Goal: Task Accomplishment & Management: Manage account settings

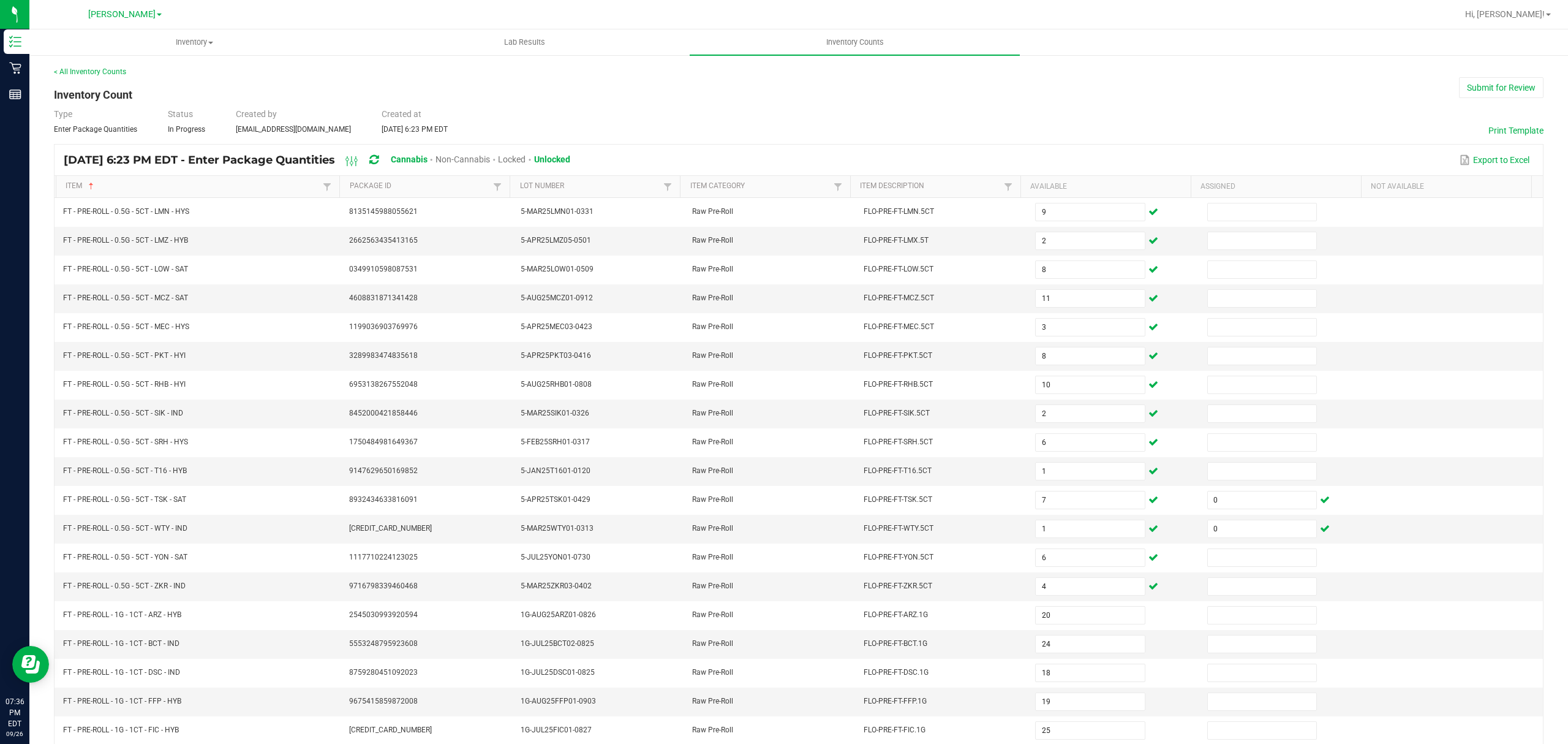
click at [1080, 126] on div "Type Enter Package Quantities Status In Progress Created by [EMAIL_ADDRESS][DOM…" at bounding box center [798, 121] width 1490 height 27
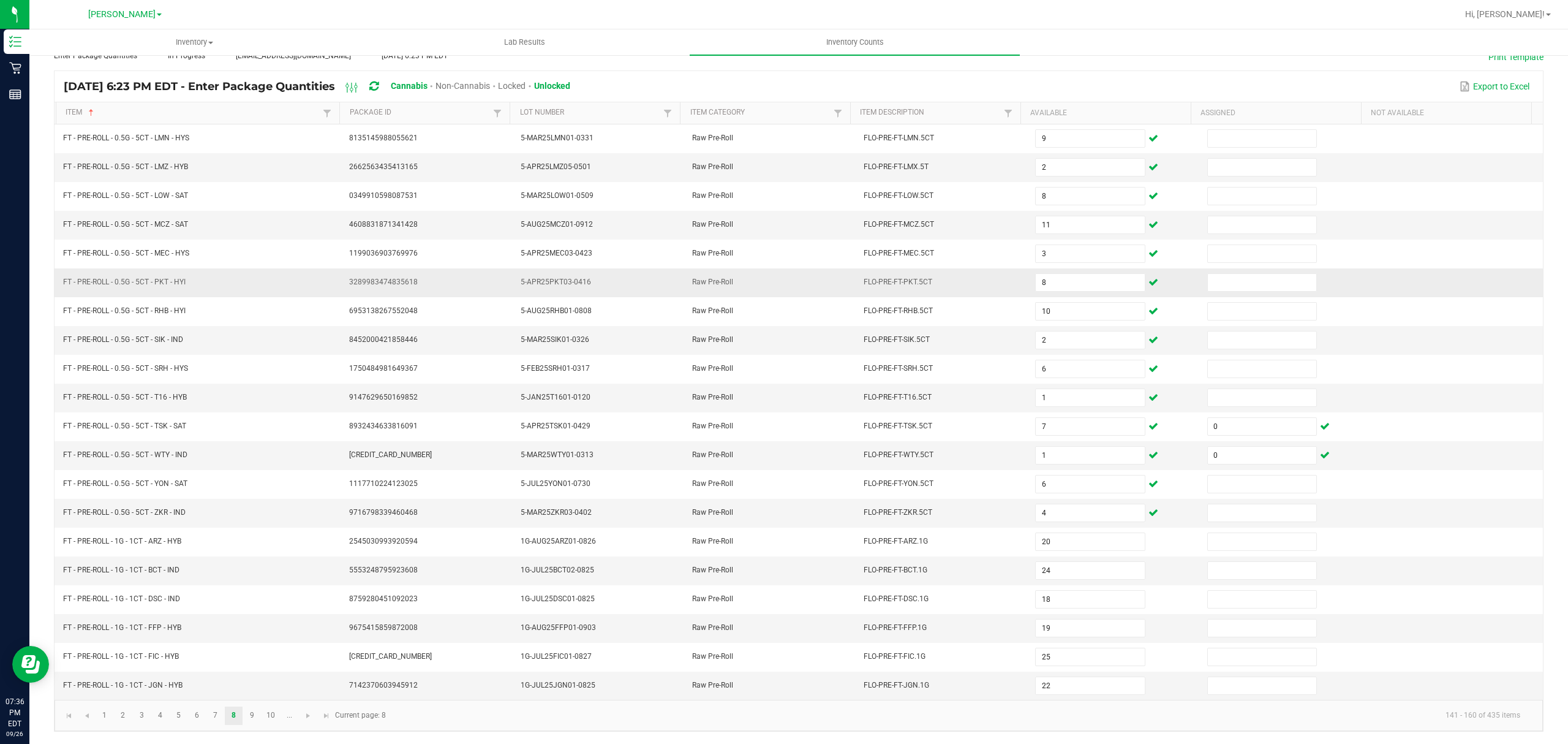
scroll to position [86, 0]
click at [255, 714] on link "9" at bounding box center [252, 716] width 18 height 18
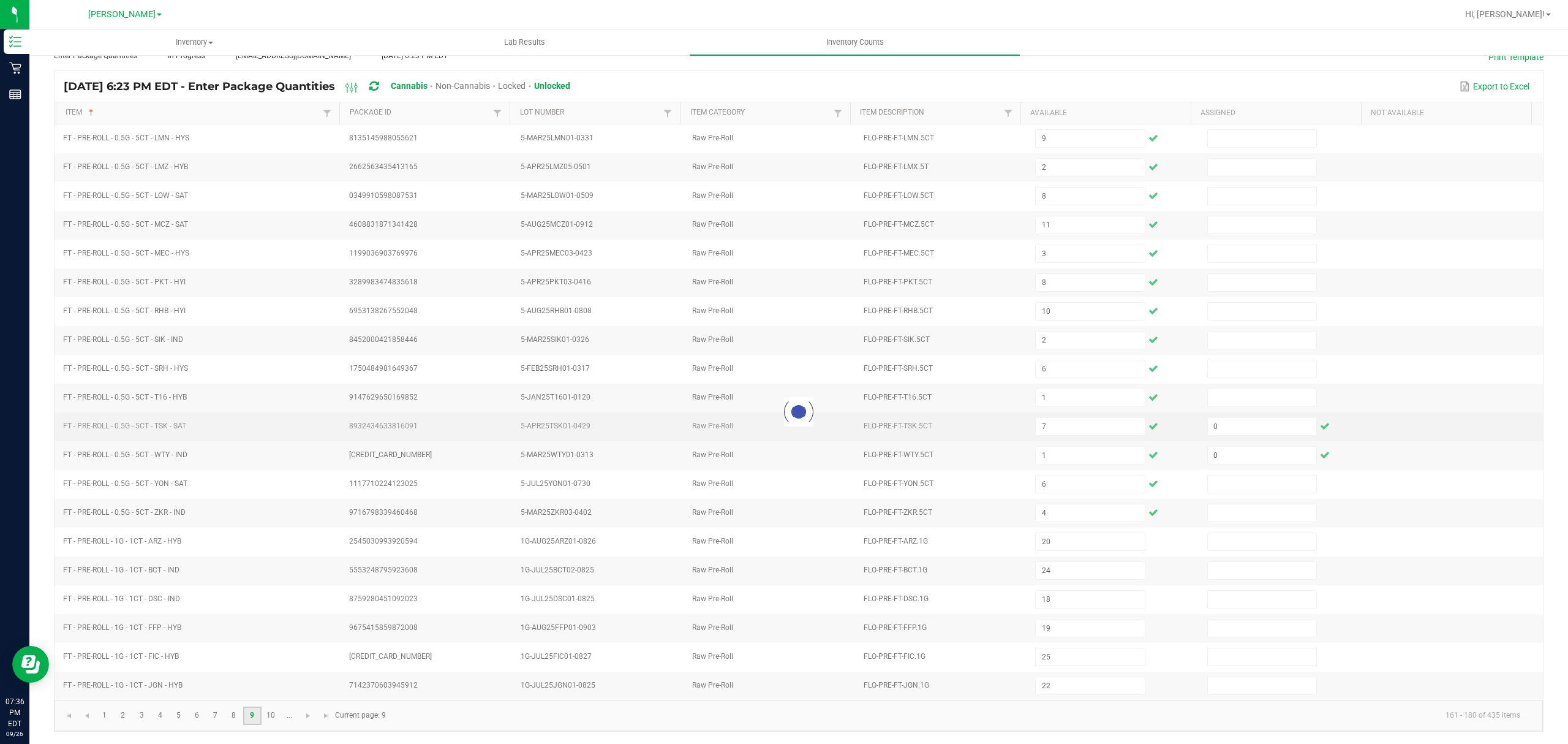
type input "25"
type input "24"
type input "6"
type input "2"
type input "6"
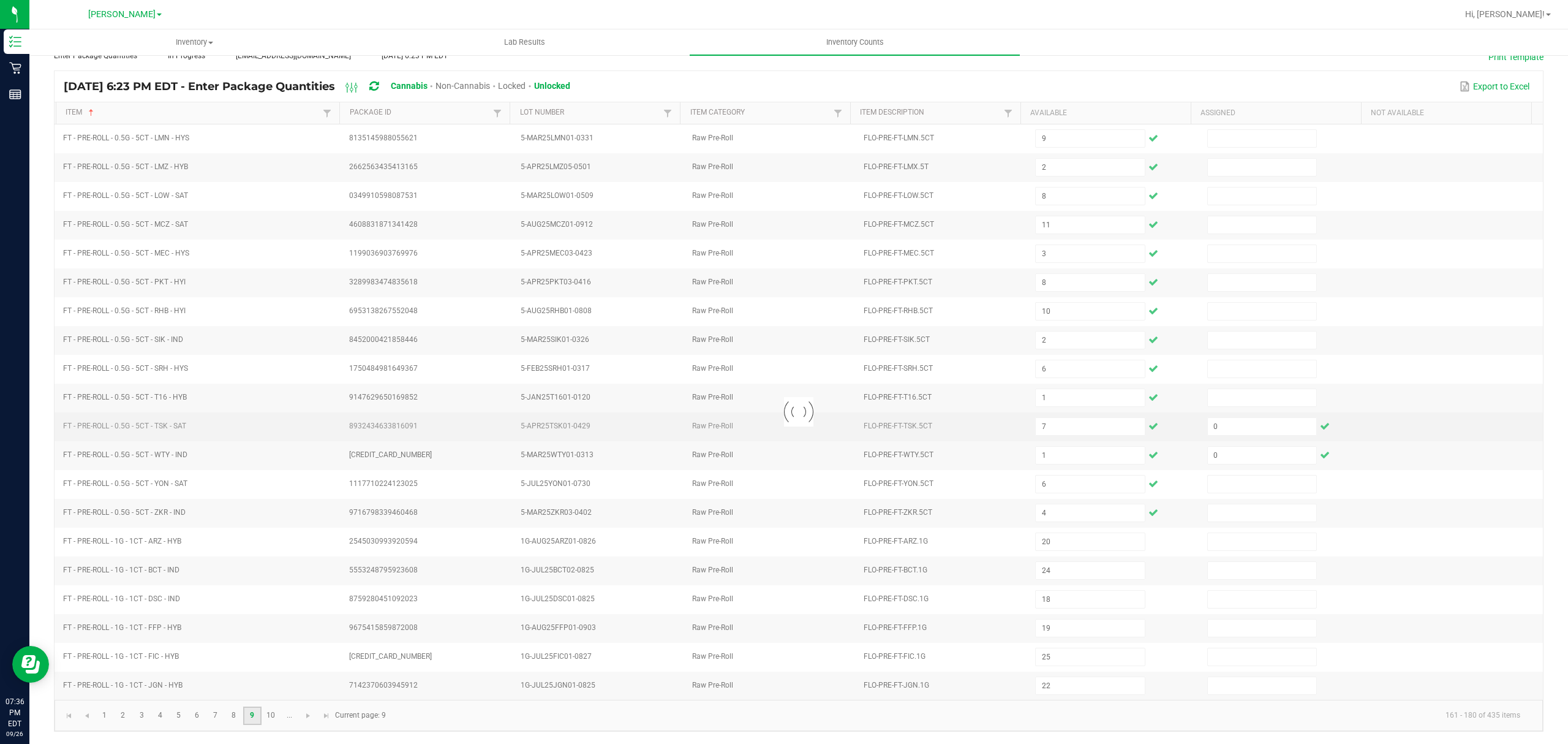
type input "4"
type input "1"
type input "5"
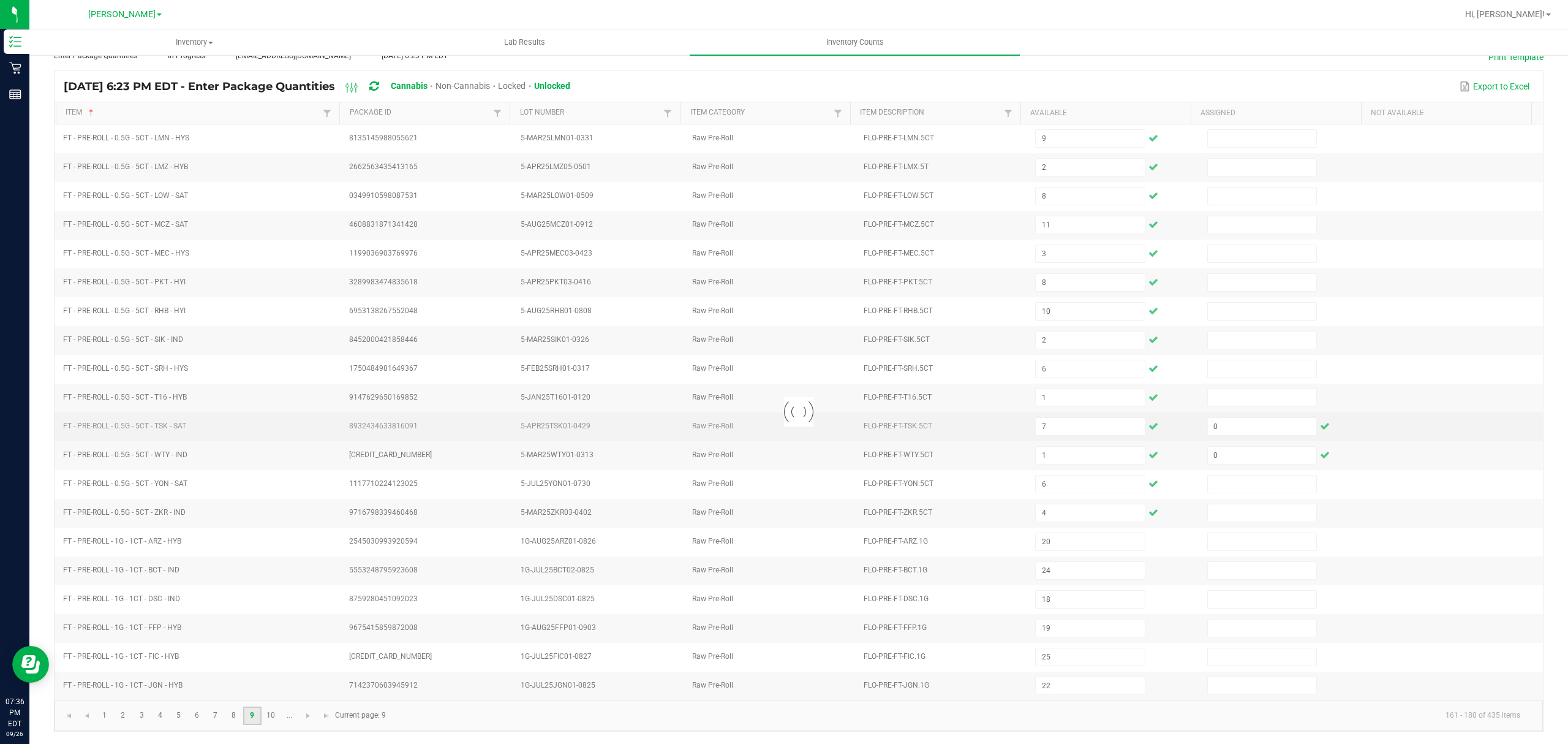
type input "8"
type input "4"
type input "6"
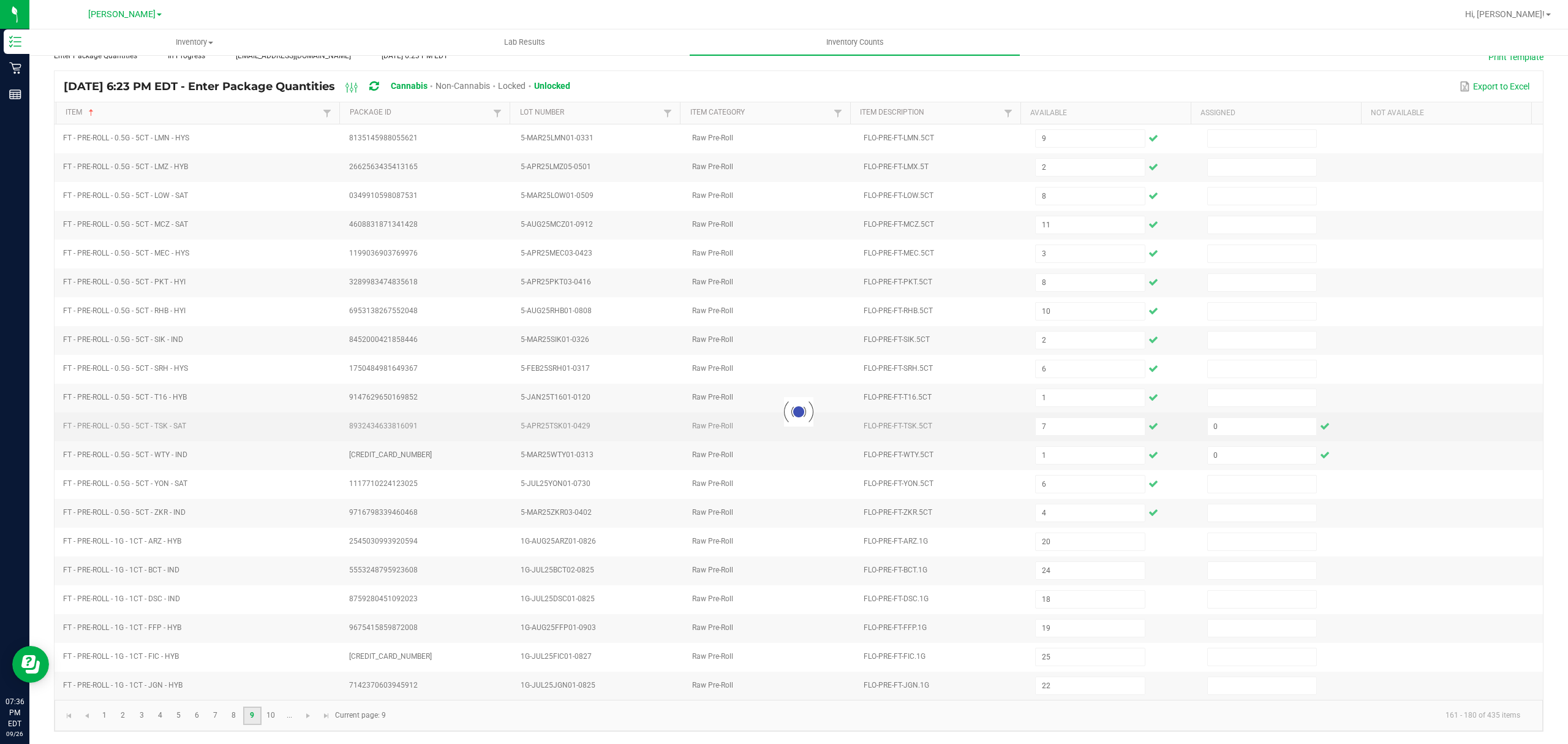
type input "1"
type input "3"
type input "5"
type input "7"
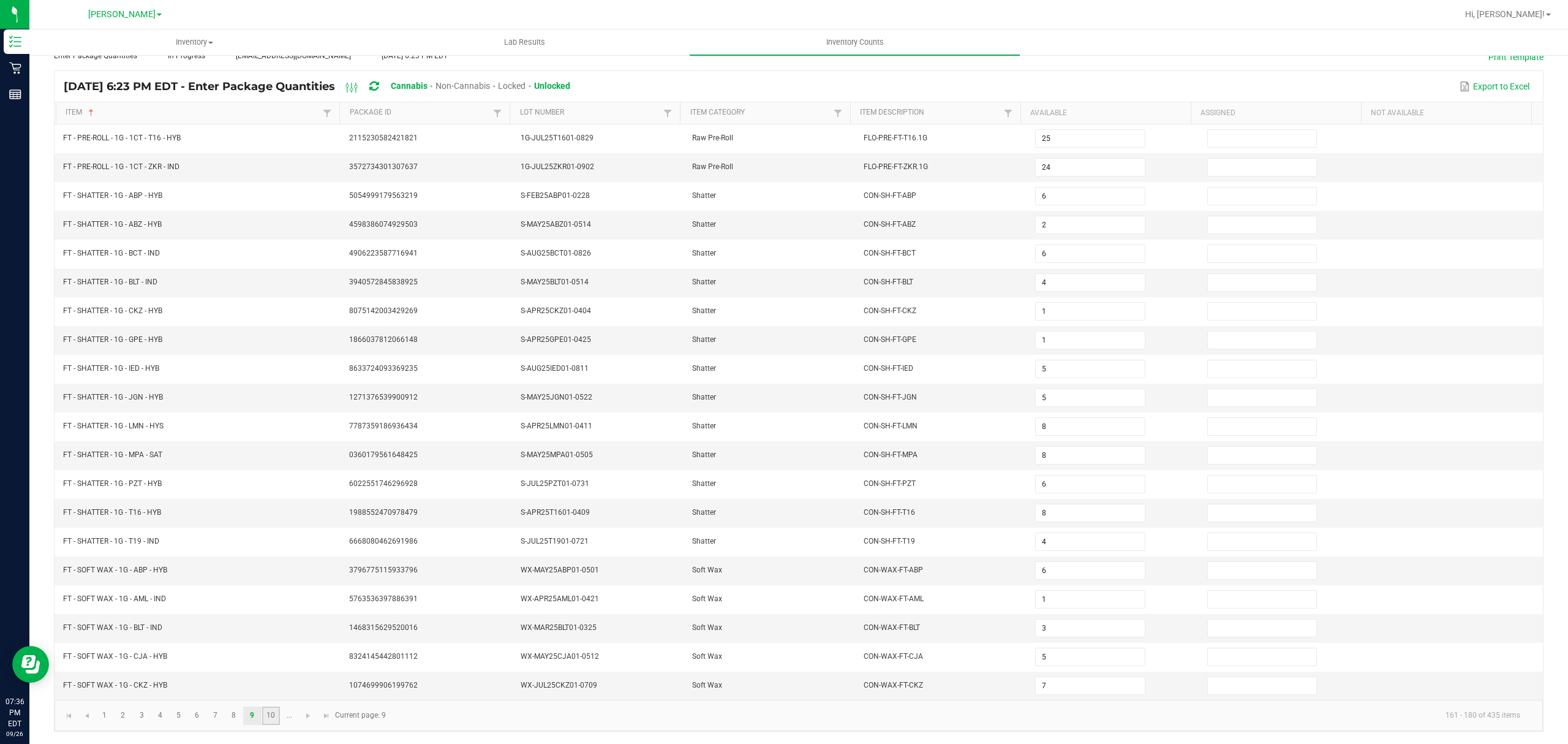
click at [273, 718] on link "10" at bounding box center [271, 716] width 18 height 18
type input "7"
type input "1"
type input "2"
type input "5"
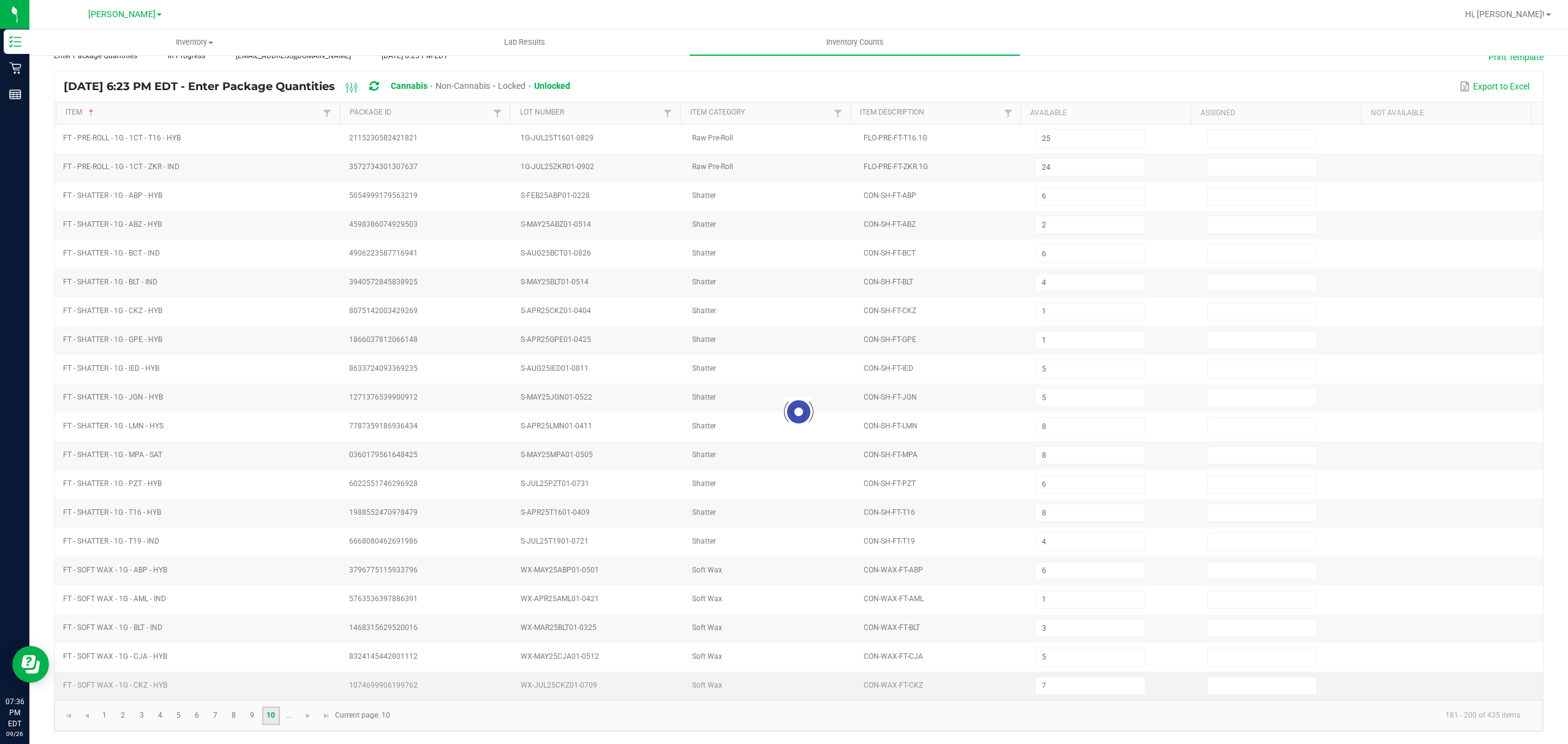
type input "8"
type input "3"
type input "6"
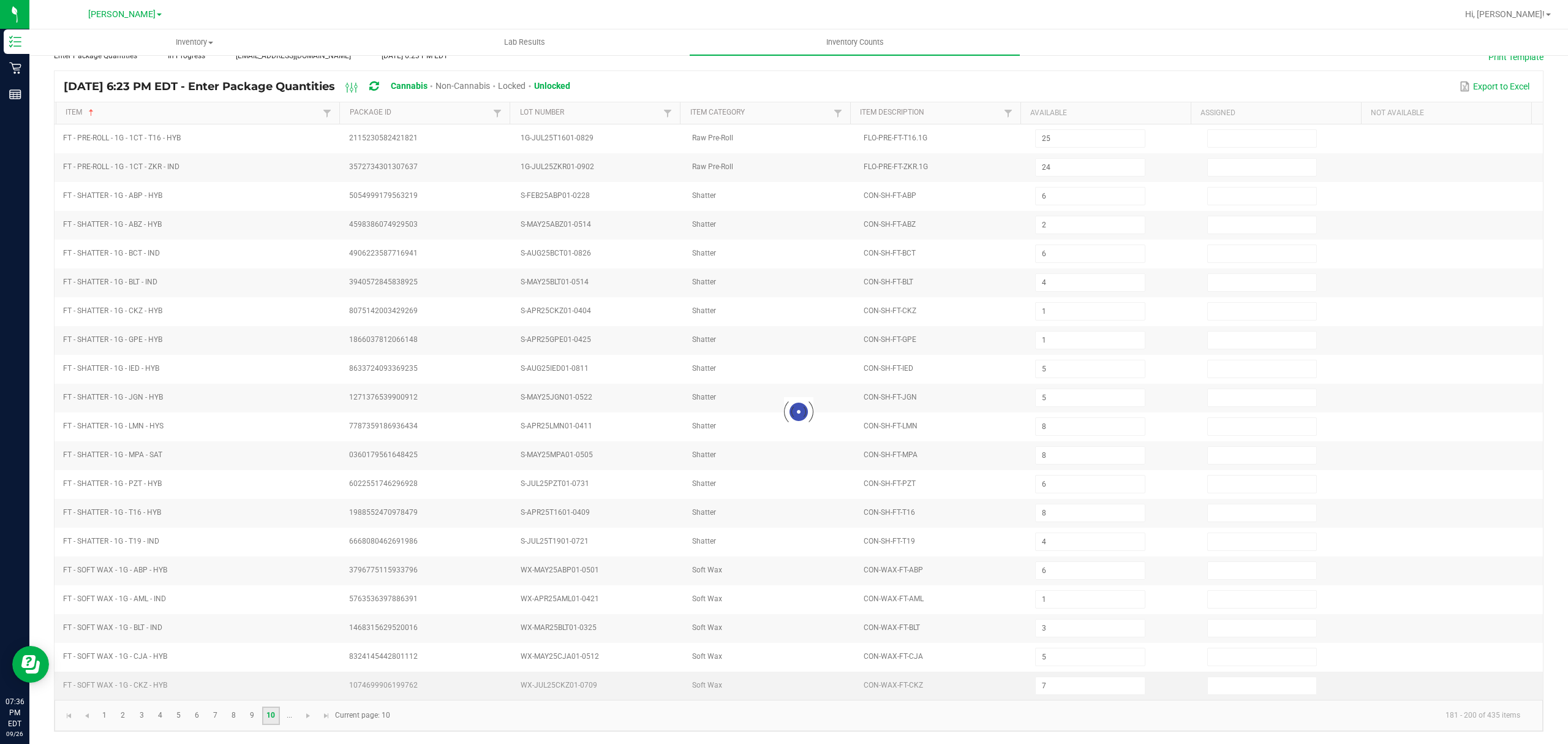
type input "5"
type input "3"
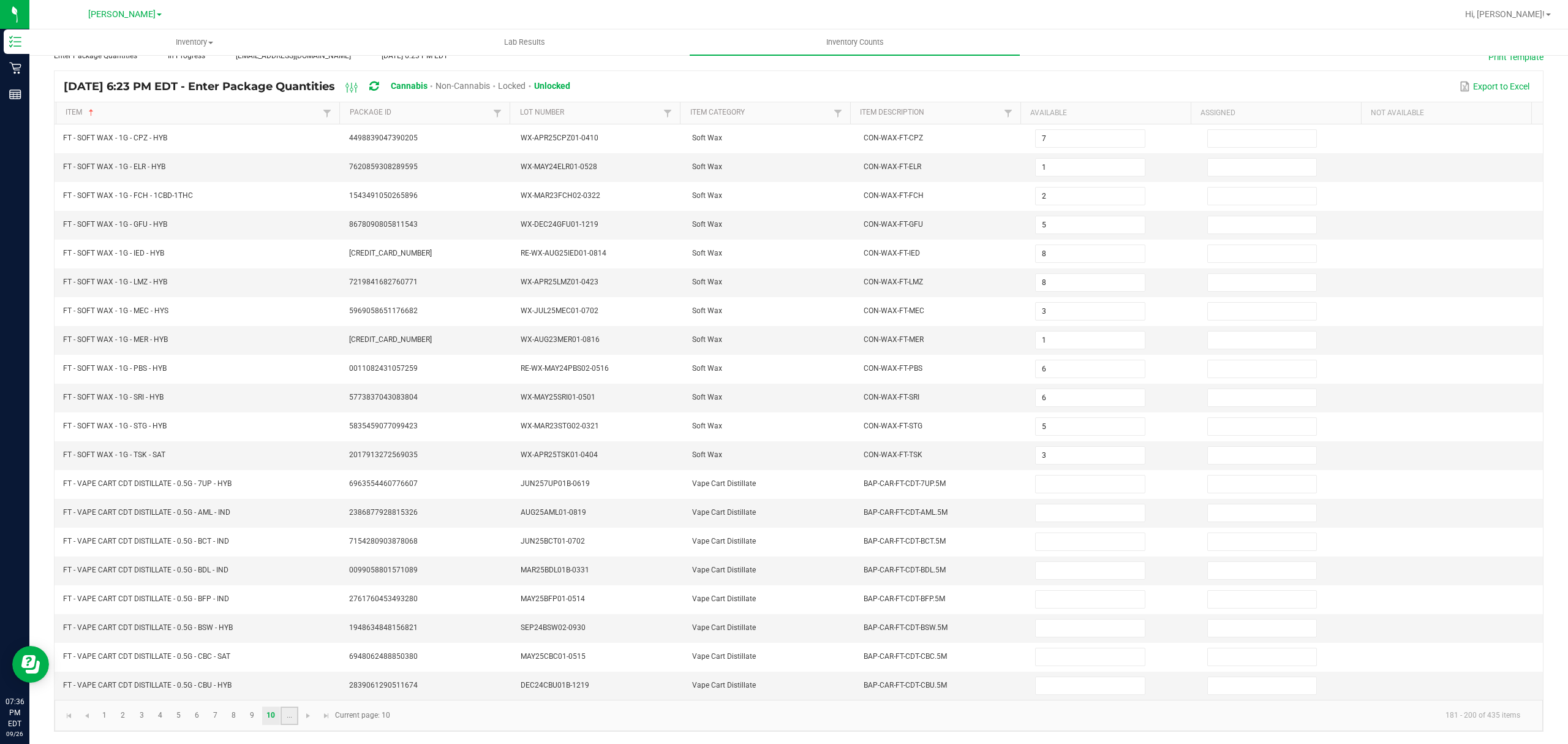
click at [281, 717] on link "..." at bounding box center [289, 716] width 18 height 18
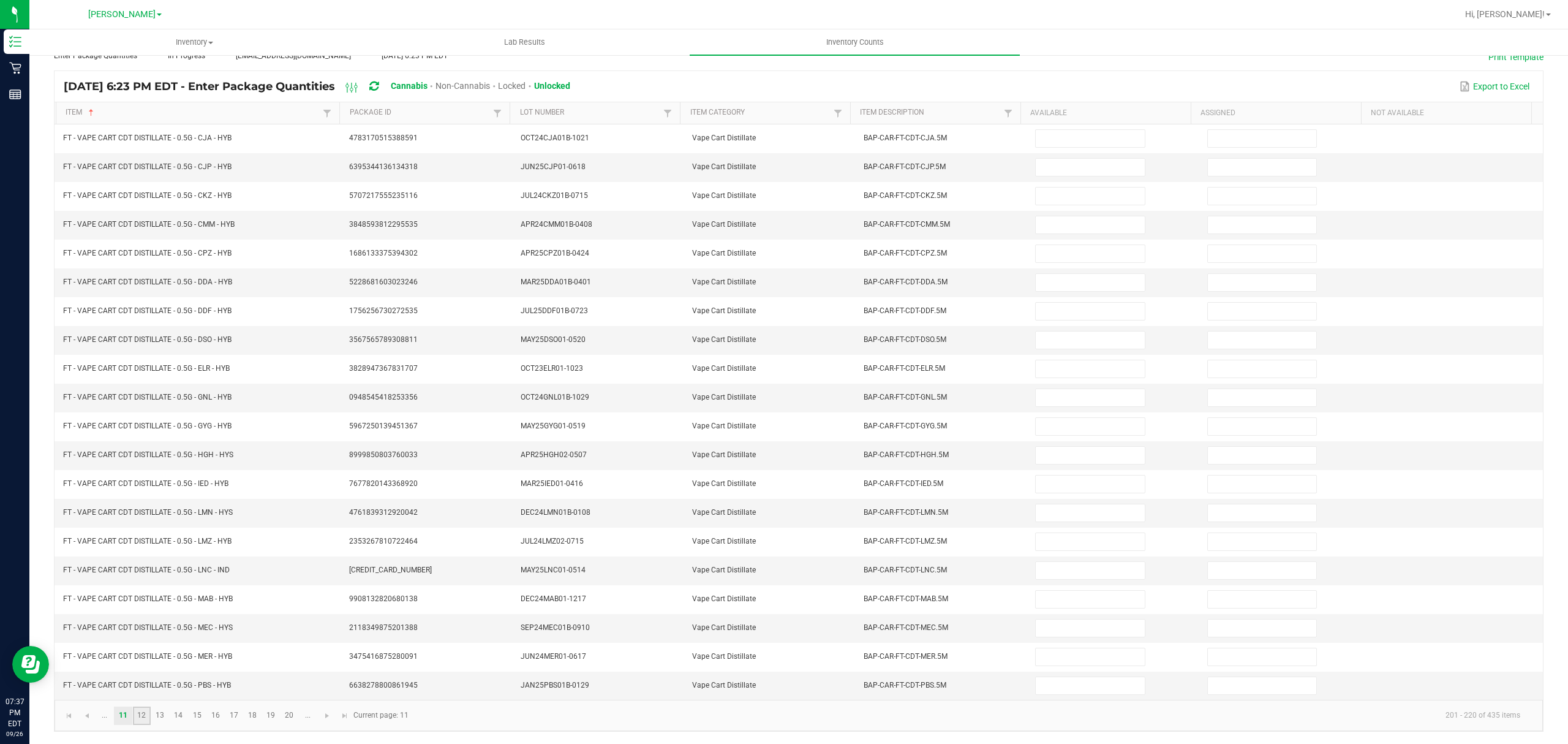
click at [147, 721] on link "12" at bounding box center [141, 716] width 18 height 18
click at [157, 721] on link "13" at bounding box center [160, 716] width 18 height 18
type input "333"
type input "5"
type input "4"
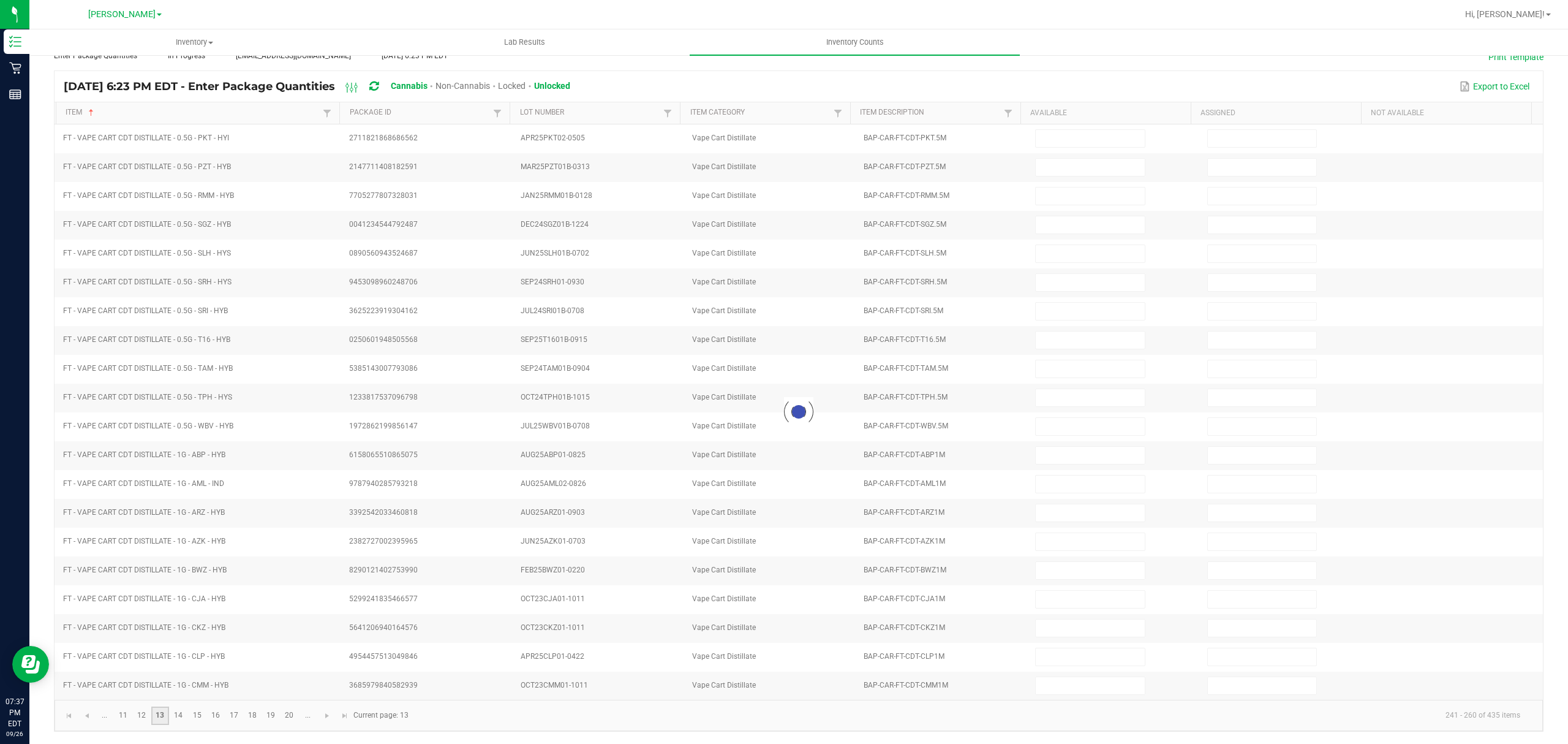
type input "9"
click at [175, 711] on link "14" at bounding box center [178, 716] width 18 height 18
type input "5"
type input "3"
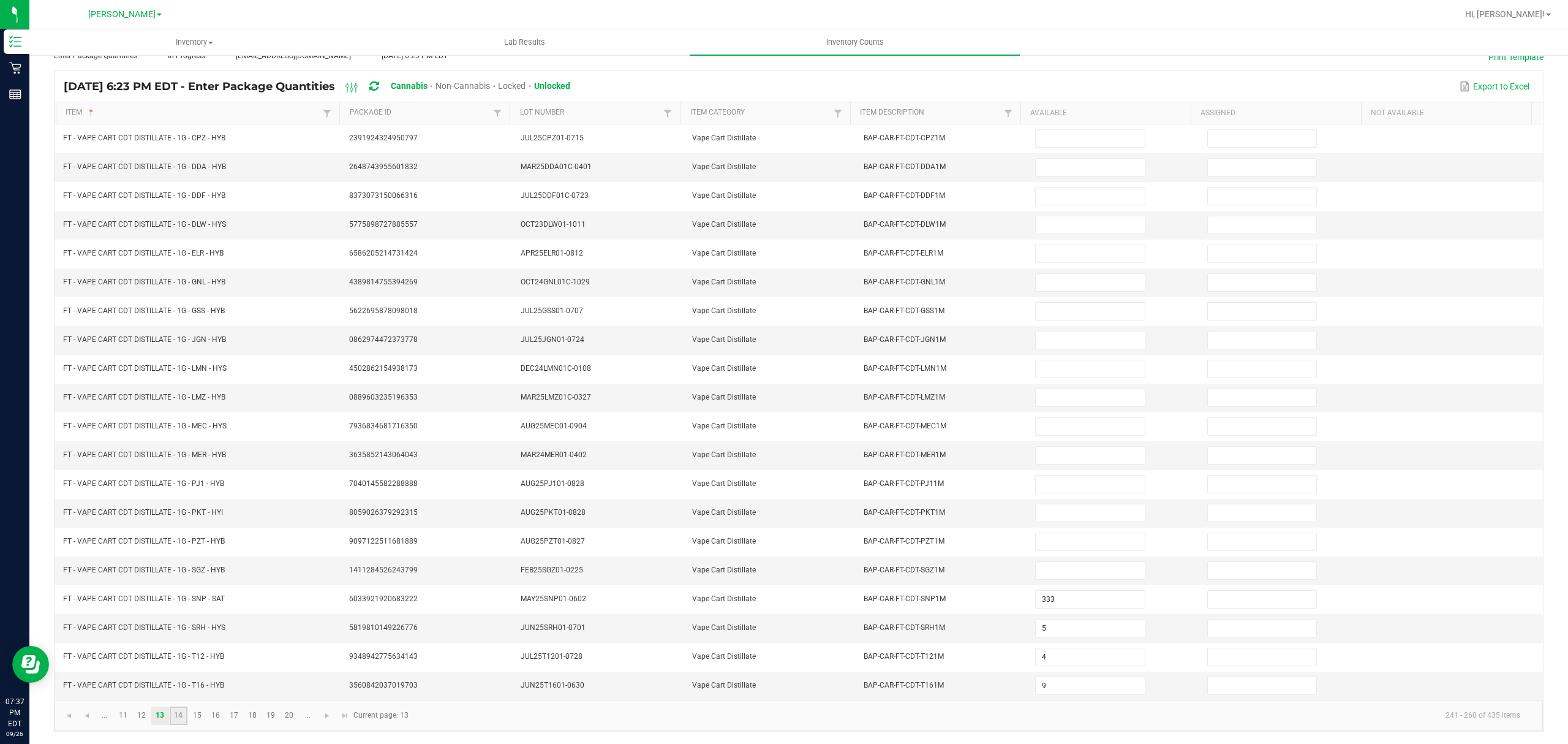
type input "11"
type input "3"
type input "7"
click at [233, 717] on link "17" at bounding box center [233, 716] width 18 height 18
type input "15"
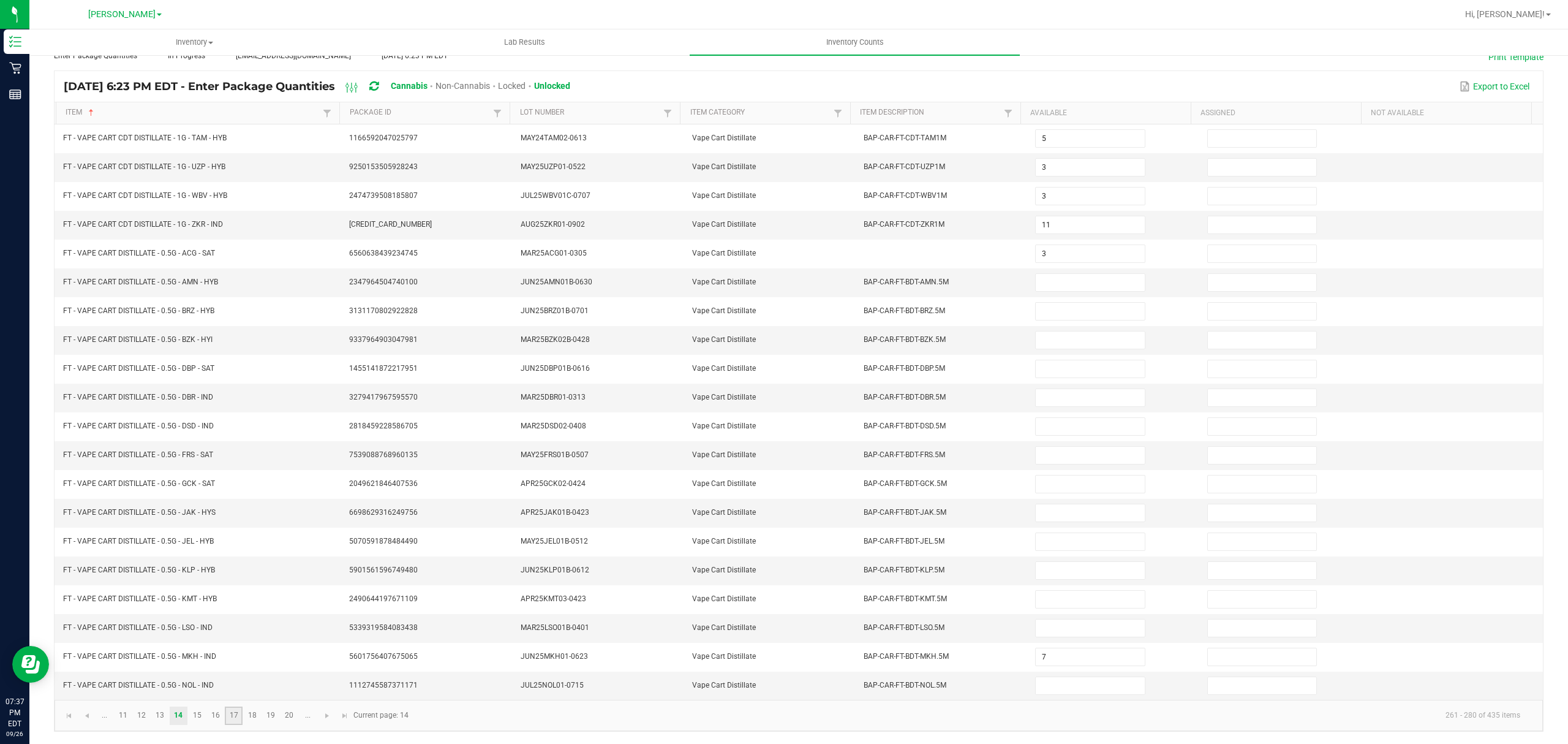
type input "9"
type input "17"
type input "6"
type input "11"
type input "20"
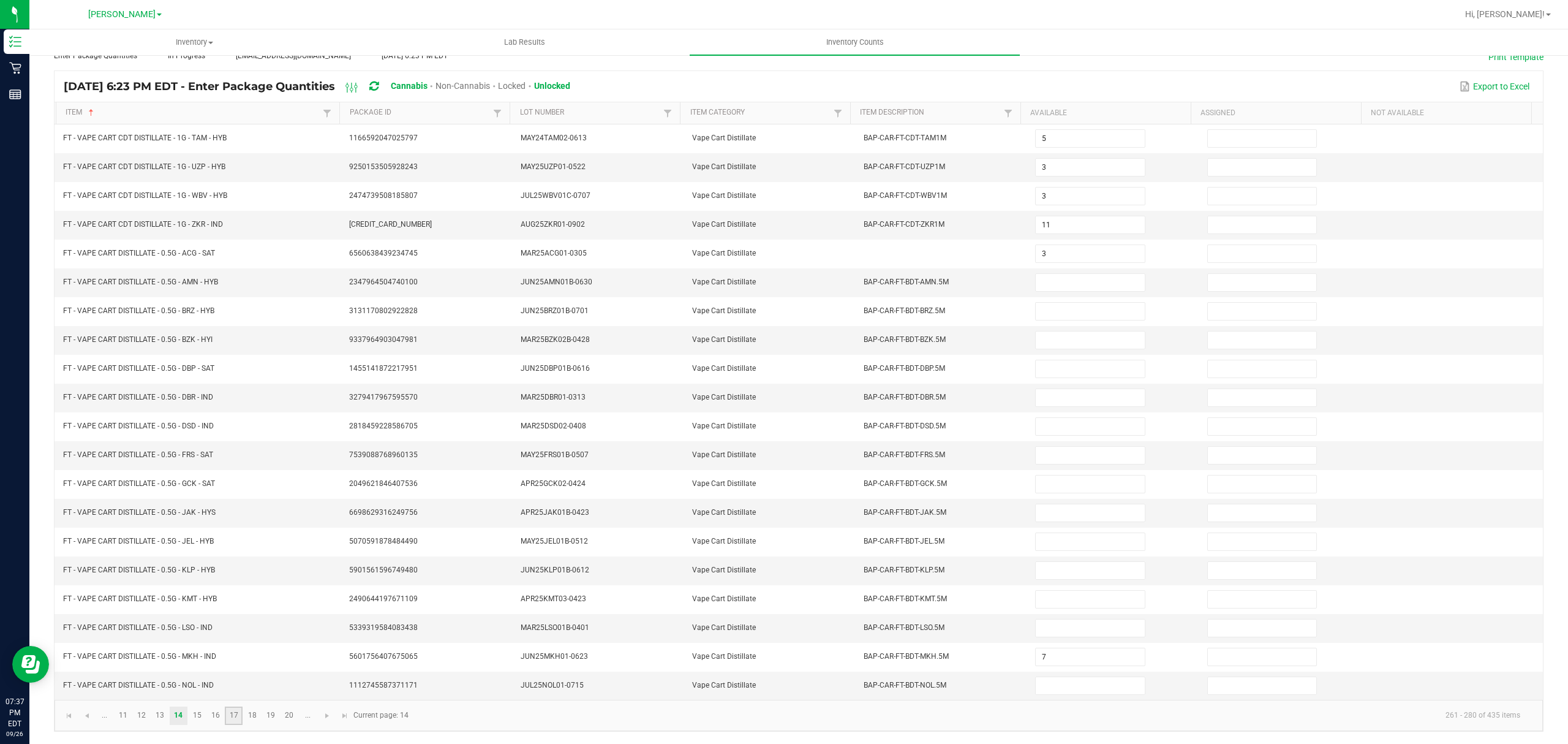
type input "12"
type input "3"
type input "6"
type input "8"
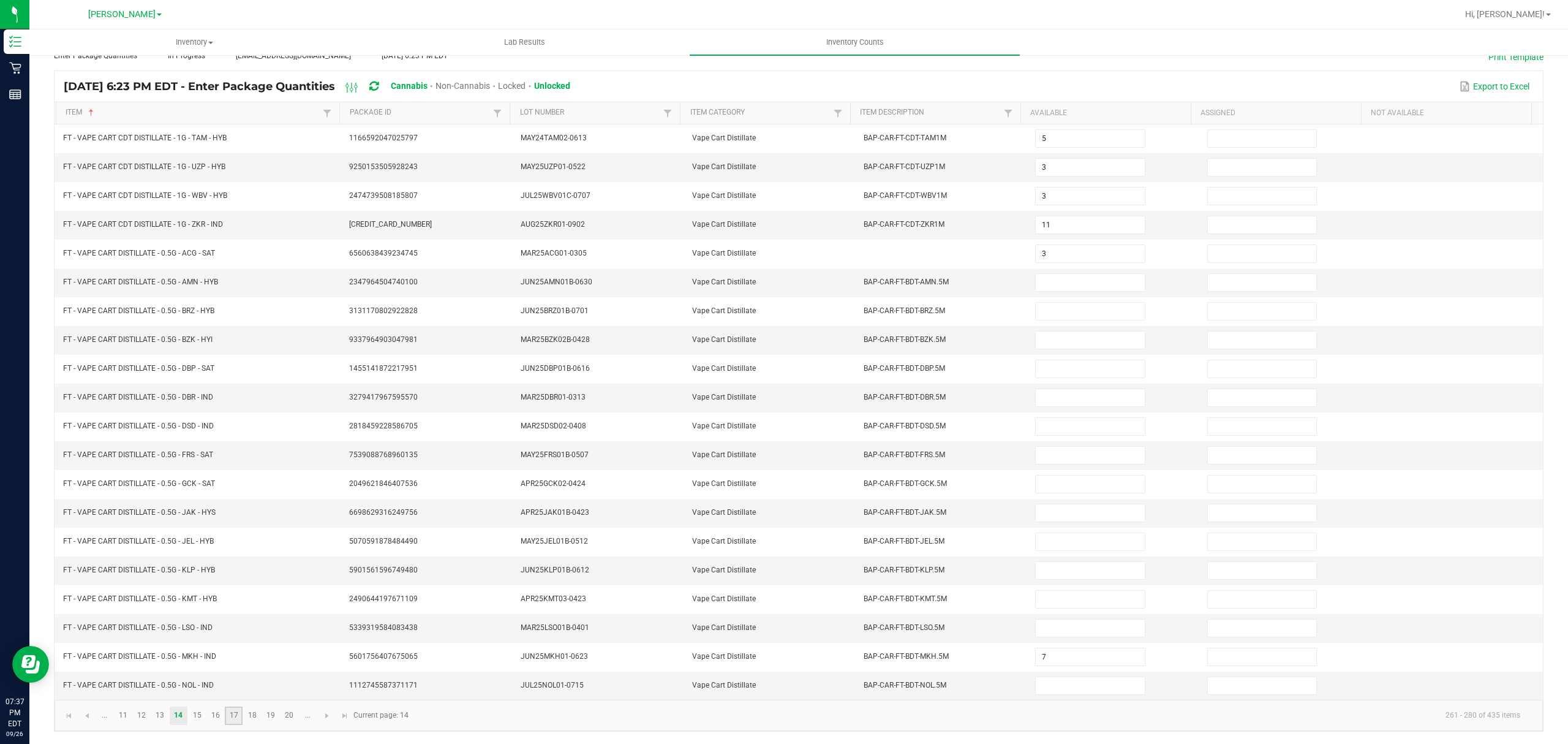
type input "6"
type input "1"
type input "8"
type input "6"
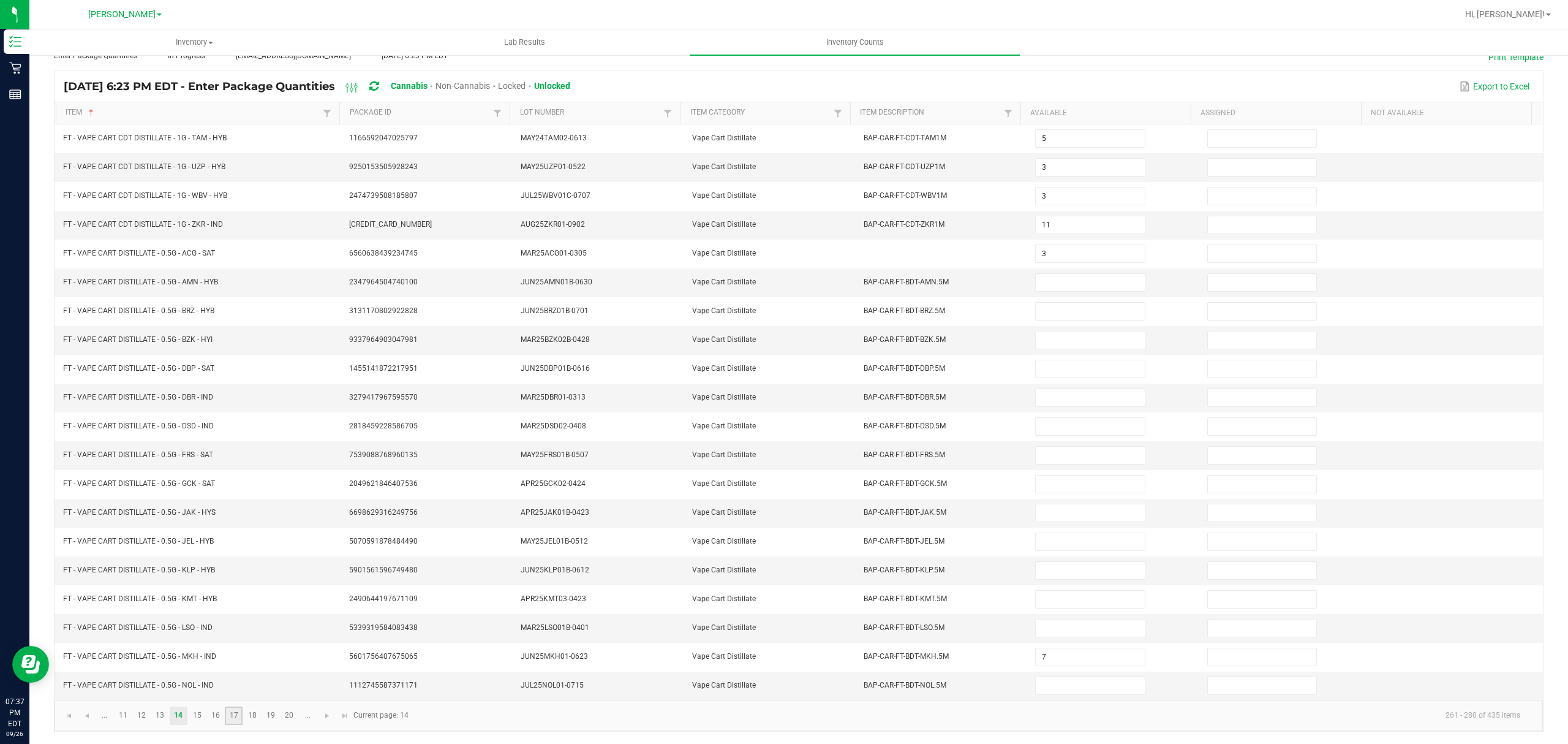
type input "8"
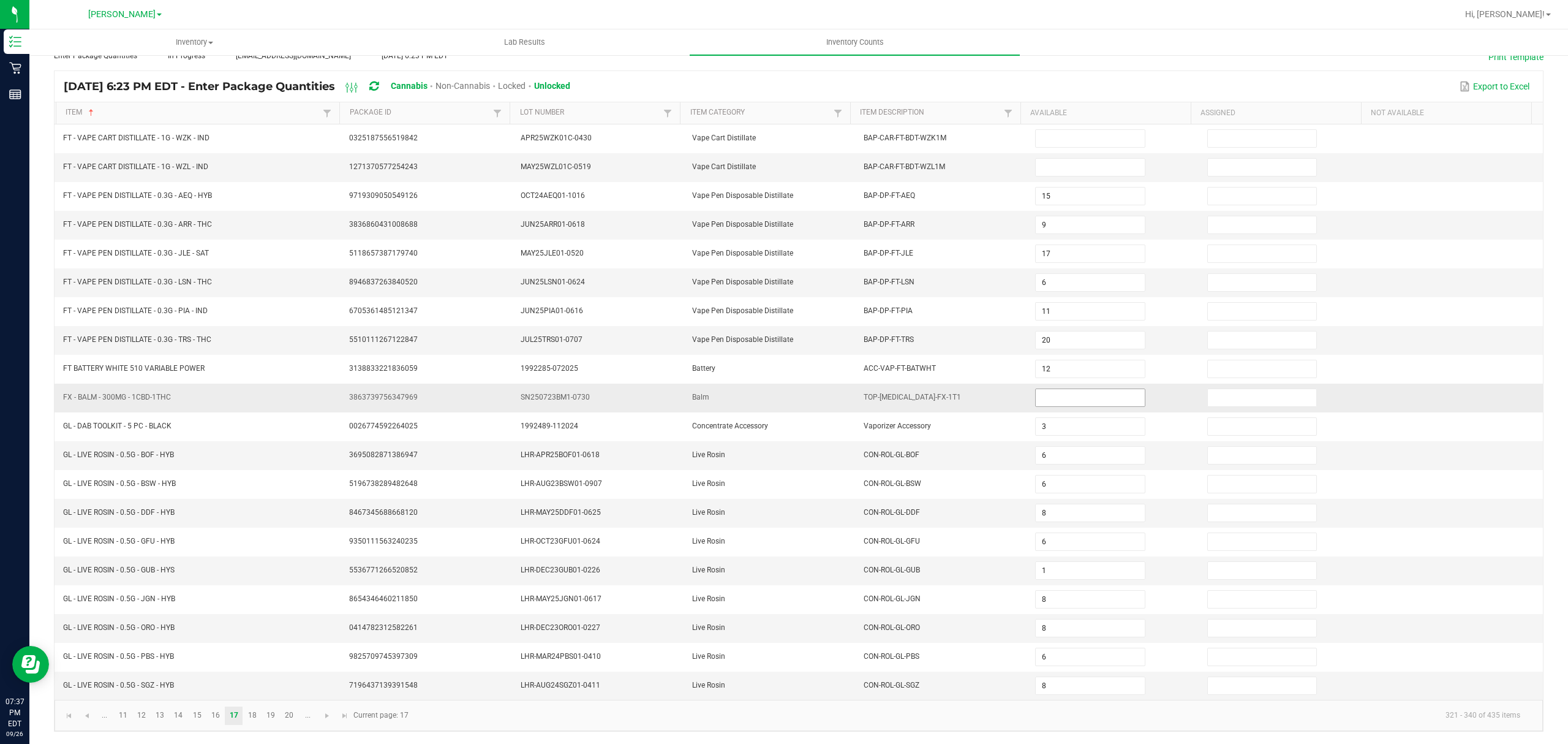
click at [1056, 389] on input at bounding box center [1089, 397] width 108 height 17
type input "1"
click at [630, 723] on kendo-pager-info "321 - 340 of 435 items" at bounding box center [973, 715] width 1114 height 21
click at [259, 726] on kendo-pager "... 11 12 13 14 15 16 17 18 19 20 ... 321 - 340 of 435 items Current page: 17" at bounding box center [798, 715] width 1488 height 31
click at [256, 718] on link "18" at bounding box center [252, 716] width 18 height 18
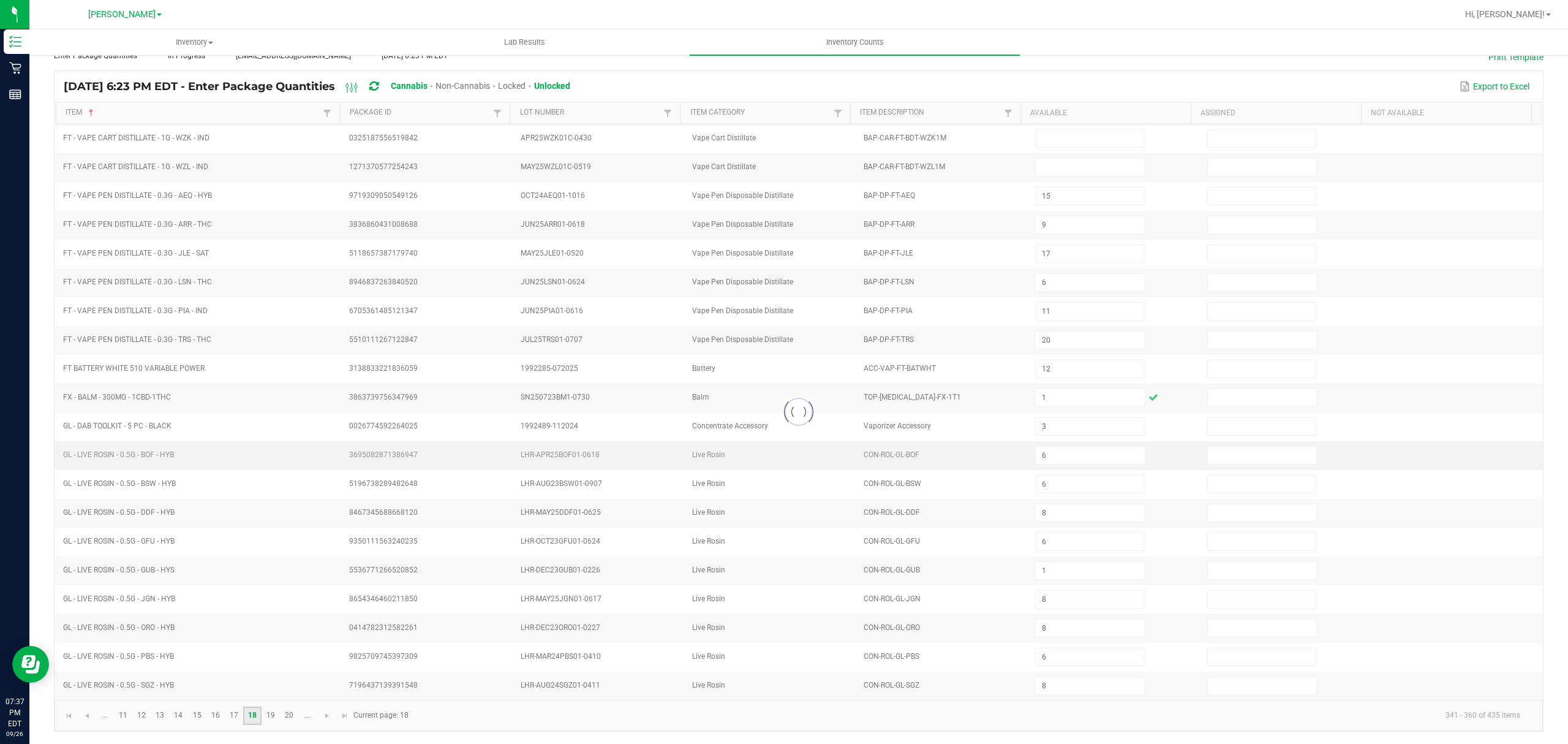
type input "8"
type input "2"
type input "8"
type input "6"
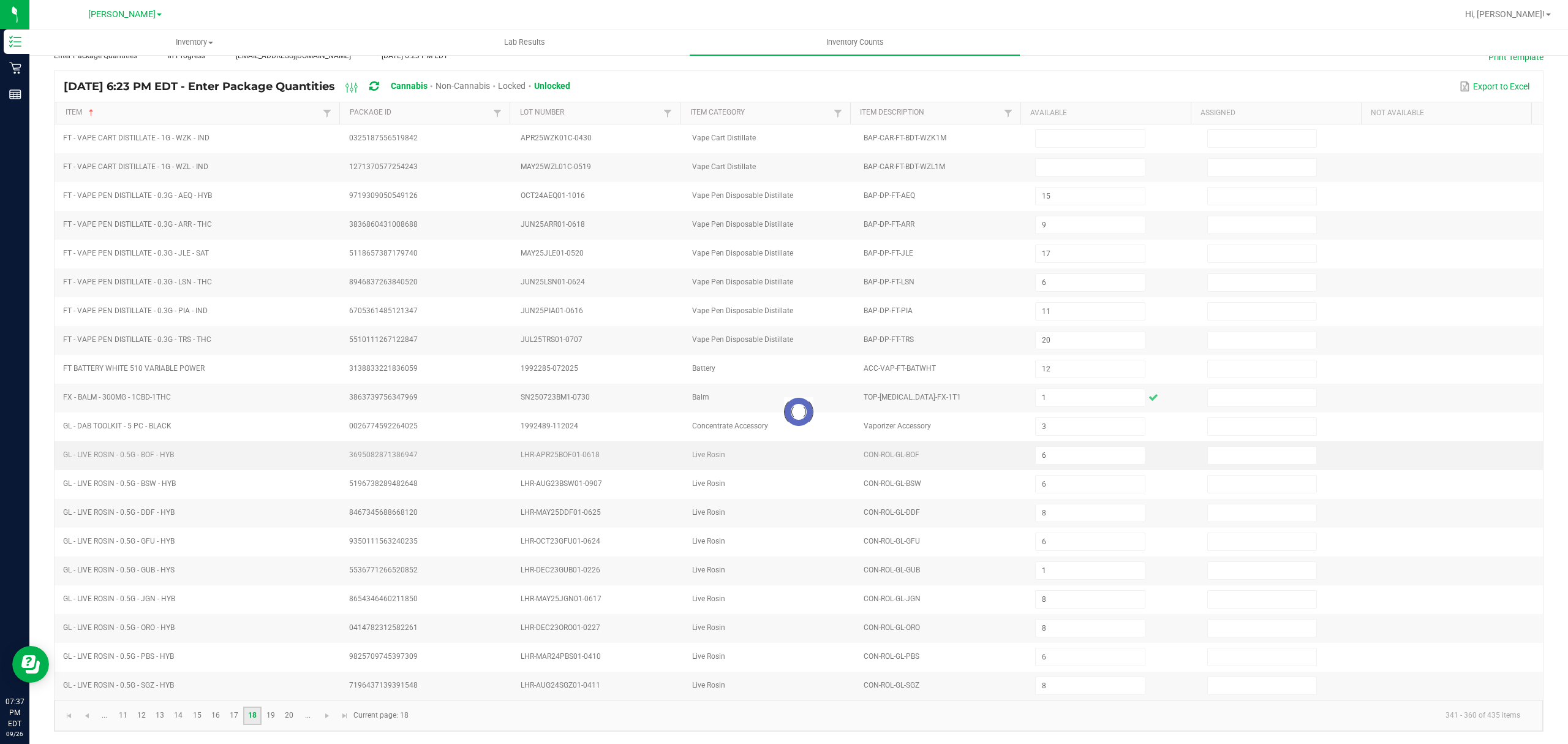
type input "8"
type input "7"
type input "2"
type input "7"
type input "2"
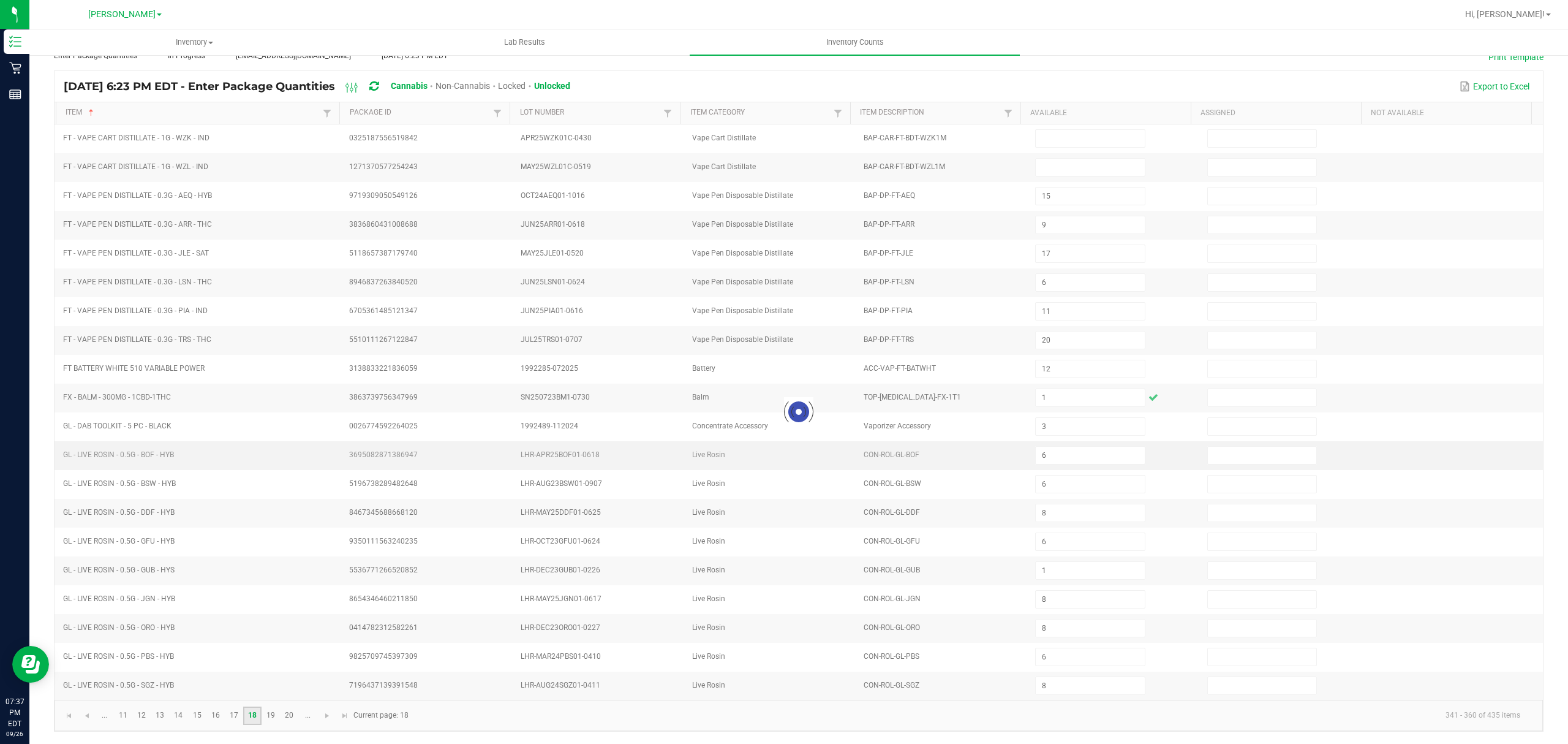
type input "5"
type input "6"
type input "4"
type input "8"
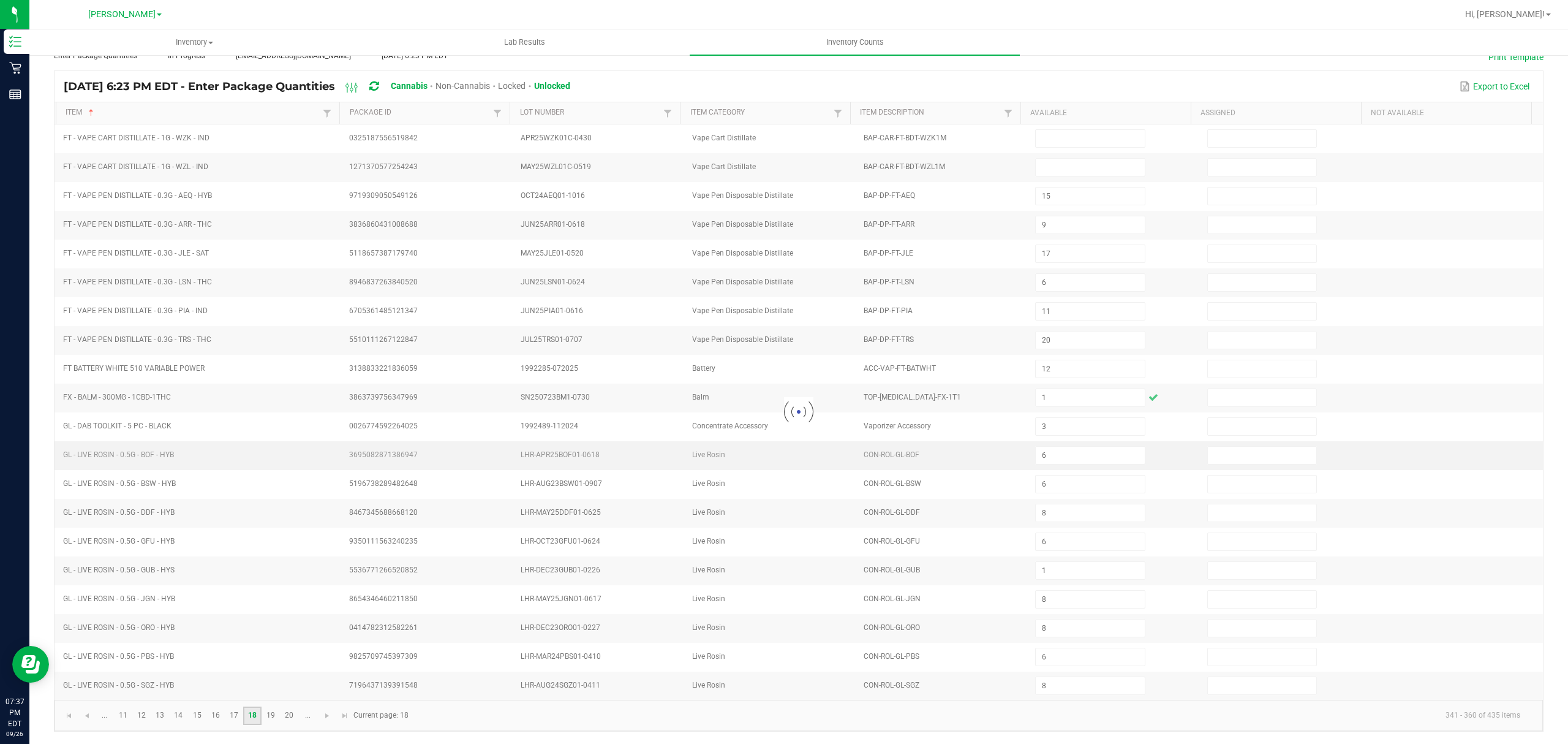
type input "3"
type input "5"
type input "4"
type input "5"
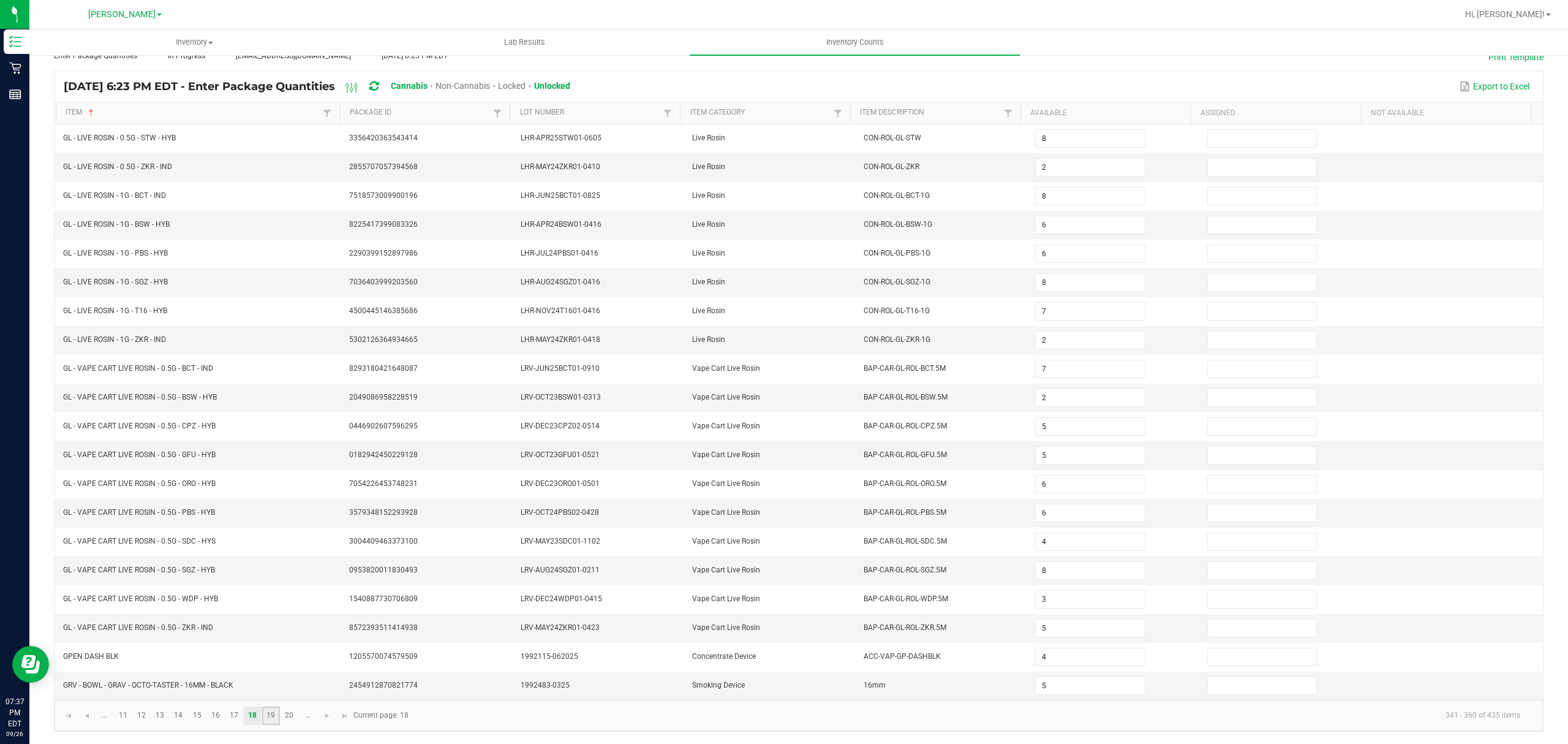
click at [265, 714] on link "19" at bounding box center [271, 716] width 18 height 18
type input "15"
type input "8"
type input "12"
type input "49"
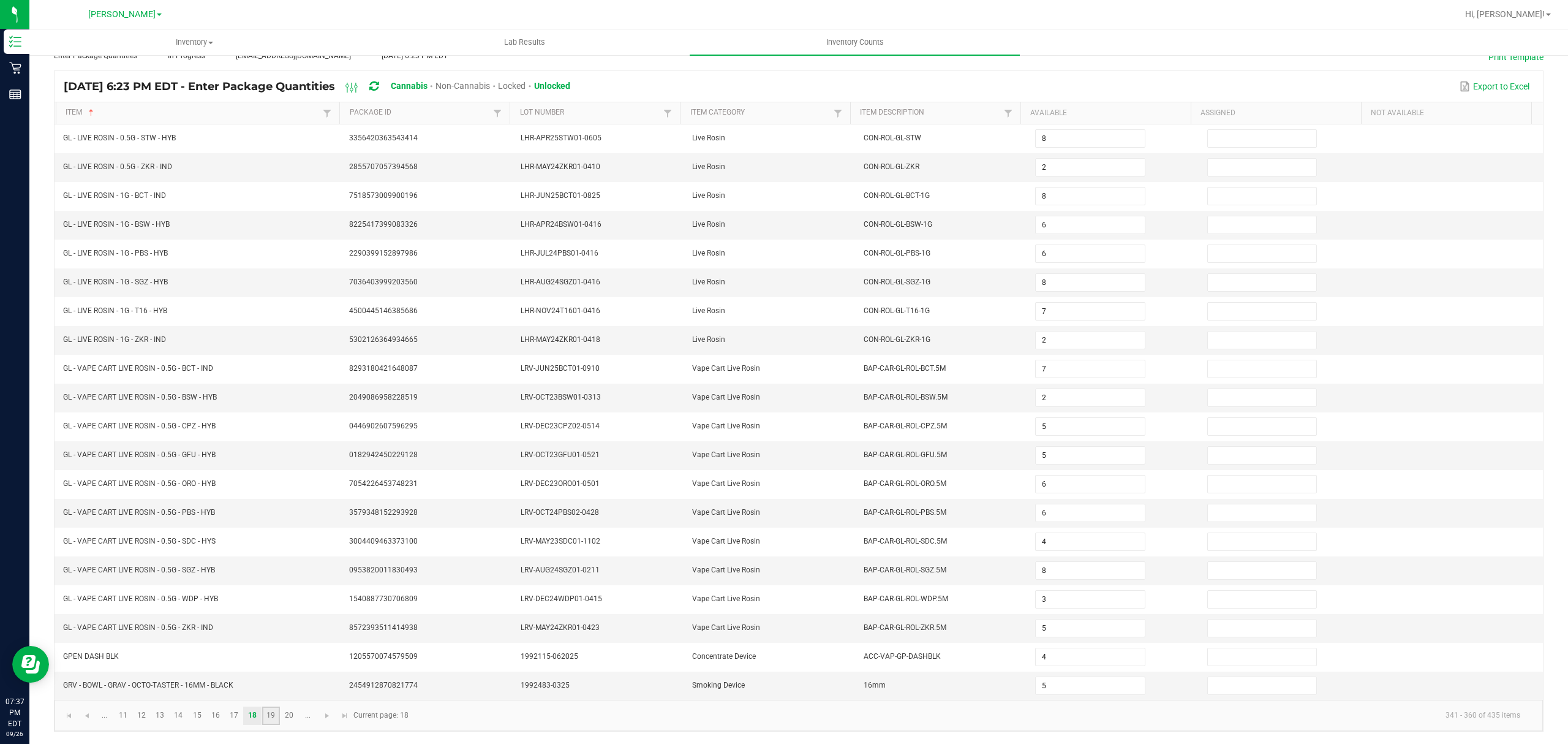
type input "19"
type input "36"
type input "6"
type input "44"
type input "6"
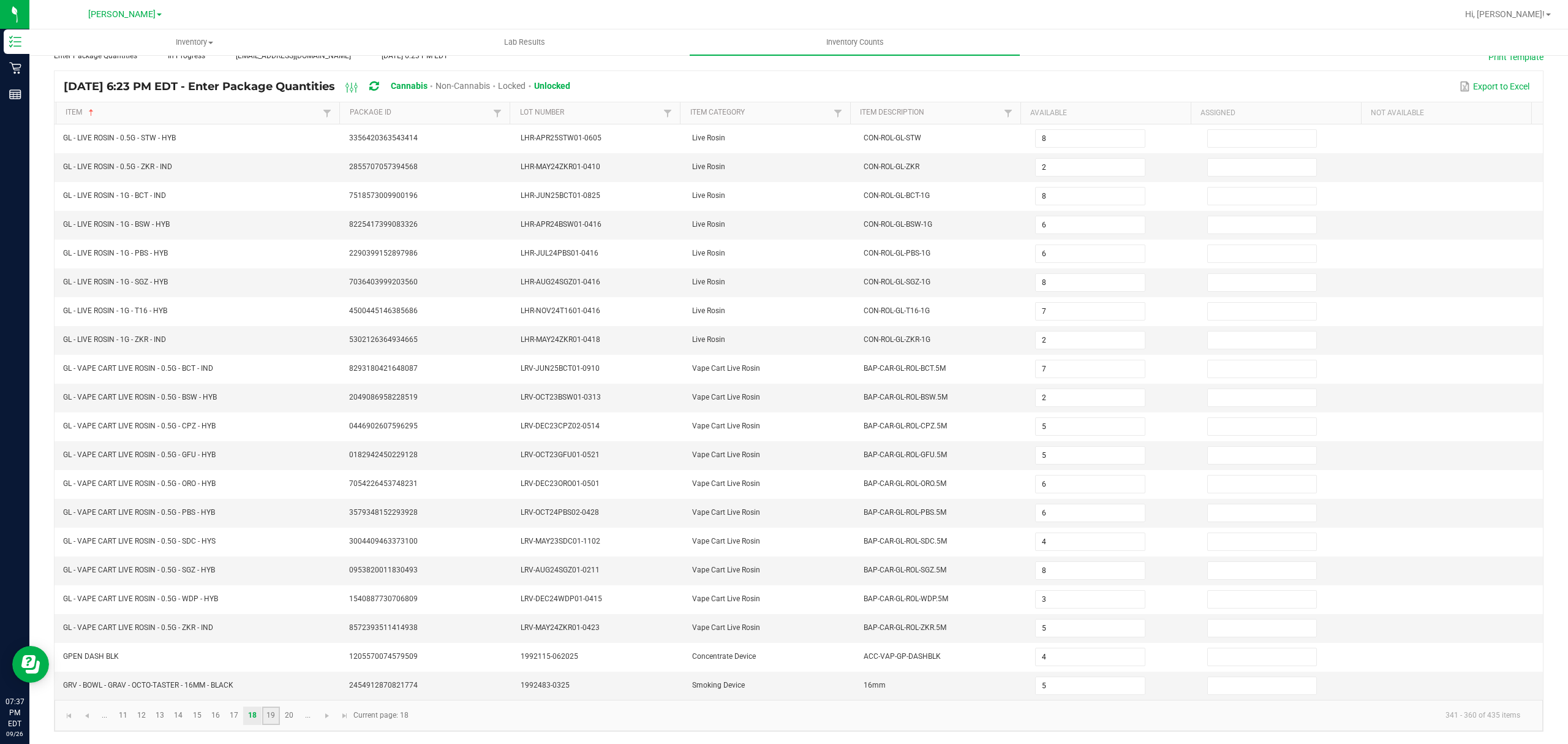
type input "15"
type input "9"
type input "12"
type input "2"
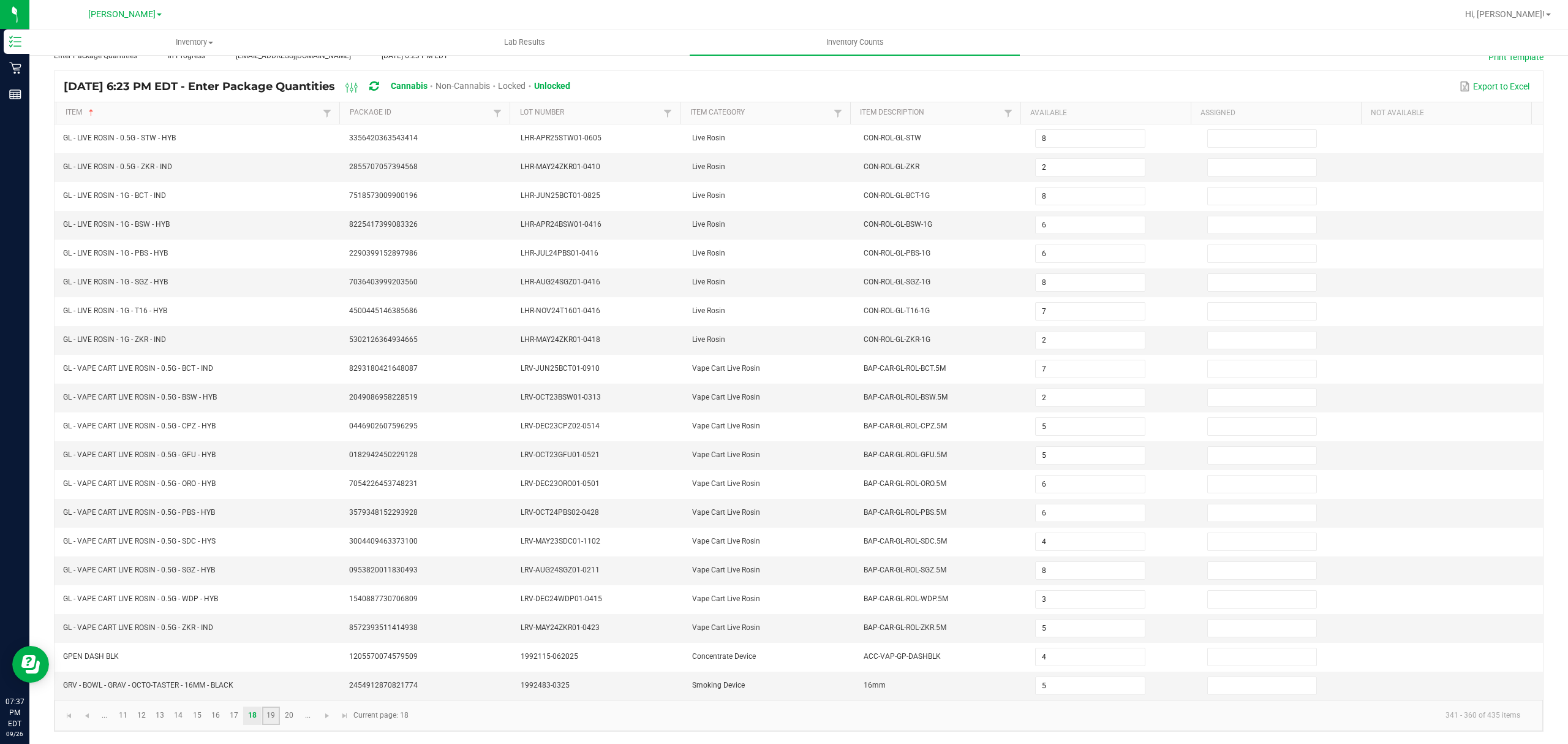
type input "6"
type input "7"
type input "1"
type input "3"
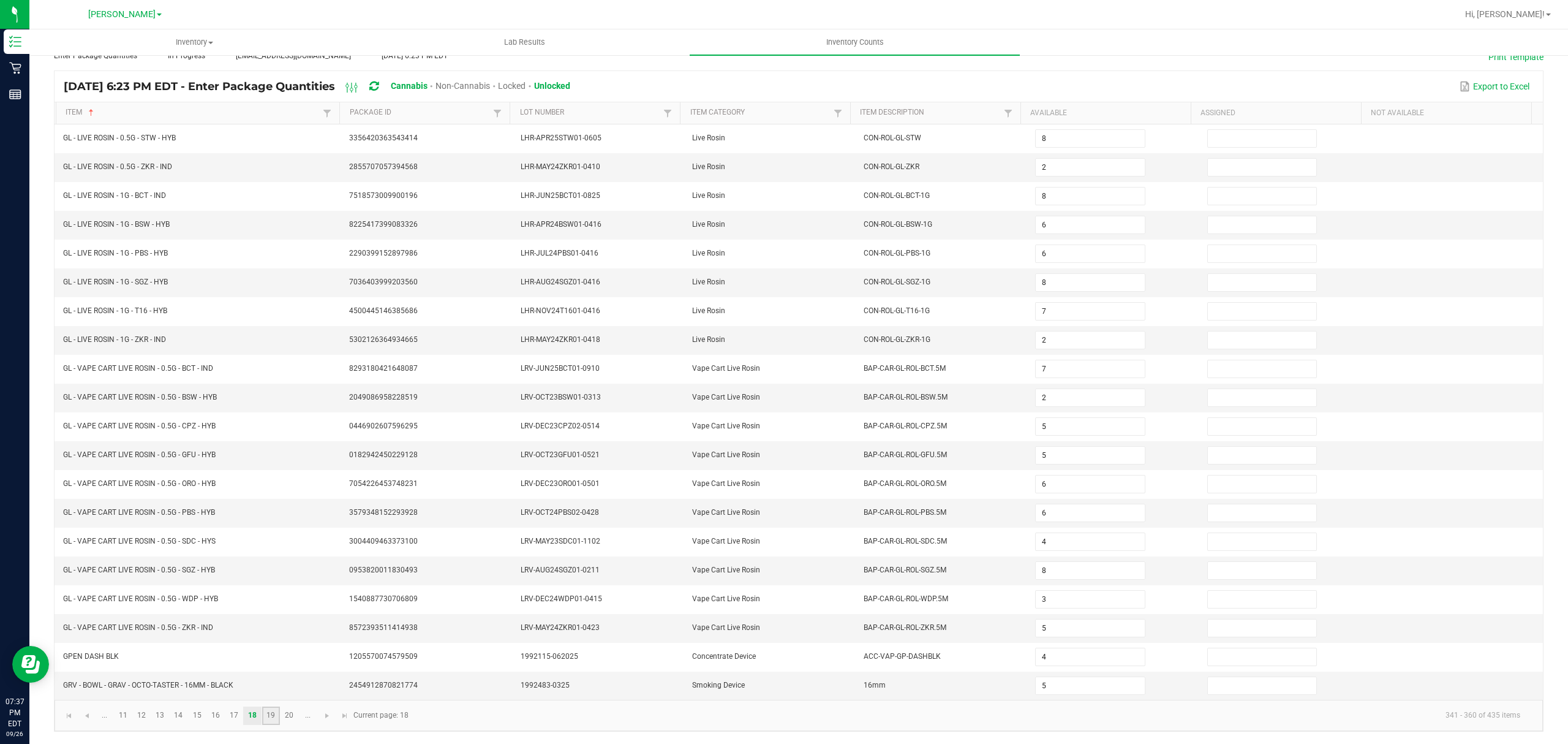
type input "1"
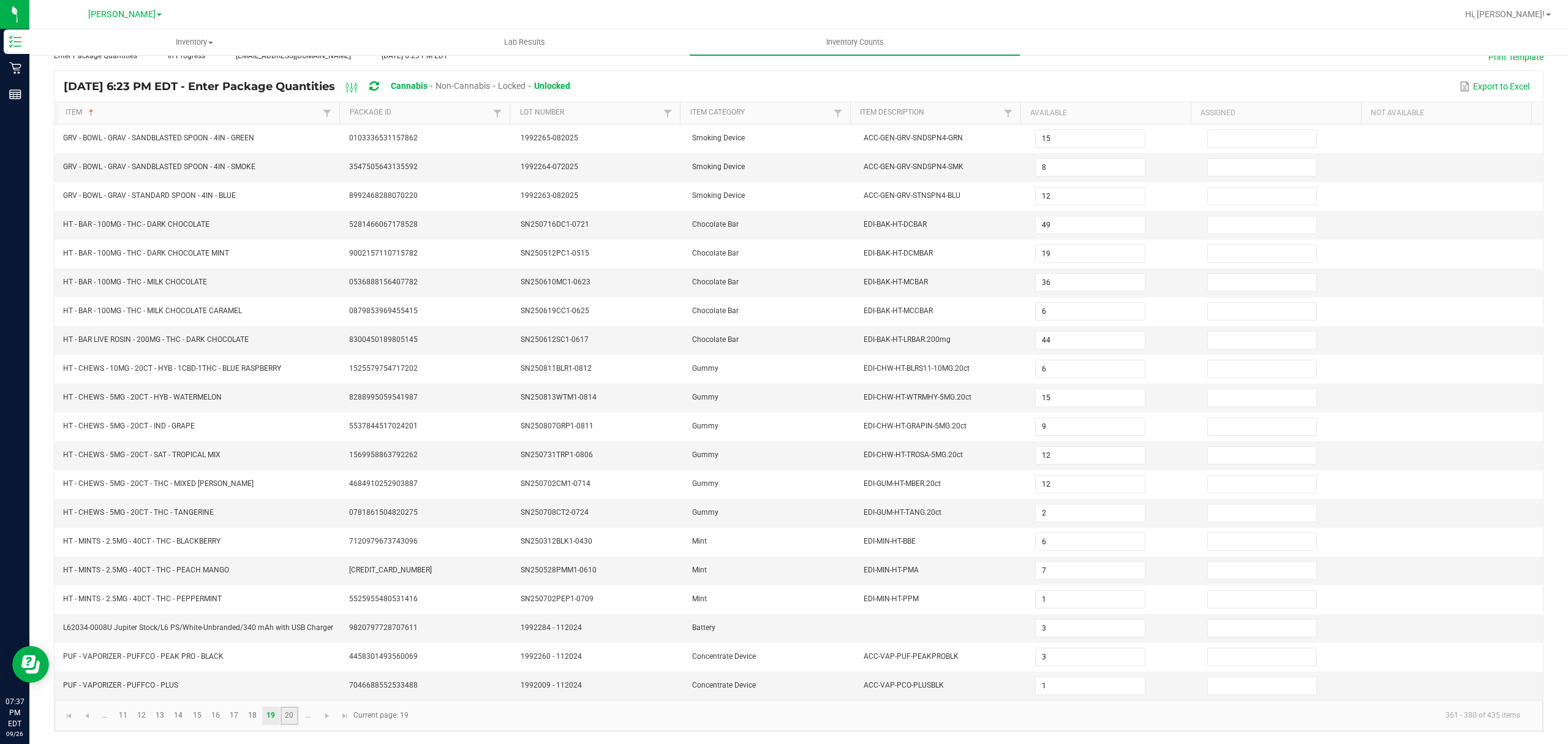
click at [294, 718] on link "20" at bounding box center [289, 716] width 18 height 18
type input "4"
type input "26"
type input "18"
type input "4"
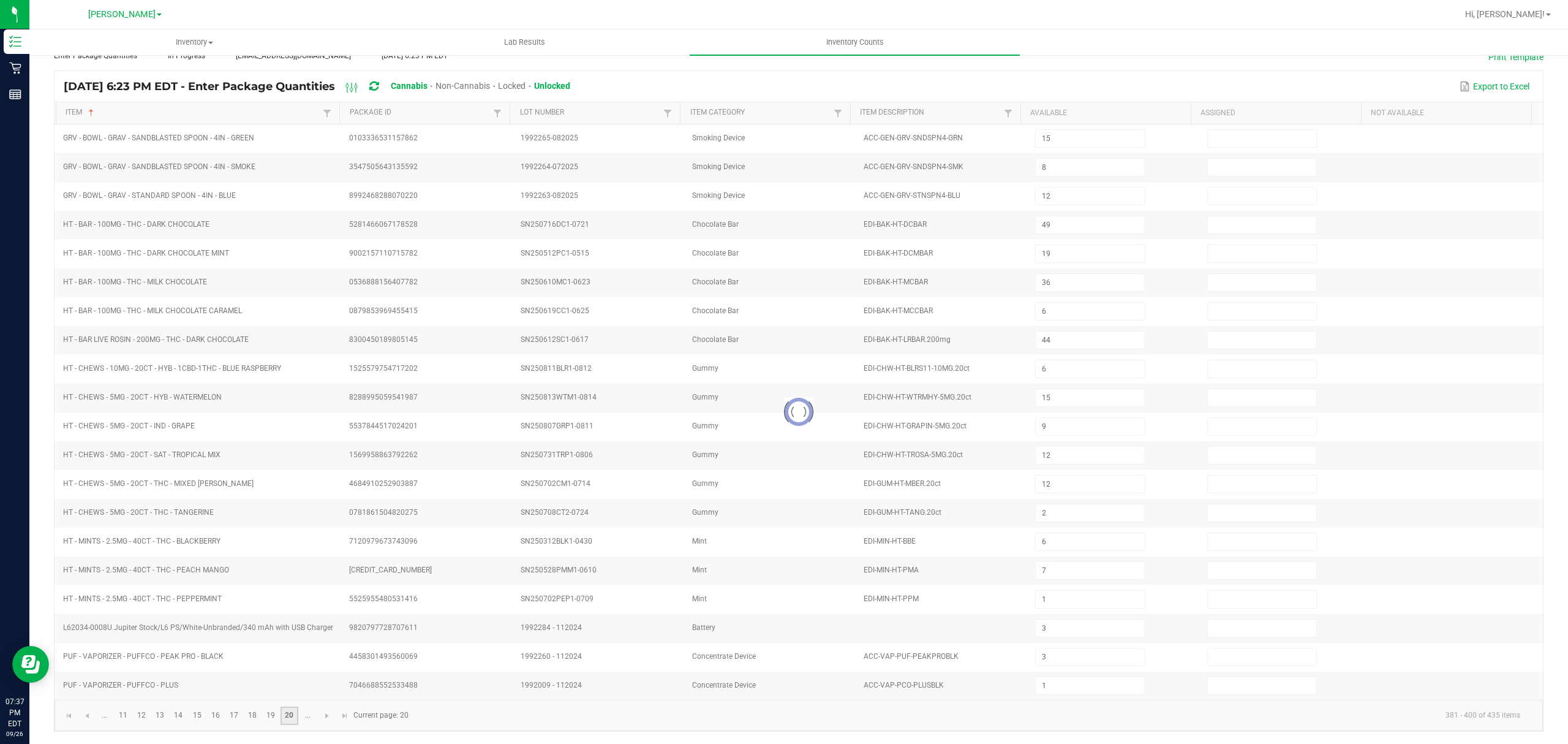
type input "4"
type input "5"
type input "3"
type input "9"
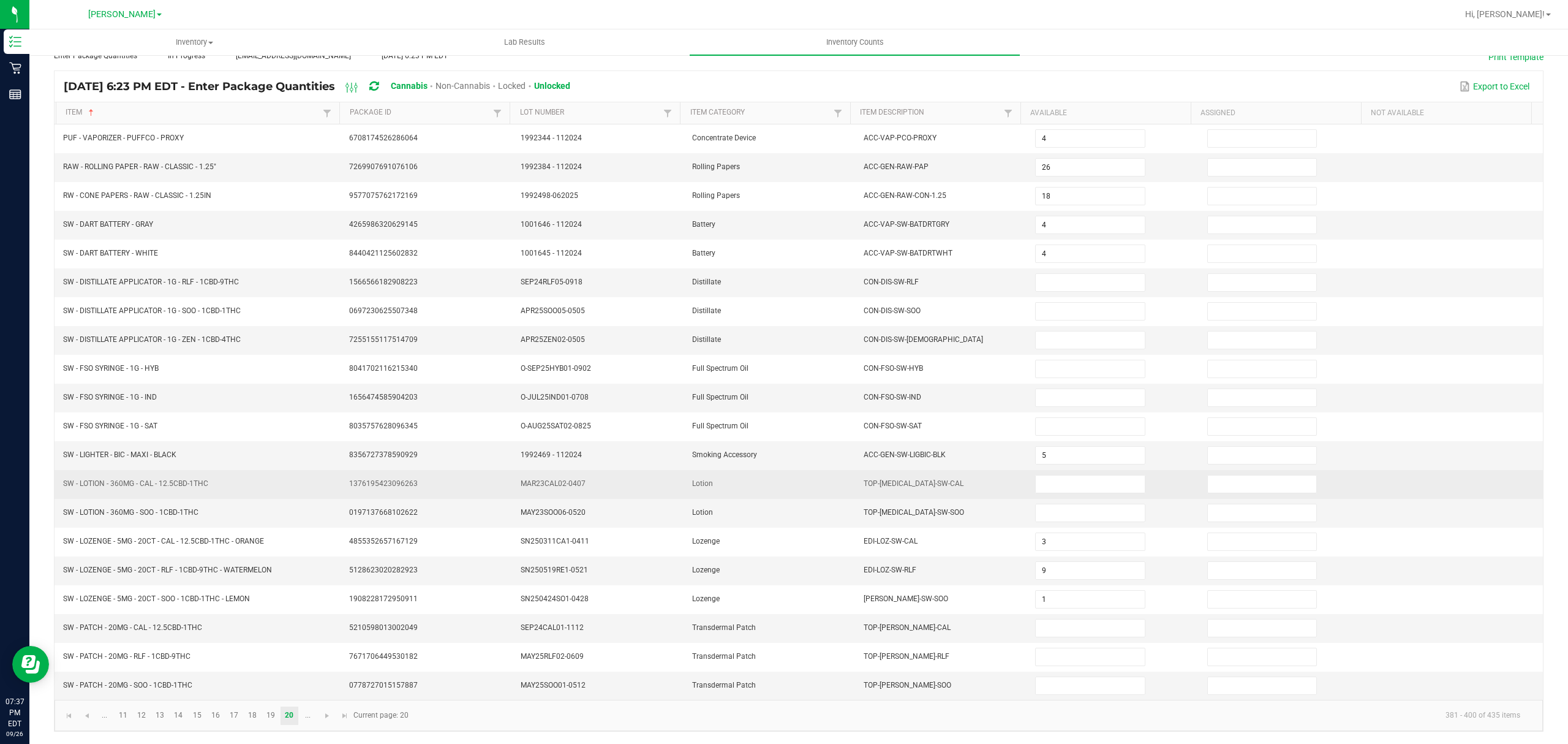
click at [1050, 470] on td at bounding box center [1113, 484] width 172 height 29
click at [1047, 479] on input at bounding box center [1089, 484] width 108 height 17
type input "1"
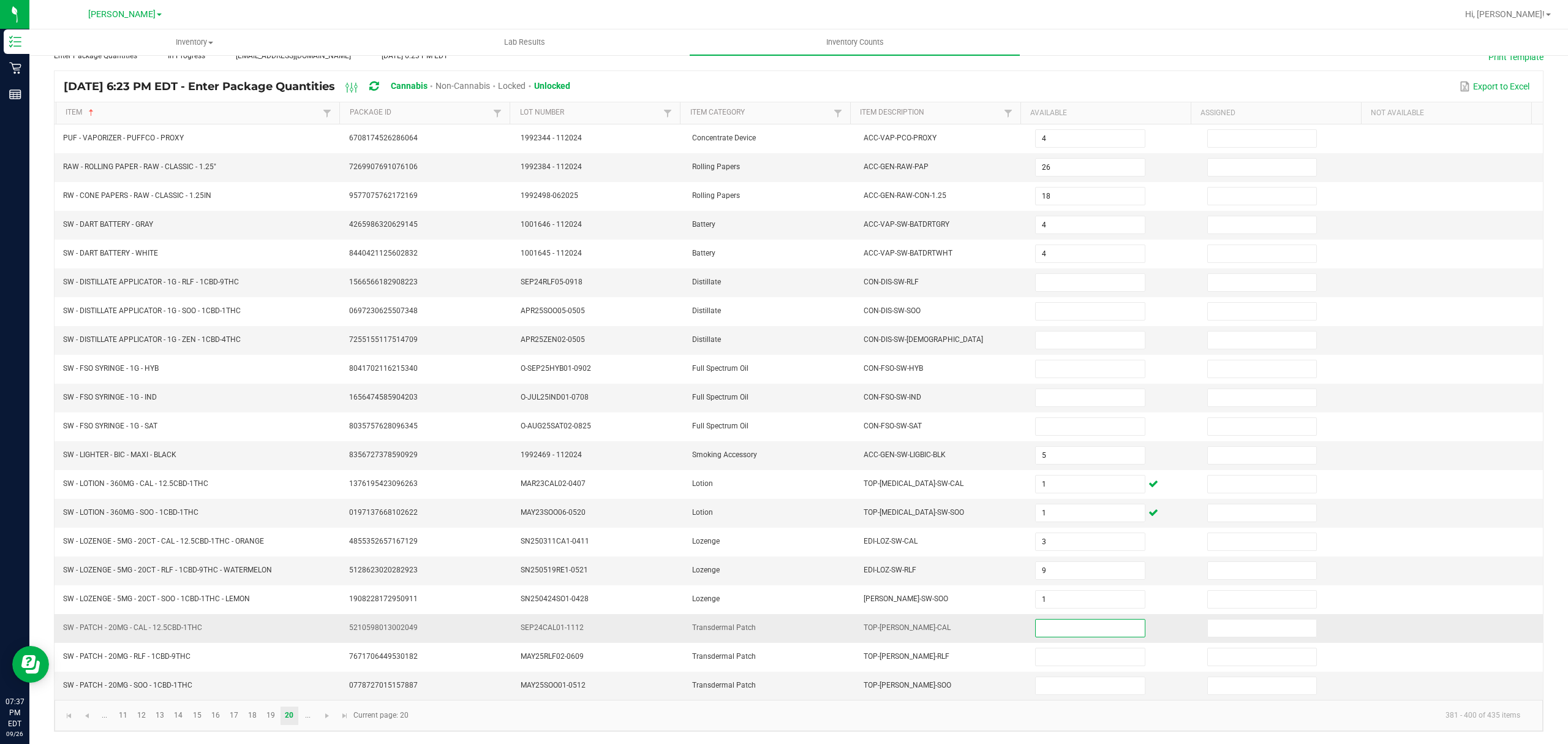
click at [1053, 624] on input at bounding box center [1089, 628] width 108 height 17
type input "14"
type input "2"
type input "17"
click at [885, 699] on kendo-pager "... 11 12 13 14 15 16 17 18 19 20 ... 381 - 400 of 435 items Current page: 20" at bounding box center [798, 715] width 1488 height 31
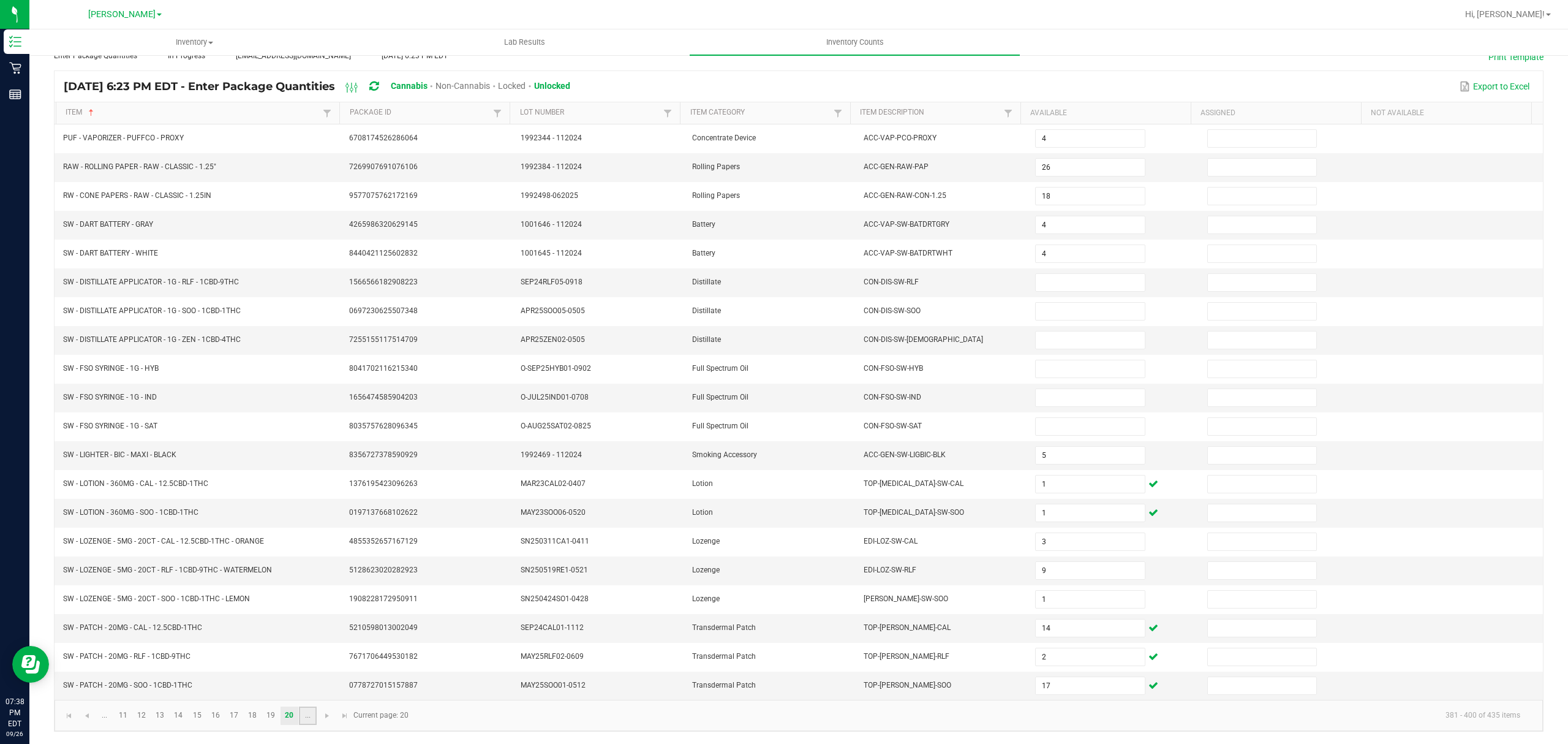
click at [312, 721] on link "..." at bounding box center [308, 716] width 18 height 18
type input "10"
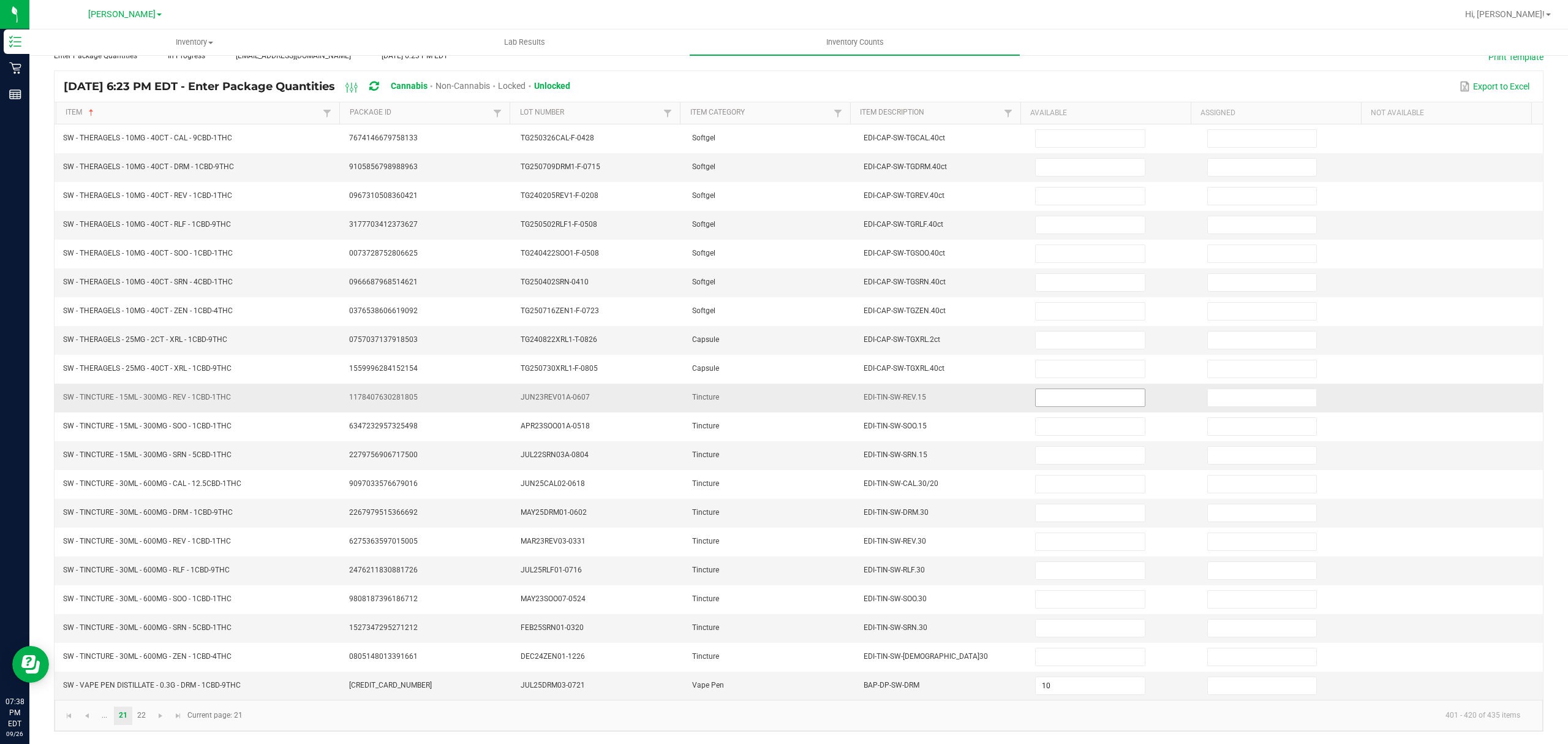
click at [1058, 389] on input at bounding box center [1089, 397] width 108 height 17
type input "15"
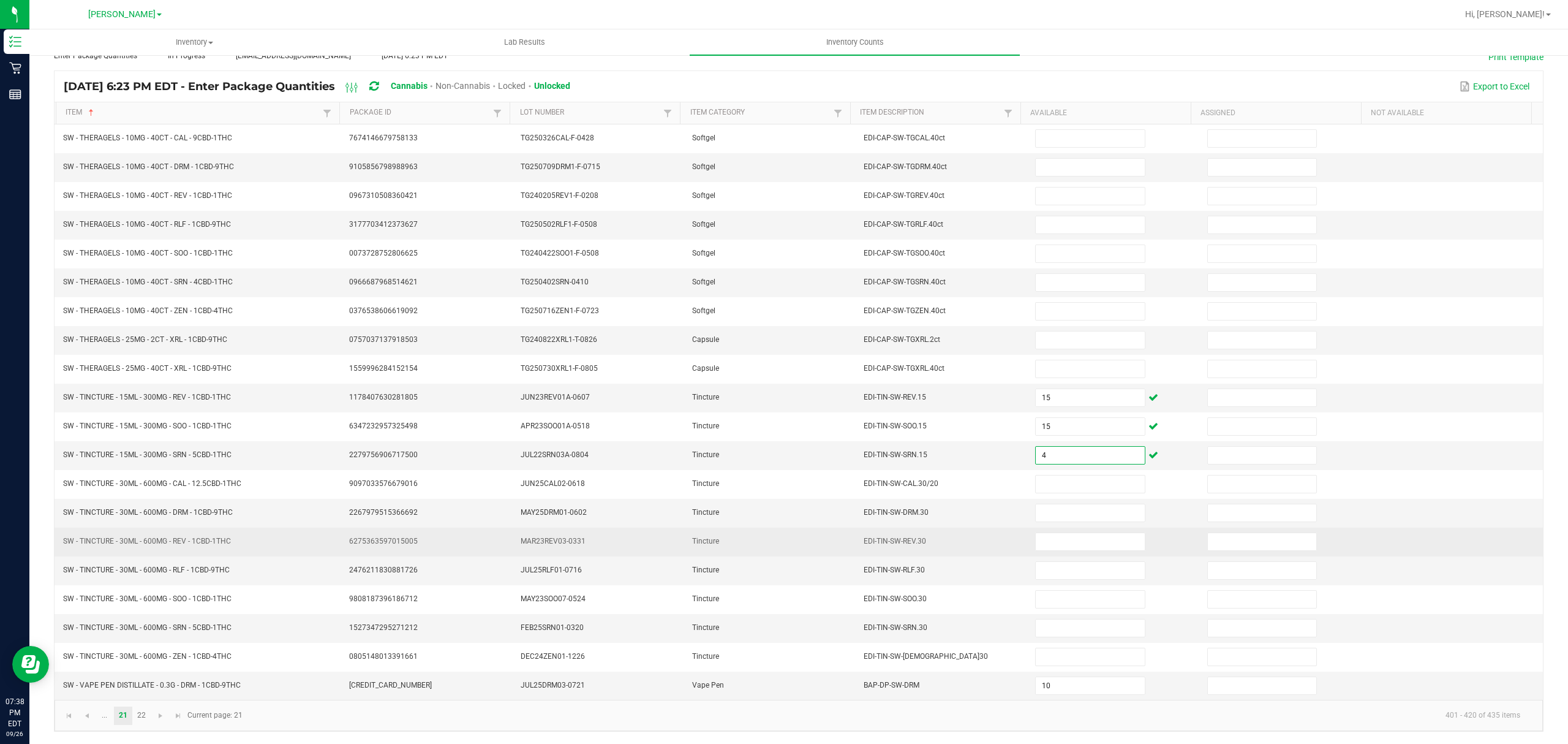
type input "4"
click at [947, 545] on td "EDI-TIN-SW-REV.30" at bounding box center [942, 542] width 172 height 29
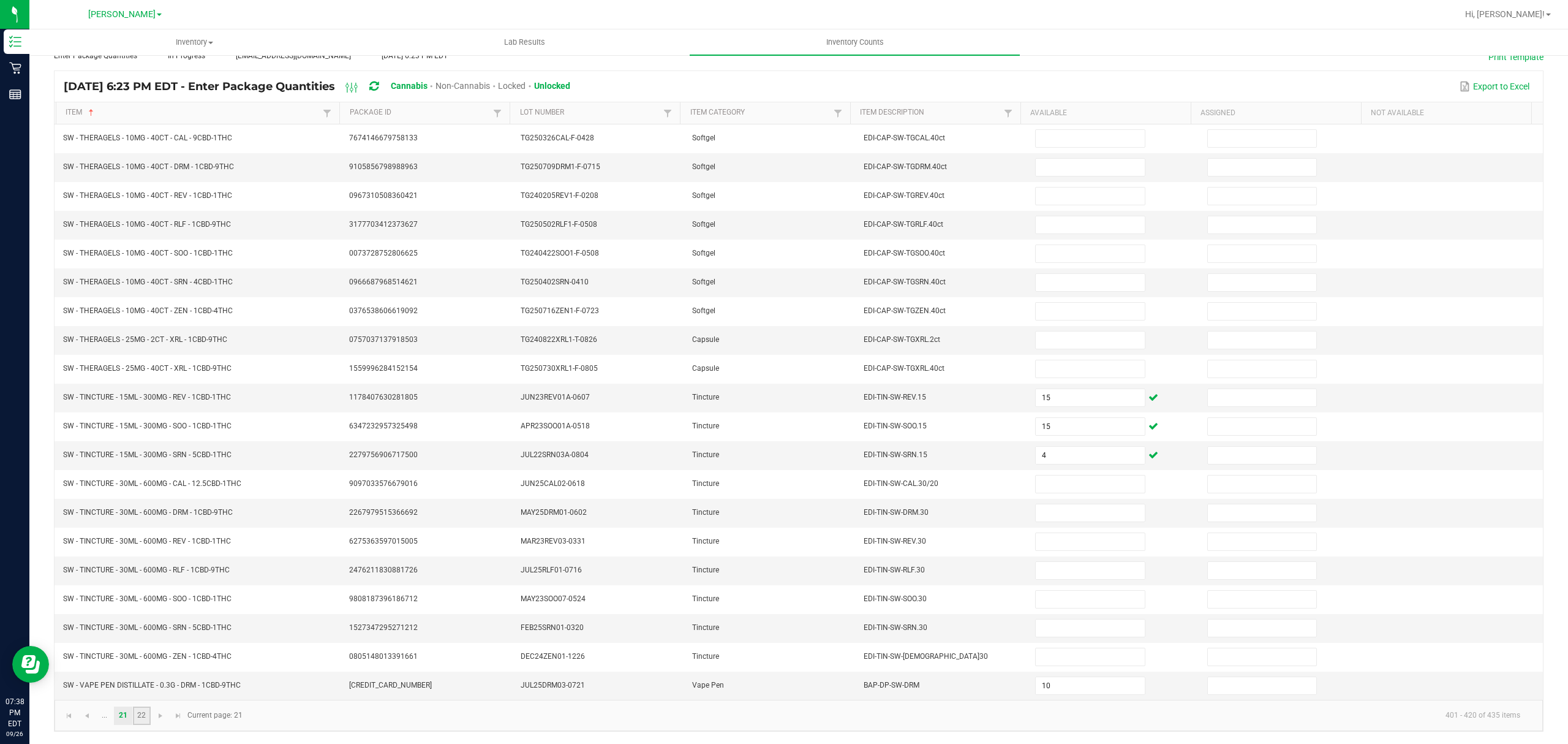
click at [137, 714] on link "22" at bounding box center [141, 716] width 18 height 18
type input "4"
type input "14"
type input "8"
type input "7"
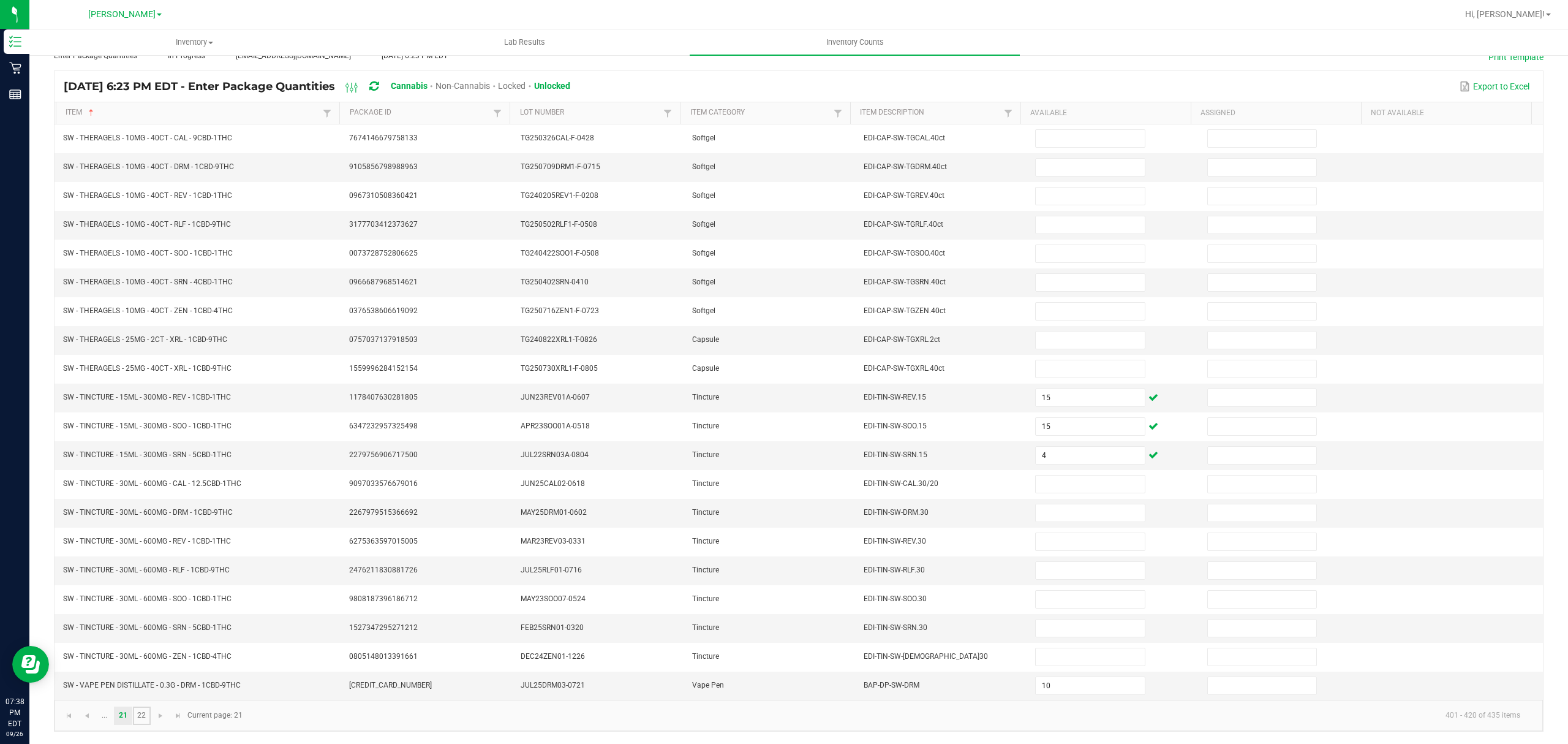
type input "4"
type input "49"
type input "1"
type input "3"
type input "12"
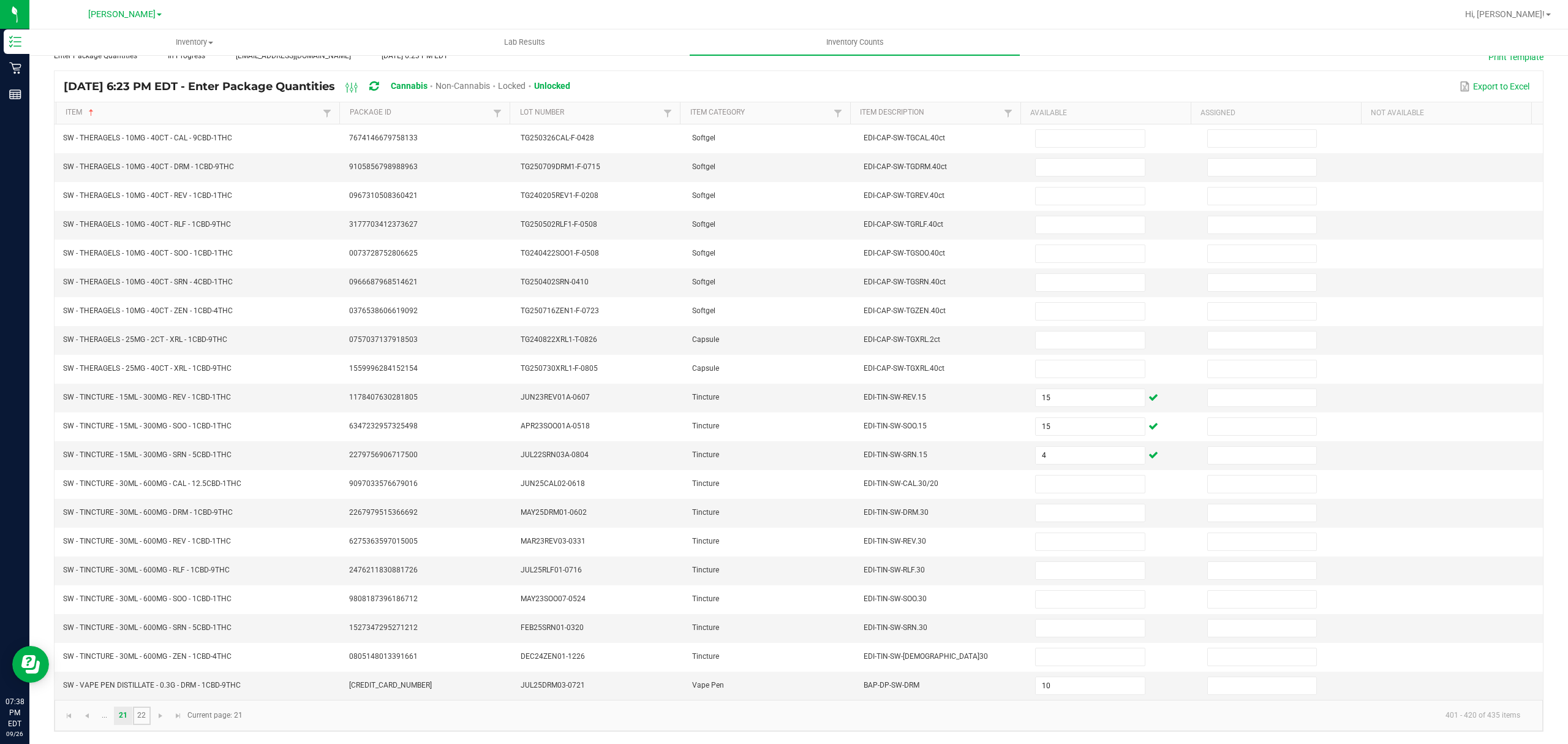
type input "13"
type input "26"
type input "39"
type input "16"
type input "14"
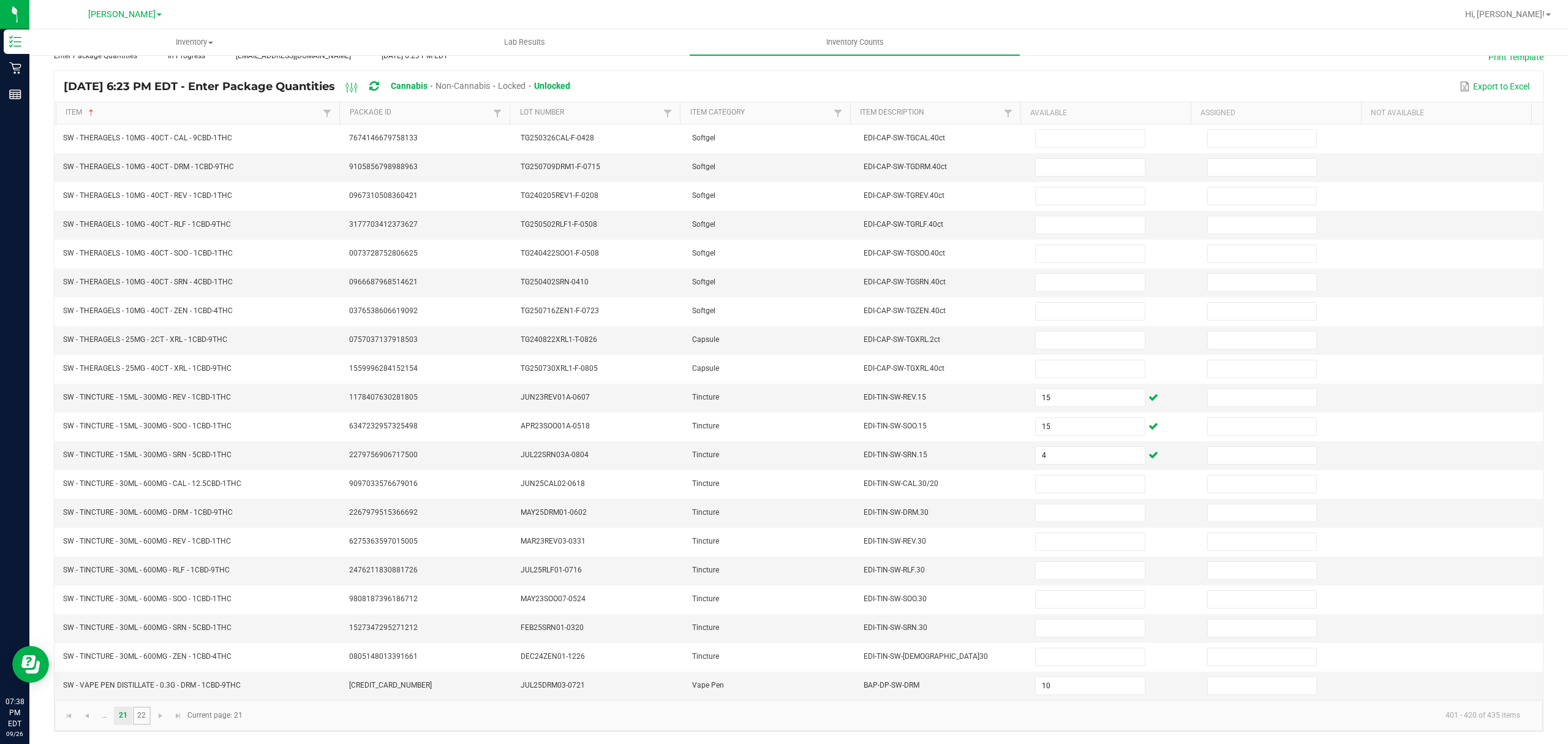
type input "4"
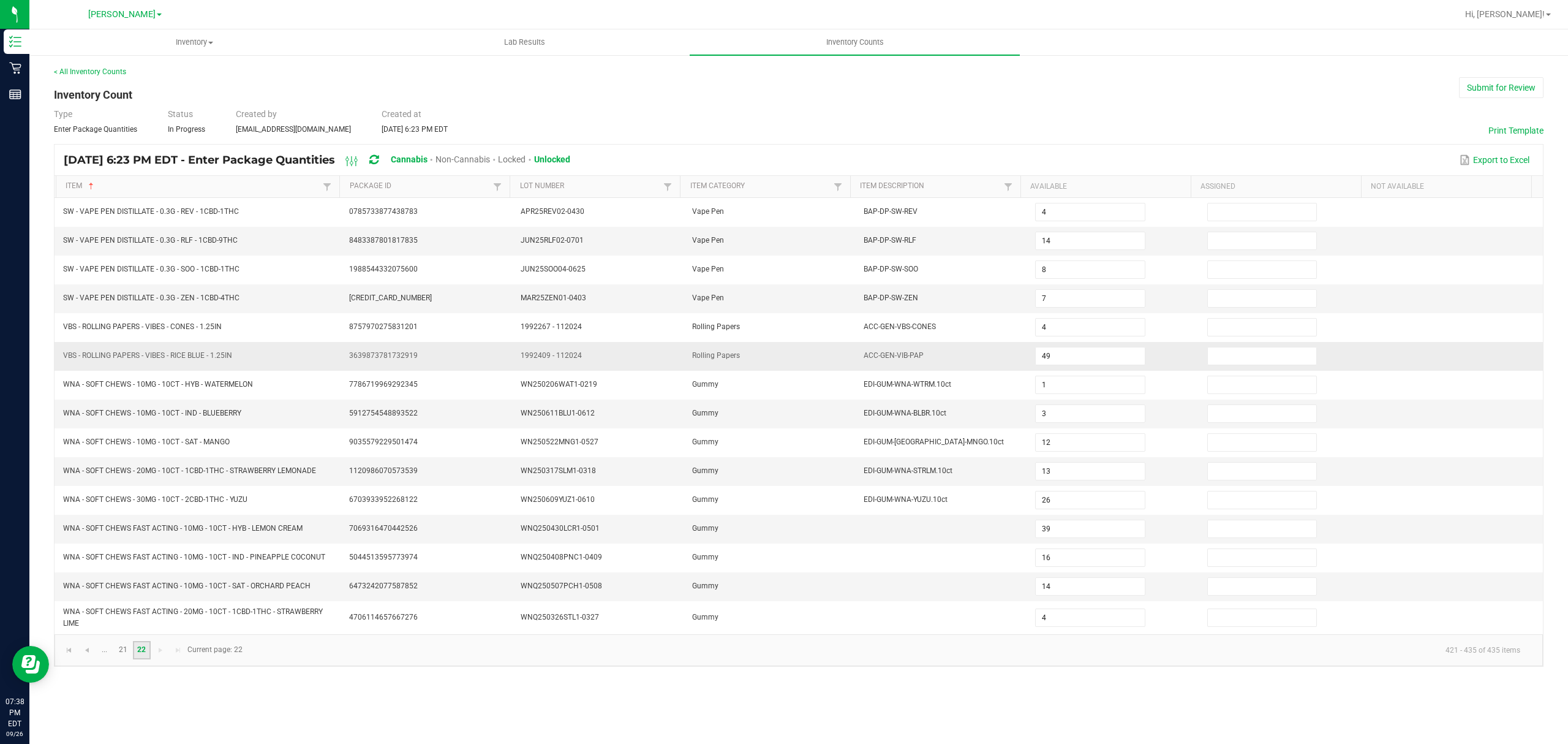
scroll to position [0, 0]
click at [64, 655] on span "Go to the first page" at bounding box center [69, 650] width 10 height 10
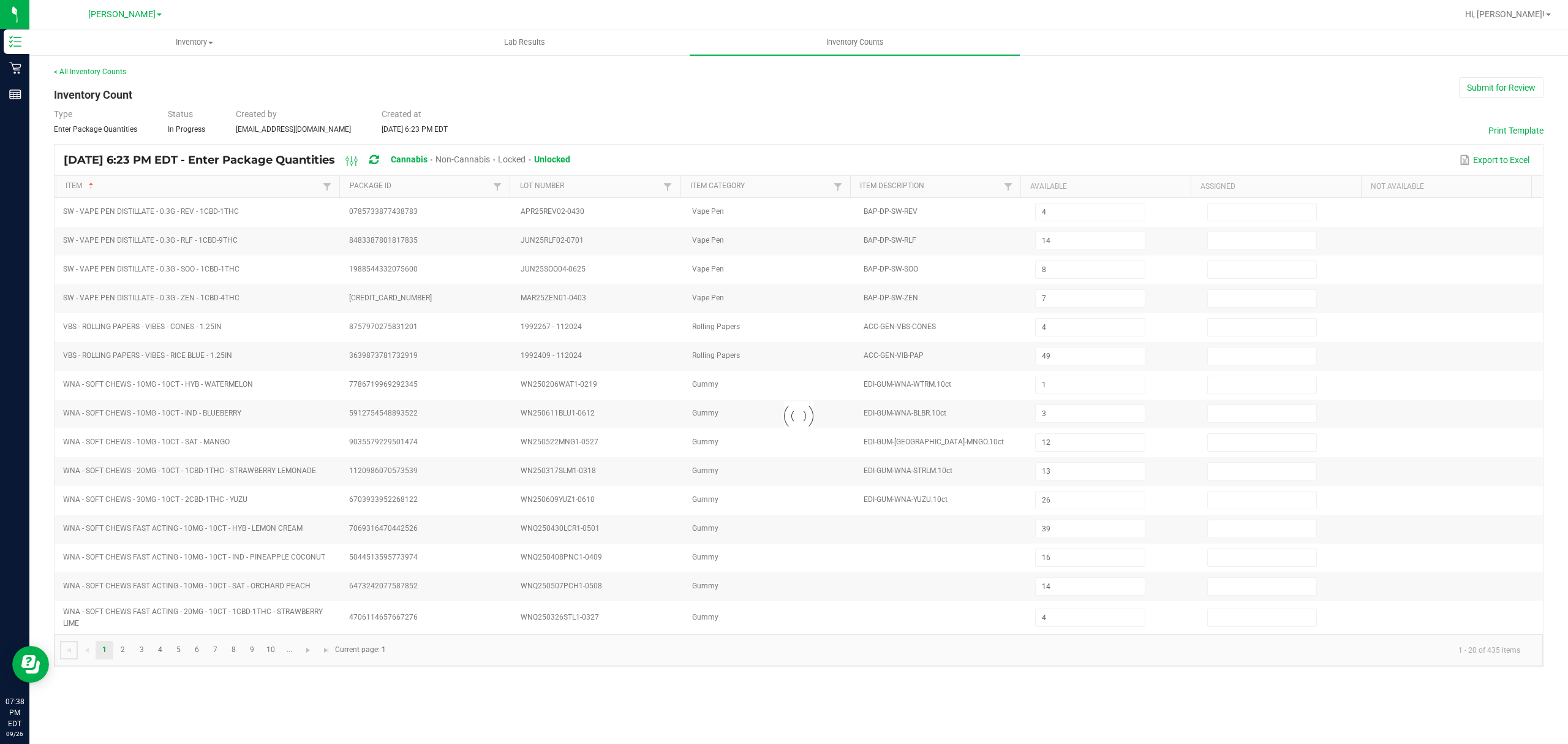
type input "3"
type input "20"
type input "16"
type input "5"
type input "16"
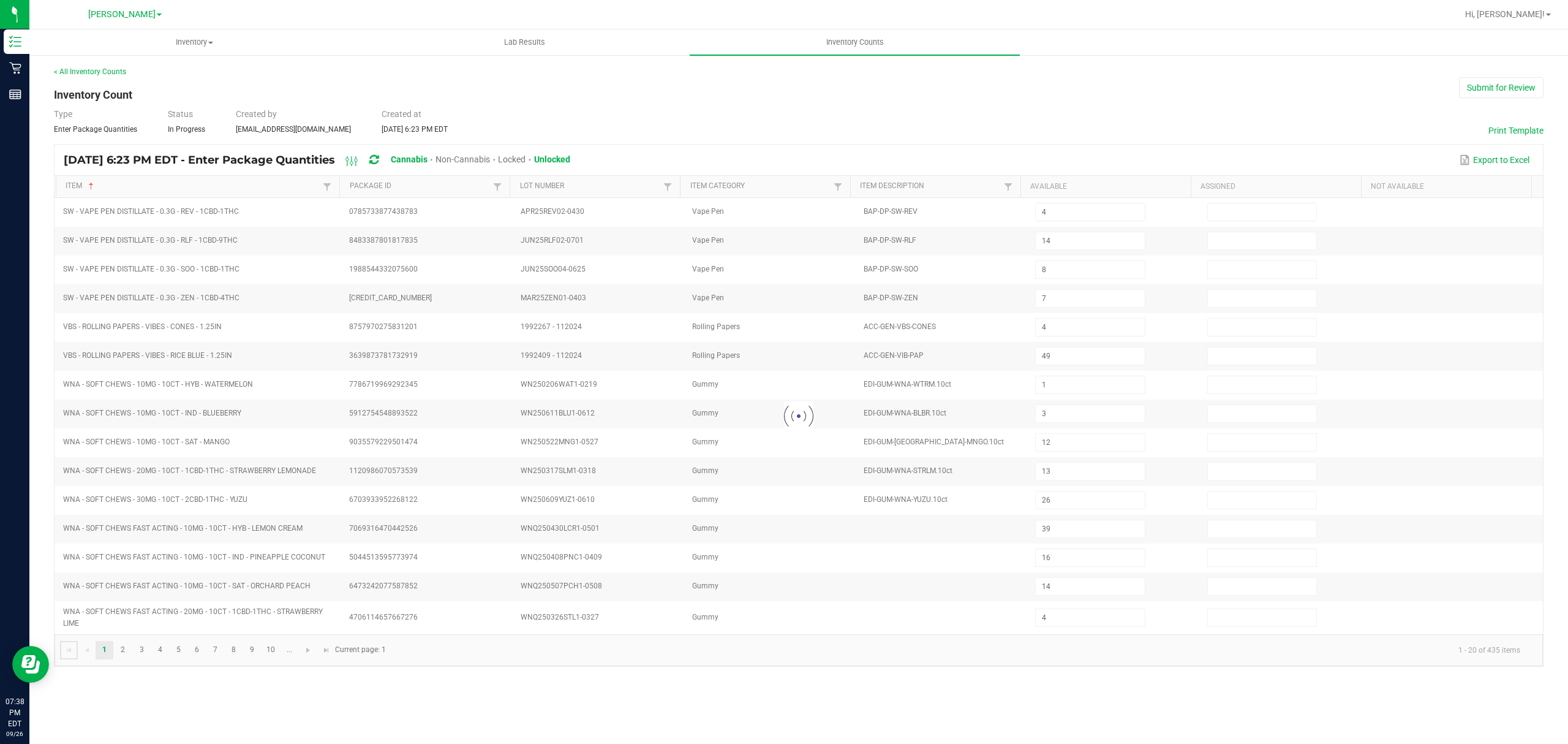
type input "2"
type input "19"
type input "8"
type input "2"
type input "25"
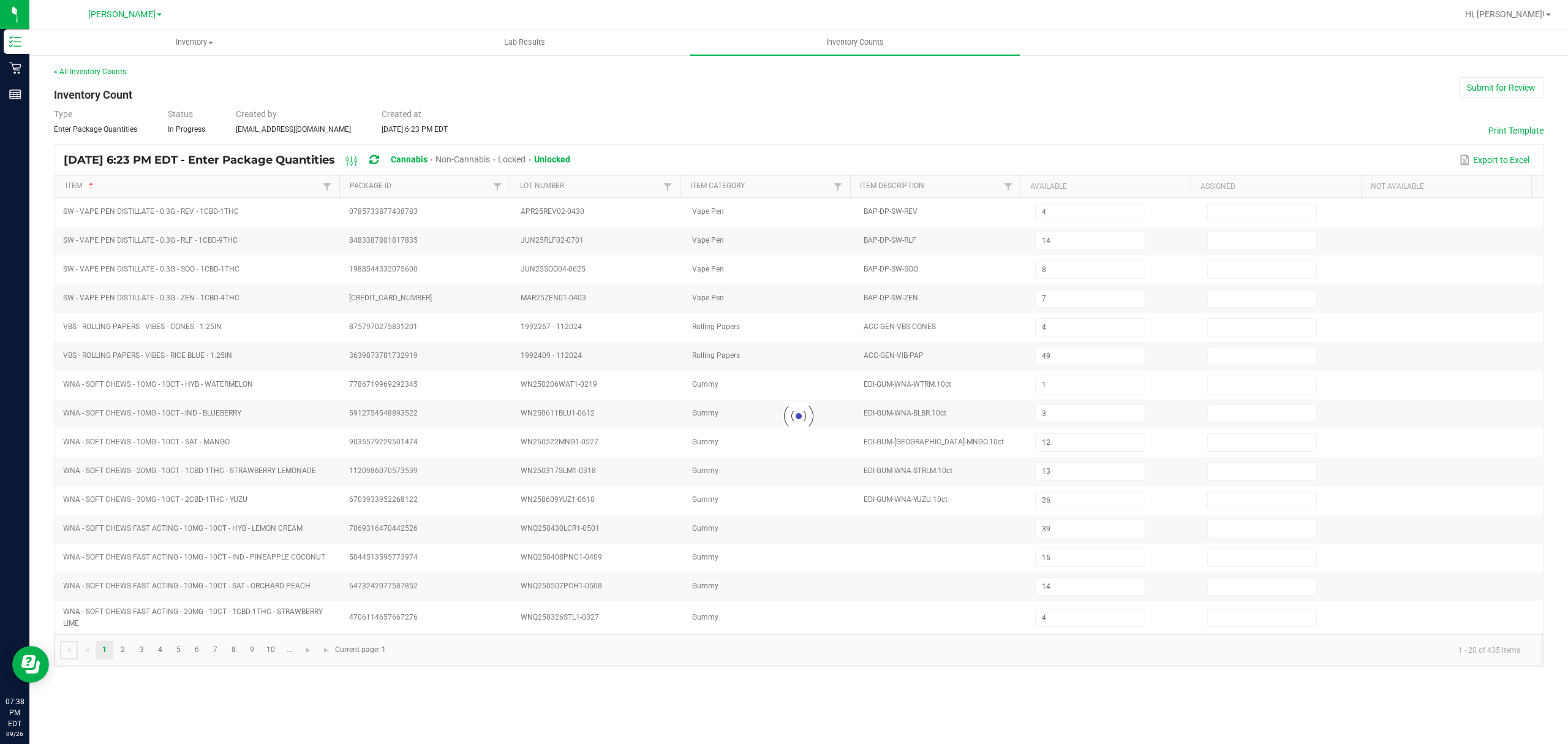
type input "19"
type input "7"
type input "15"
type input "19"
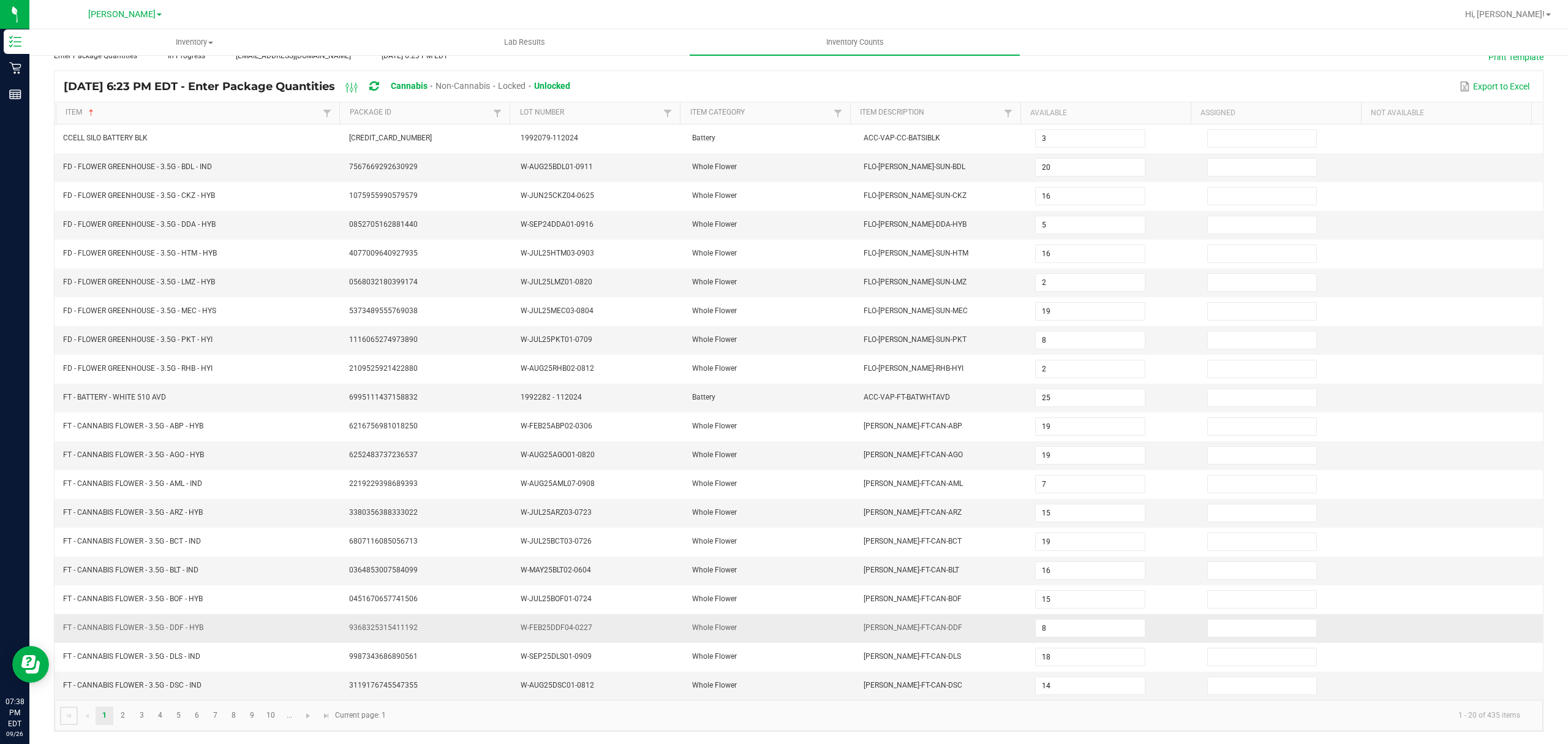
scroll to position [86, 0]
click at [204, 716] on link "6" at bounding box center [197, 716] width 18 height 18
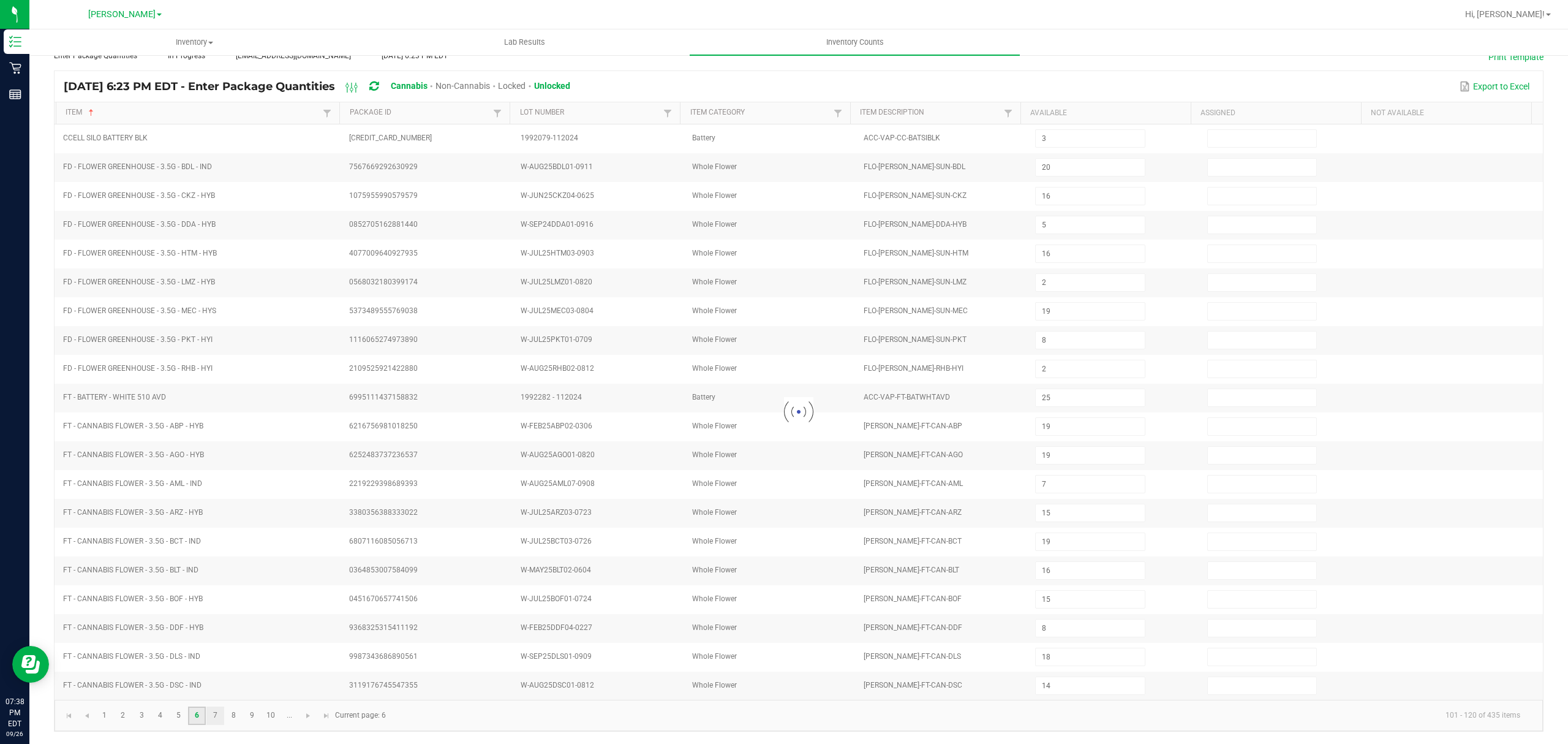
type input "22"
type input "19"
type input "20"
type input "13"
type input "25"
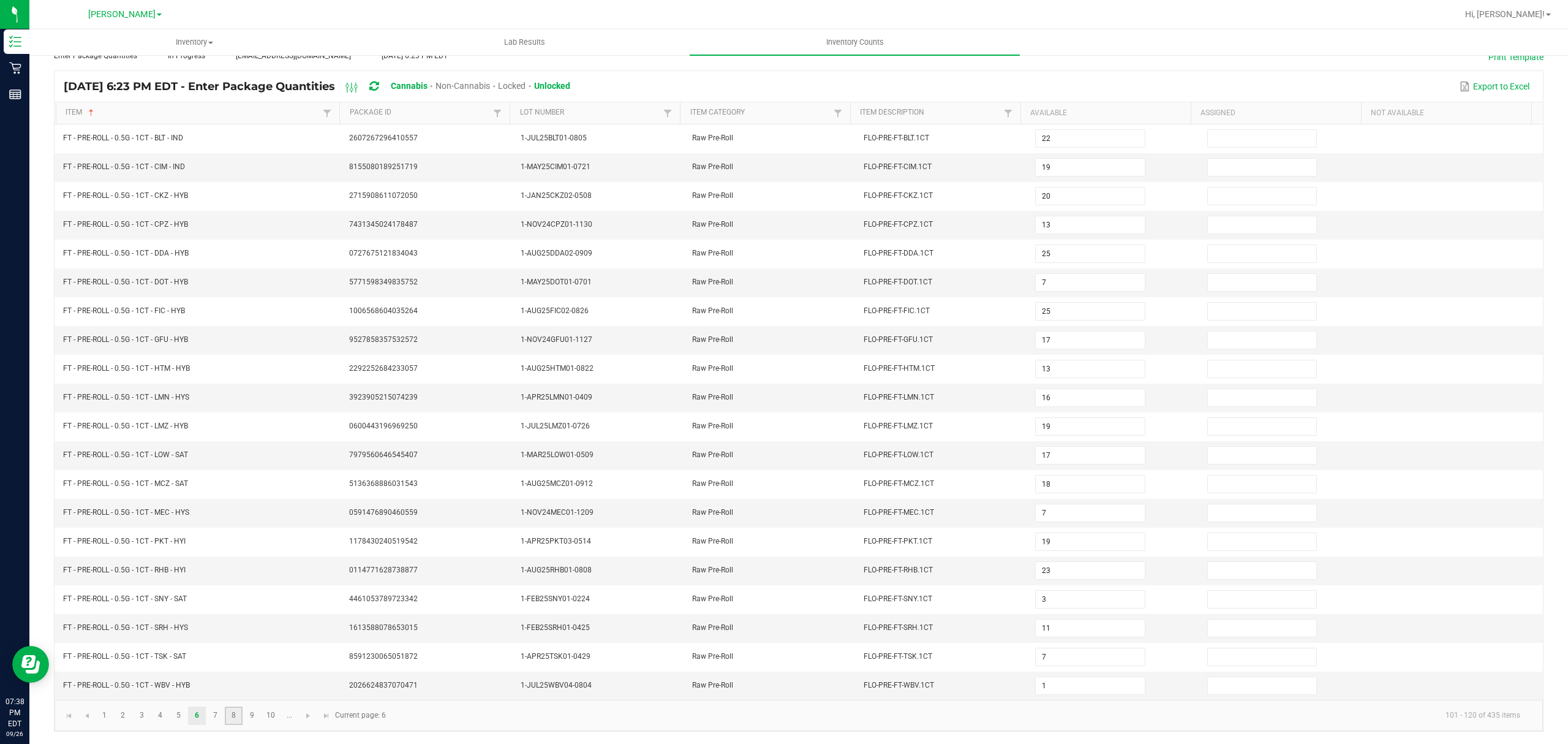
click at [238, 719] on link "8" at bounding box center [233, 716] width 18 height 18
click at [254, 717] on link "9" at bounding box center [252, 716] width 18 height 18
click at [271, 719] on link "10" at bounding box center [271, 716] width 18 height 18
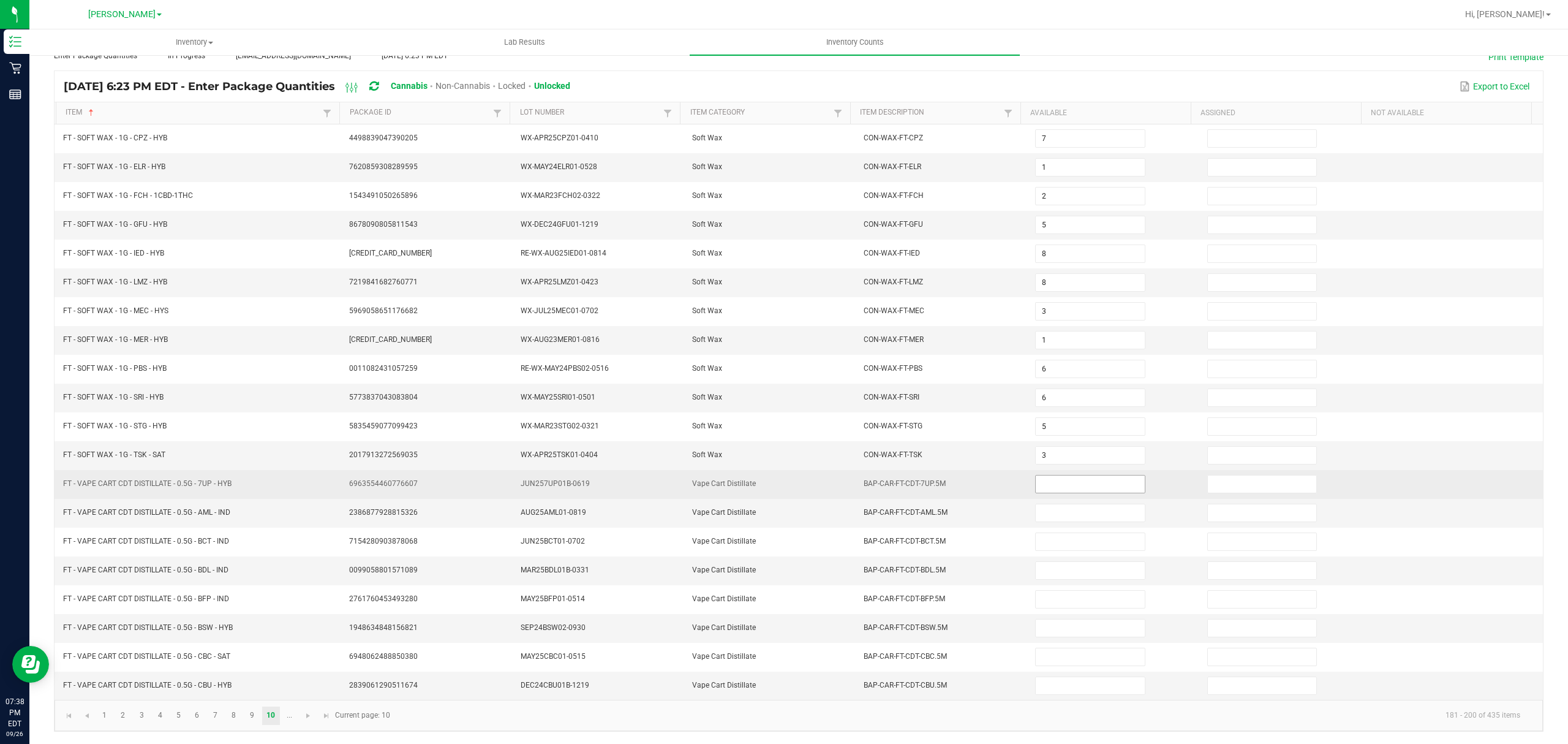
click at [1080, 485] on input at bounding box center [1089, 484] width 108 height 17
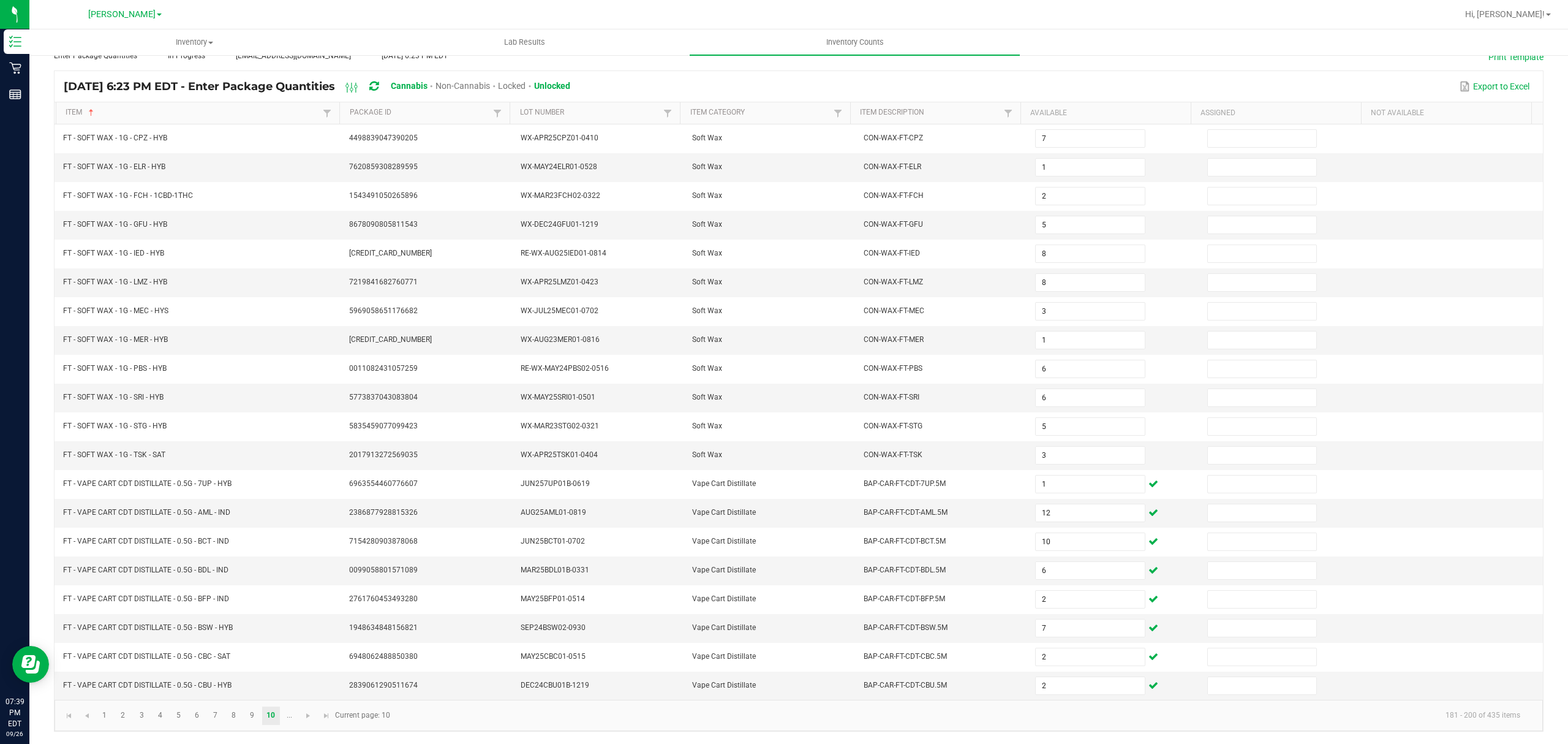
drag, startPoint x: 1128, startPoint y: 62, endPoint x: 1176, endPoint y: 67, distance: 48.3
click at [1133, 71] on div "[DATE] 6:23 PM EDT - Enter Package Quantities Cannabis Non-Cannabis Locked Unlo…" at bounding box center [798, 86] width 1488 height 30
click at [284, 714] on link "..." at bounding box center [289, 716] width 18 height 18
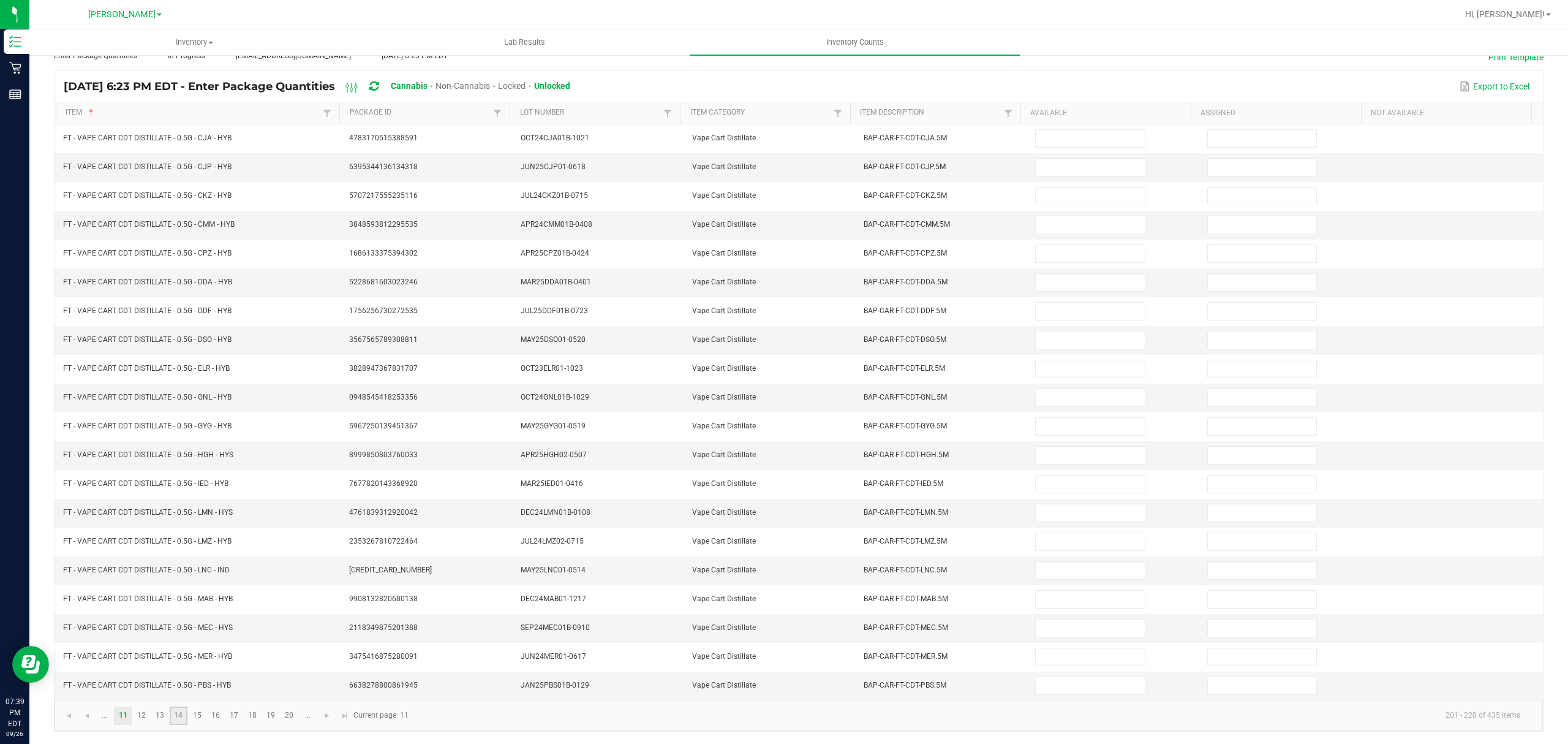
click at [177, 714] on link "14" at bounding box center [178, 716] width 18 height 18
click at [194, 717] on link "15" at bounding box center [197, 716] width 18 height 18
click at [255, 712] on link "18" at bounding box center [252, 716] width 18 height 18
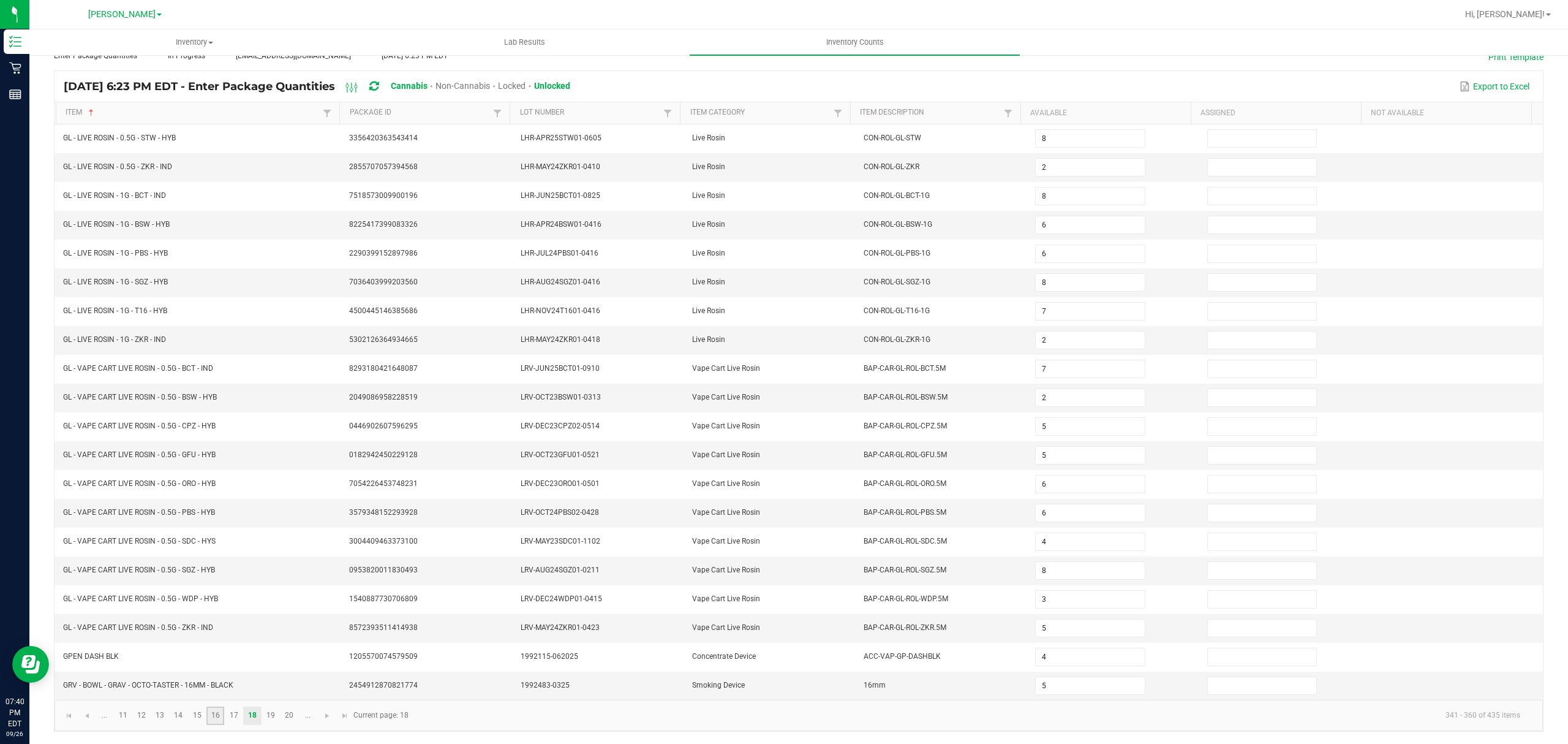
click at [209, 716] on link "16" at bounding box center [215, 716] width 18 height 18
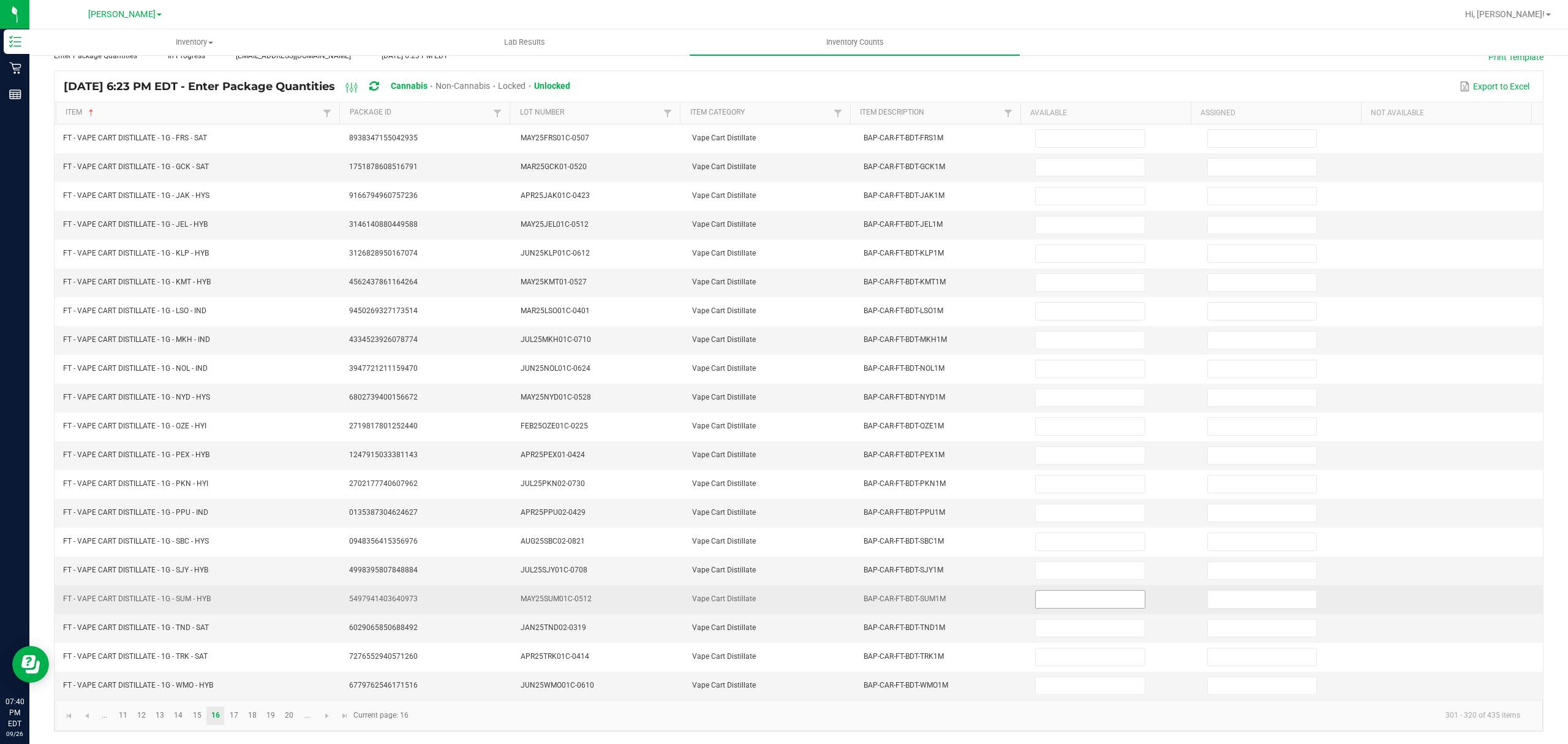
click at [1059, 603] on input at bounding box center [1089, 599] width 108 height 17
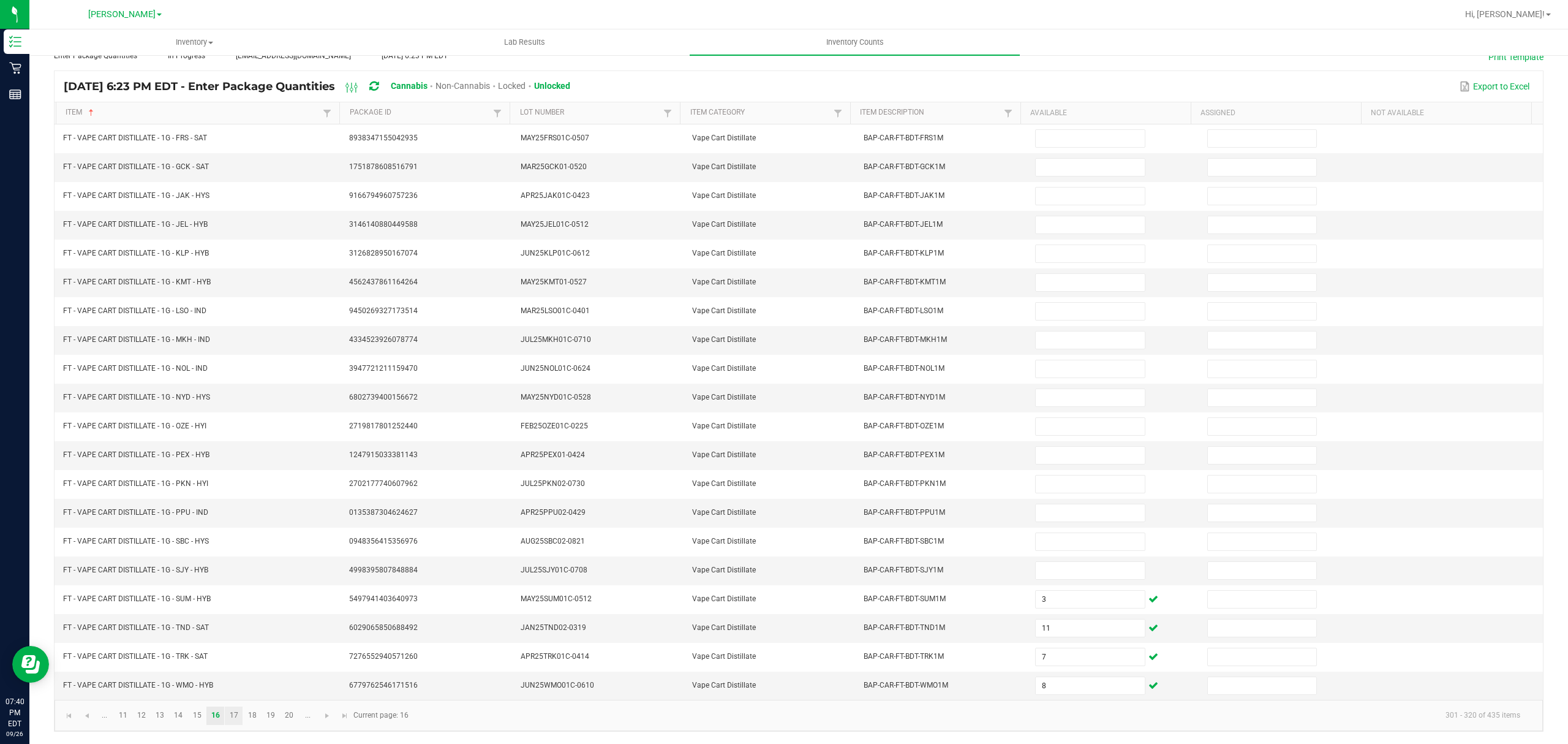
click at [240, 719] on link "17" at bounding box center [233, 716] width 18 height 18
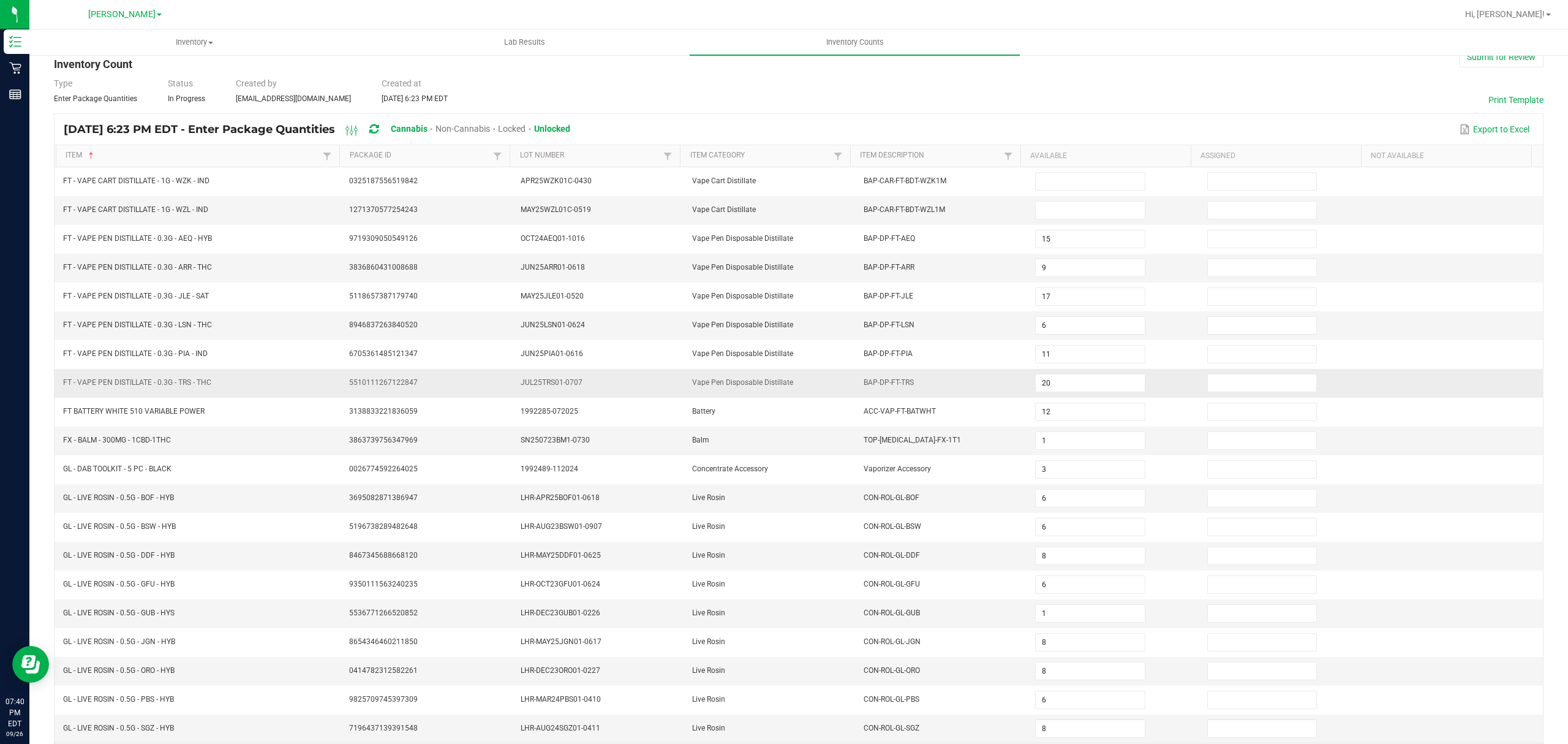
scroll to position [0, 0]
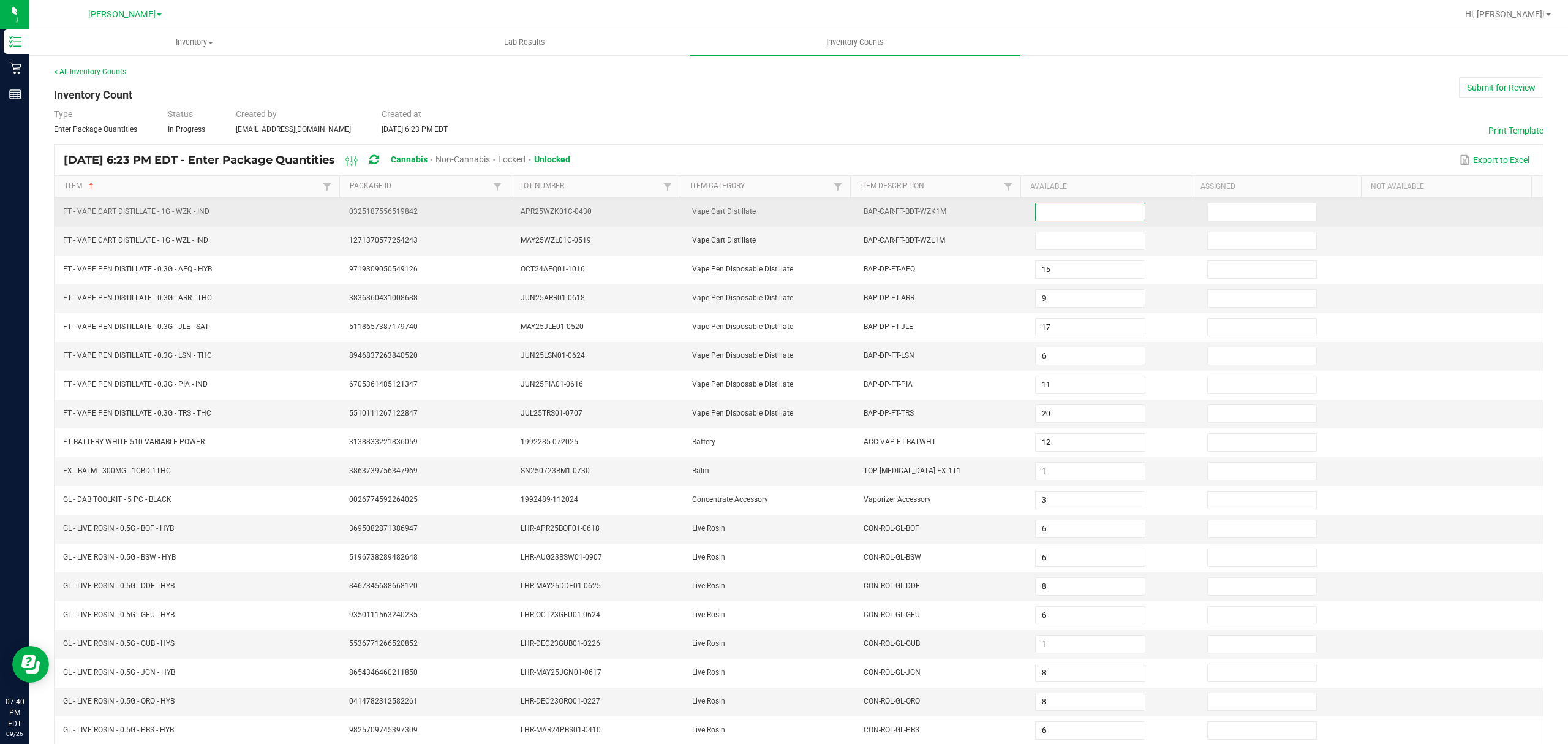
click at [1080, 218] on input at bounding box center [1089, 212] width 108 height 17
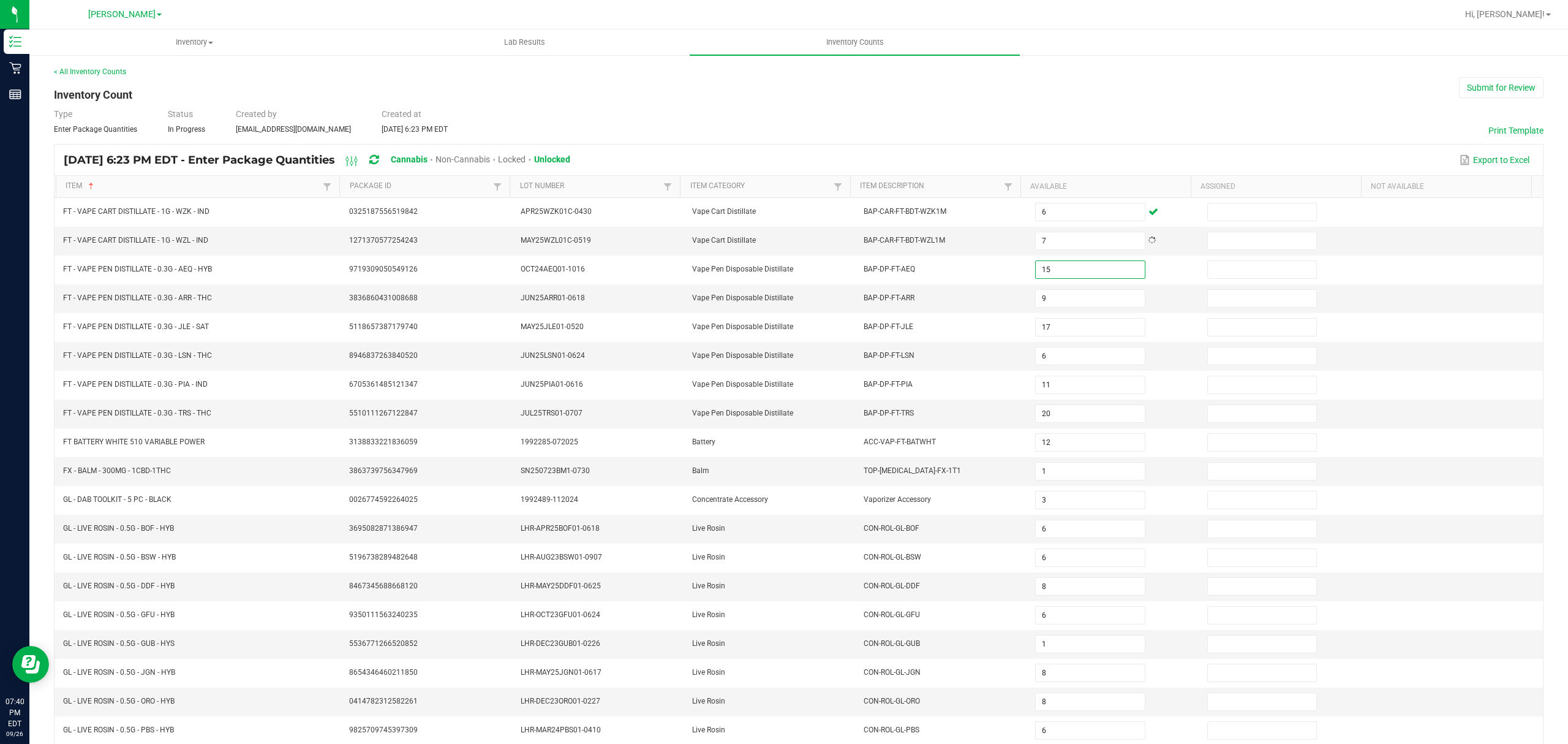
click at [1084, 135] on div "< All Inventory Counts Inventory Count Submit for Review Type Enter Package Qua…" at bounding box center [798, 436] width 1490 height 739
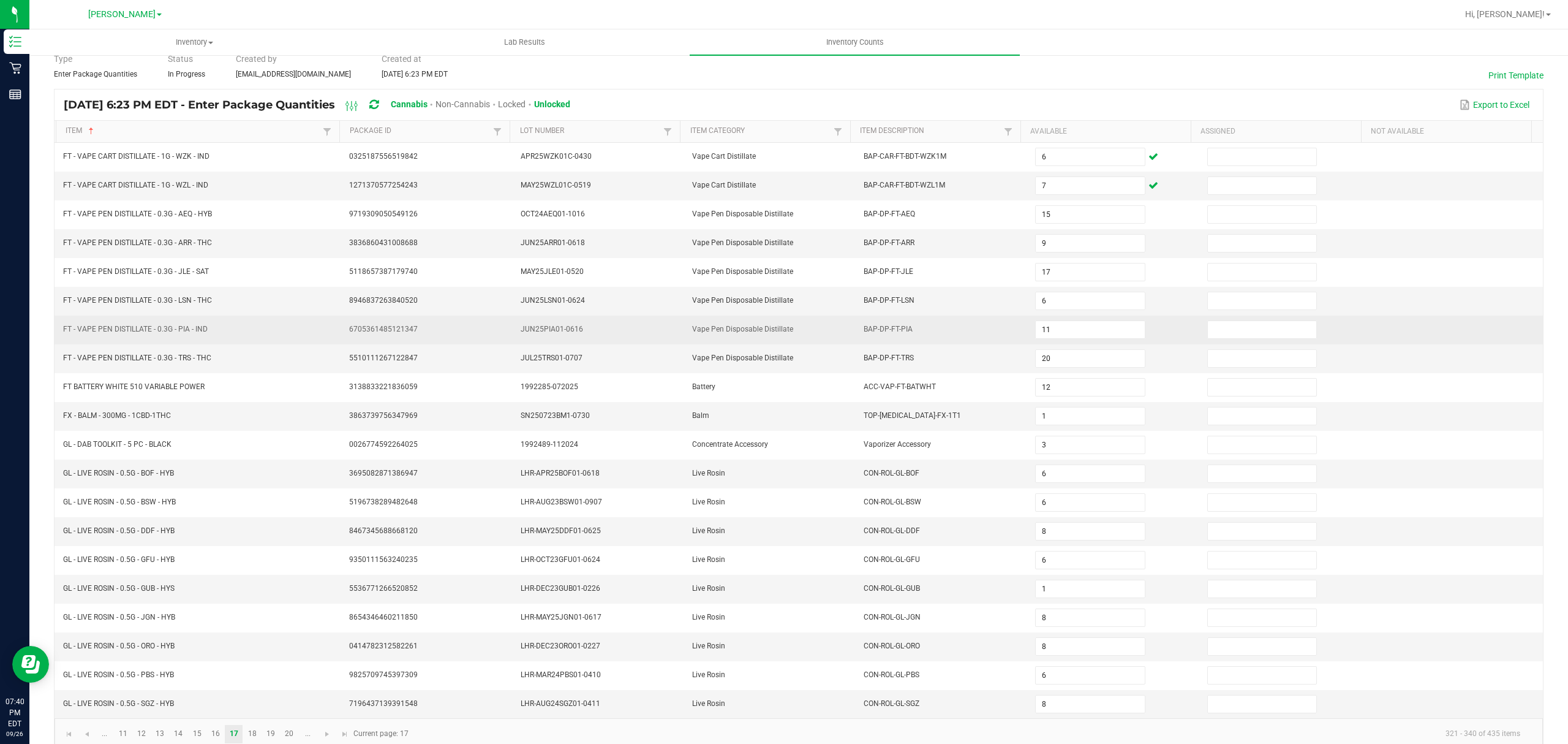
scroll to position [86, 0]
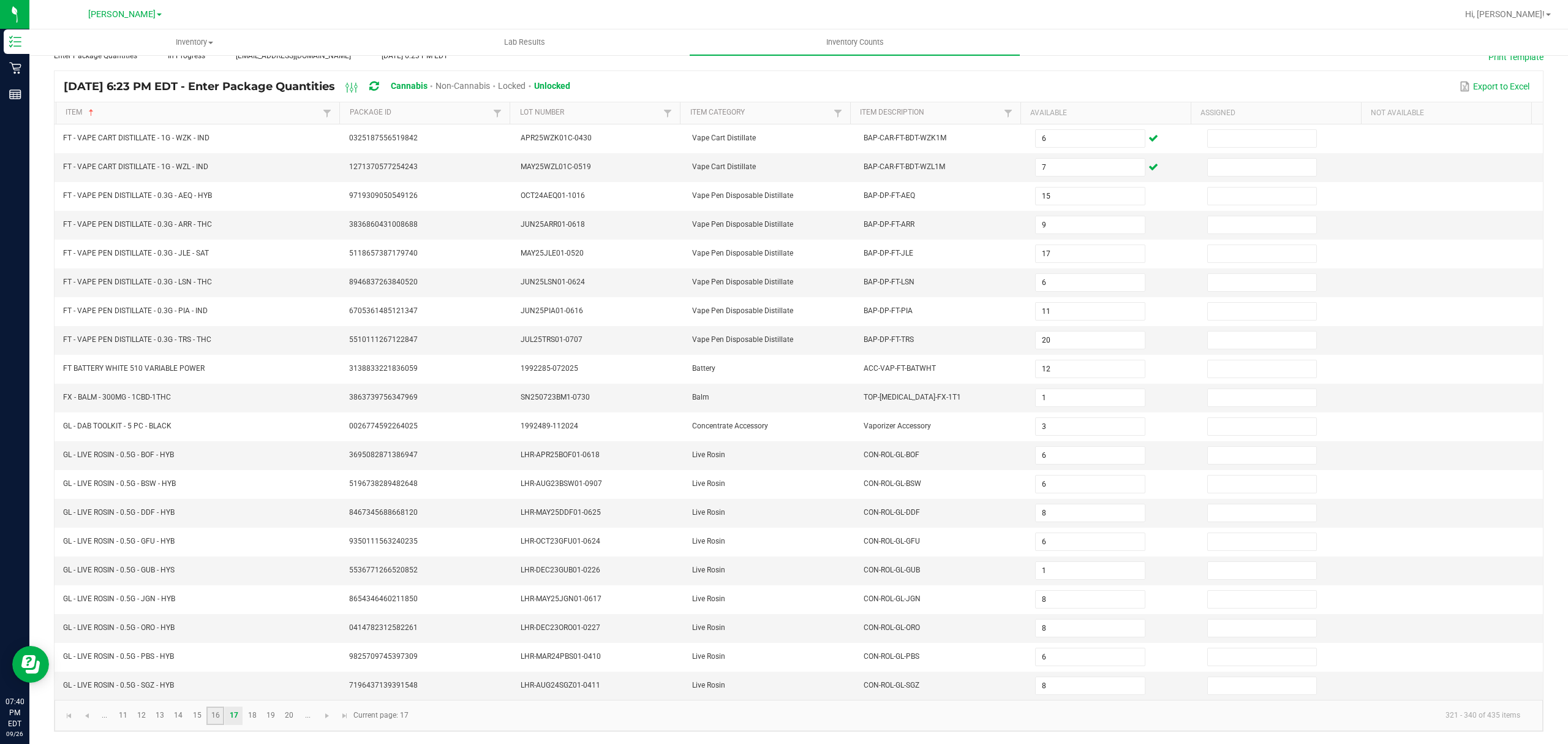
click at [211, 717] on link "16" at bounding box center [215, 716] width 18 height 18
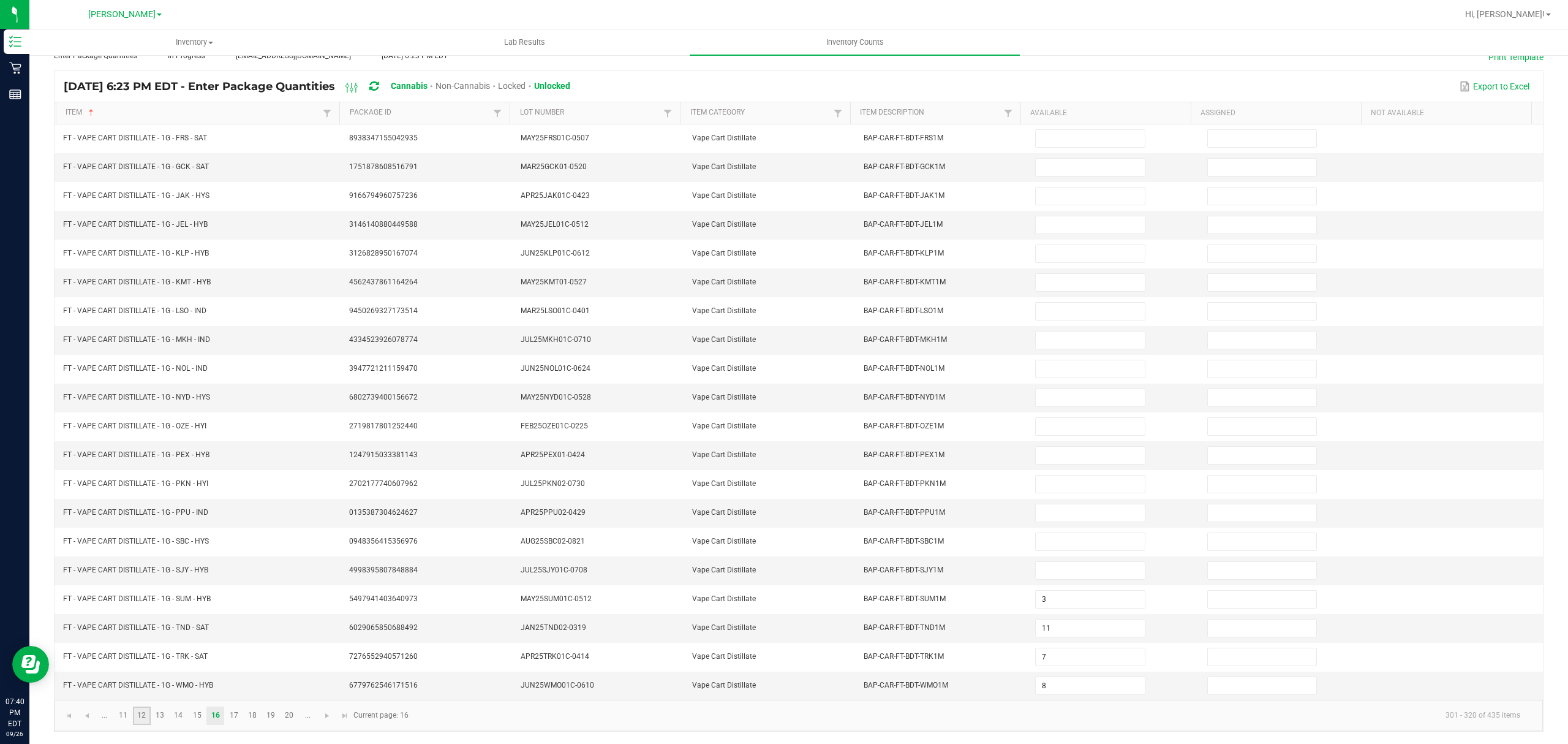
click at [146, 716] on link "12" at bounding box center [141, 716] width 18 height 18
click at [123, 717] on link "11" at bounding box center [122, 716] width 18 height 18
click at [105, 719] on link "..." at bounding box center [104, 716] width 18 height 18
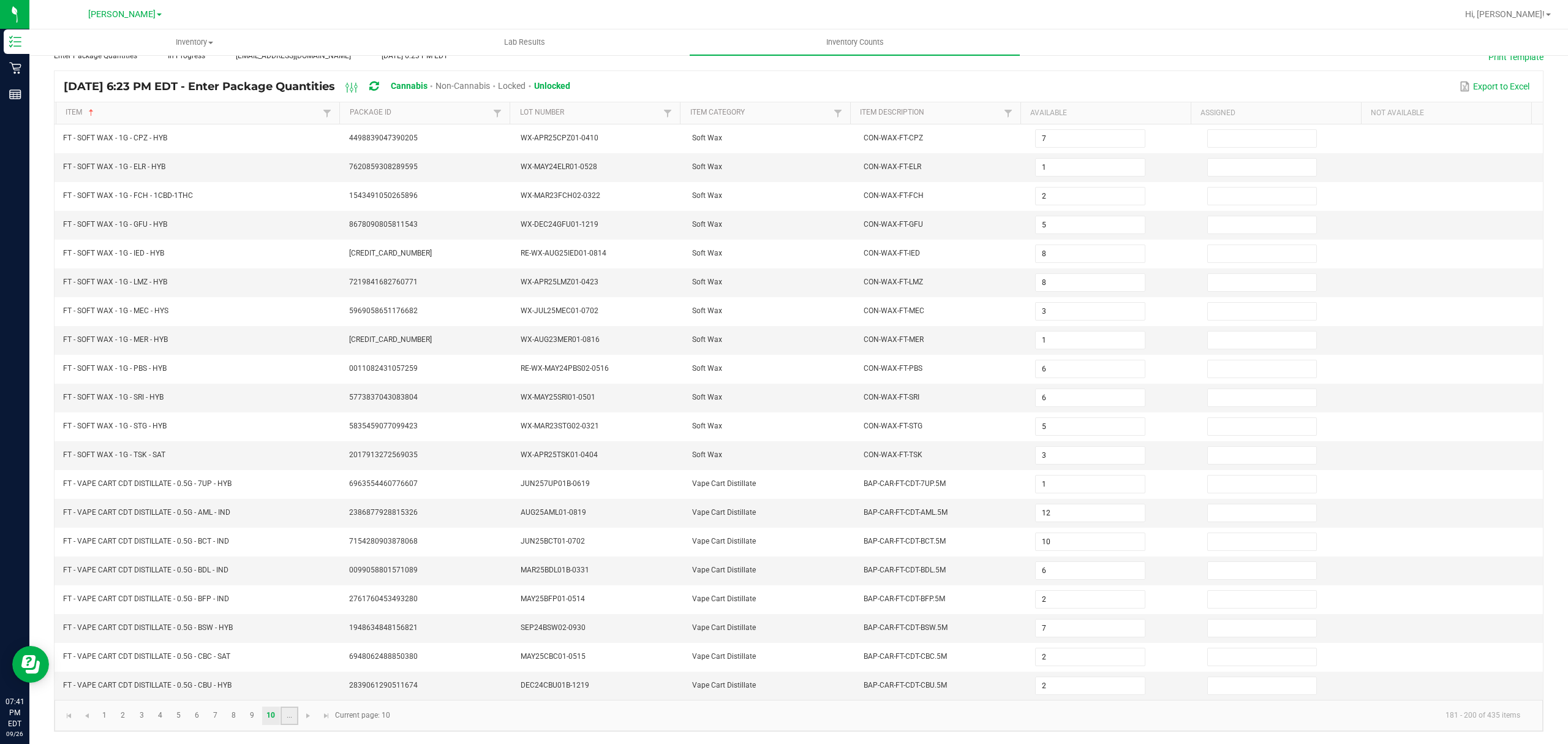
click at [286, 716] on link "..." at bounding box center [289, 716] width 18 height 18
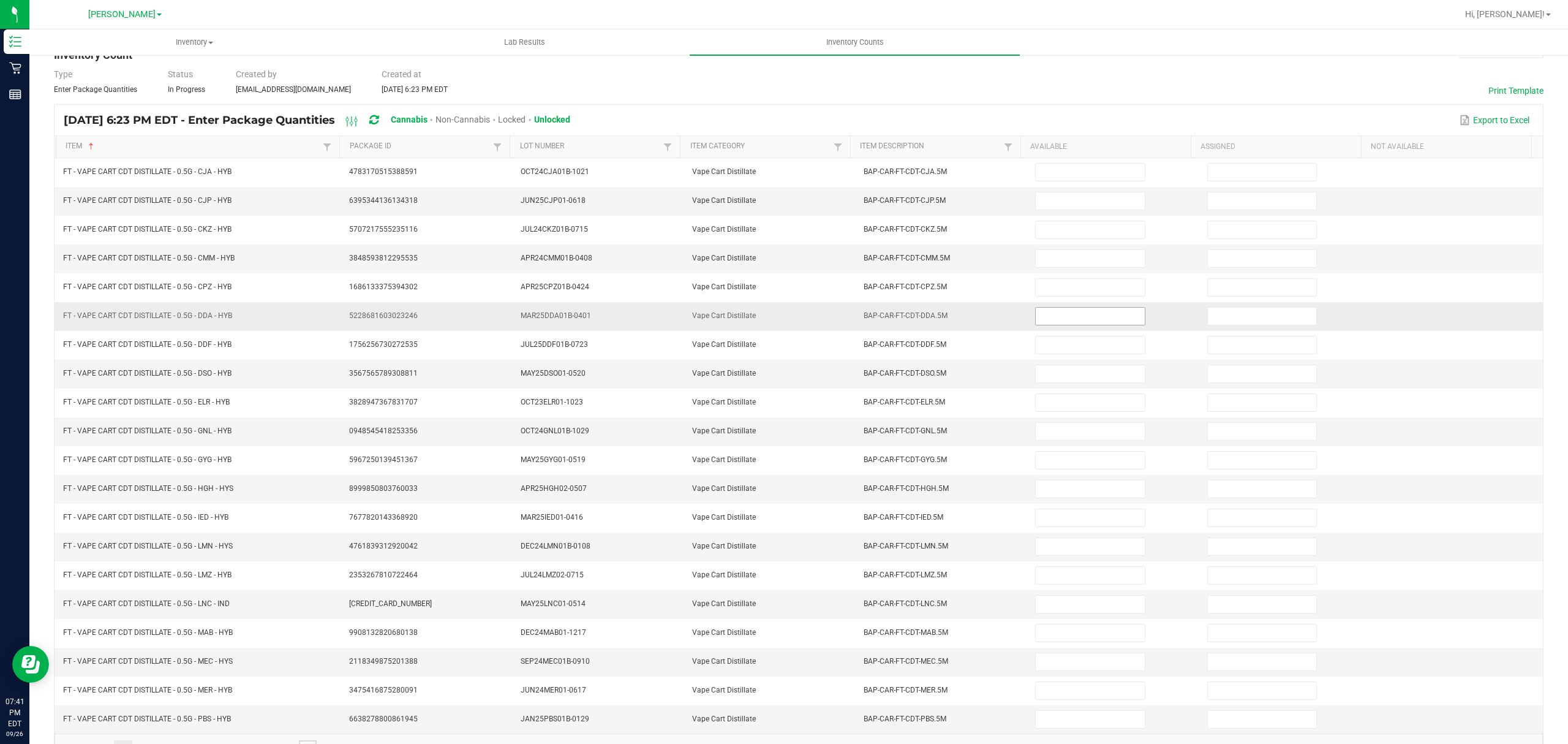
scroll to position [0, 0]
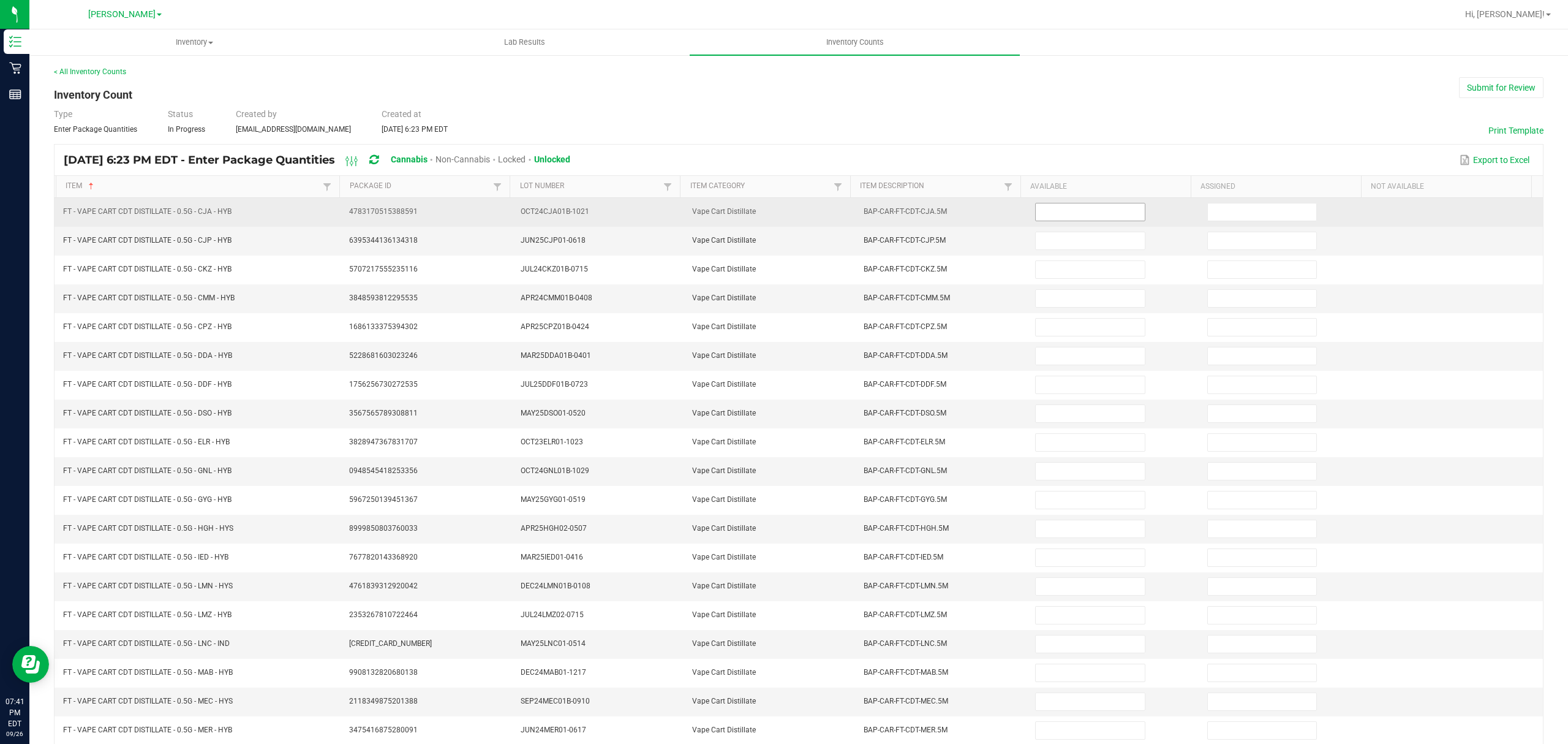
click at [1082, 218] on input at bounding box center [1089, 212] width 108 height 17
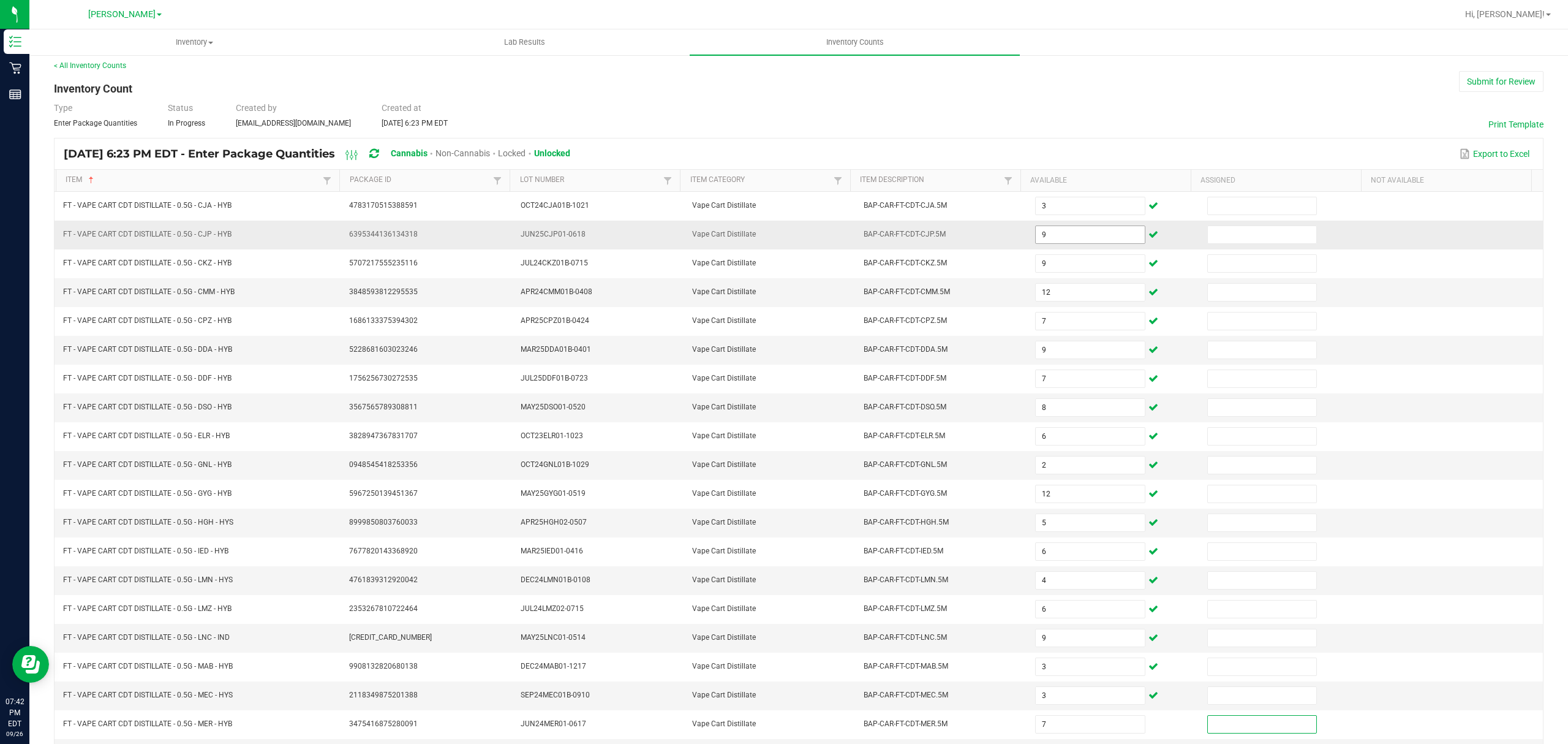
scroll to position [86, 0]
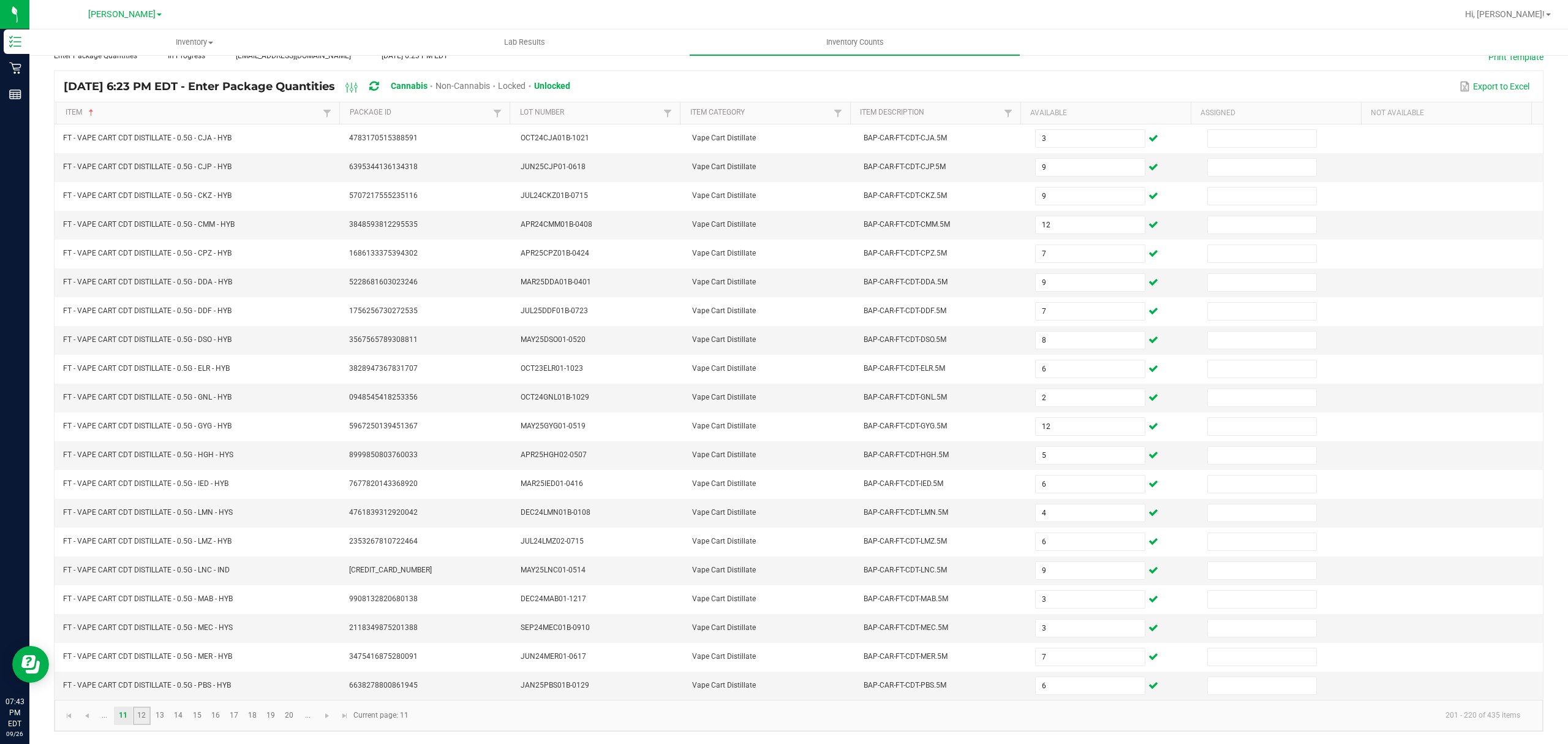
click at [138, 719] on link "12" at bounding box center [141, 716] width 18 height 18
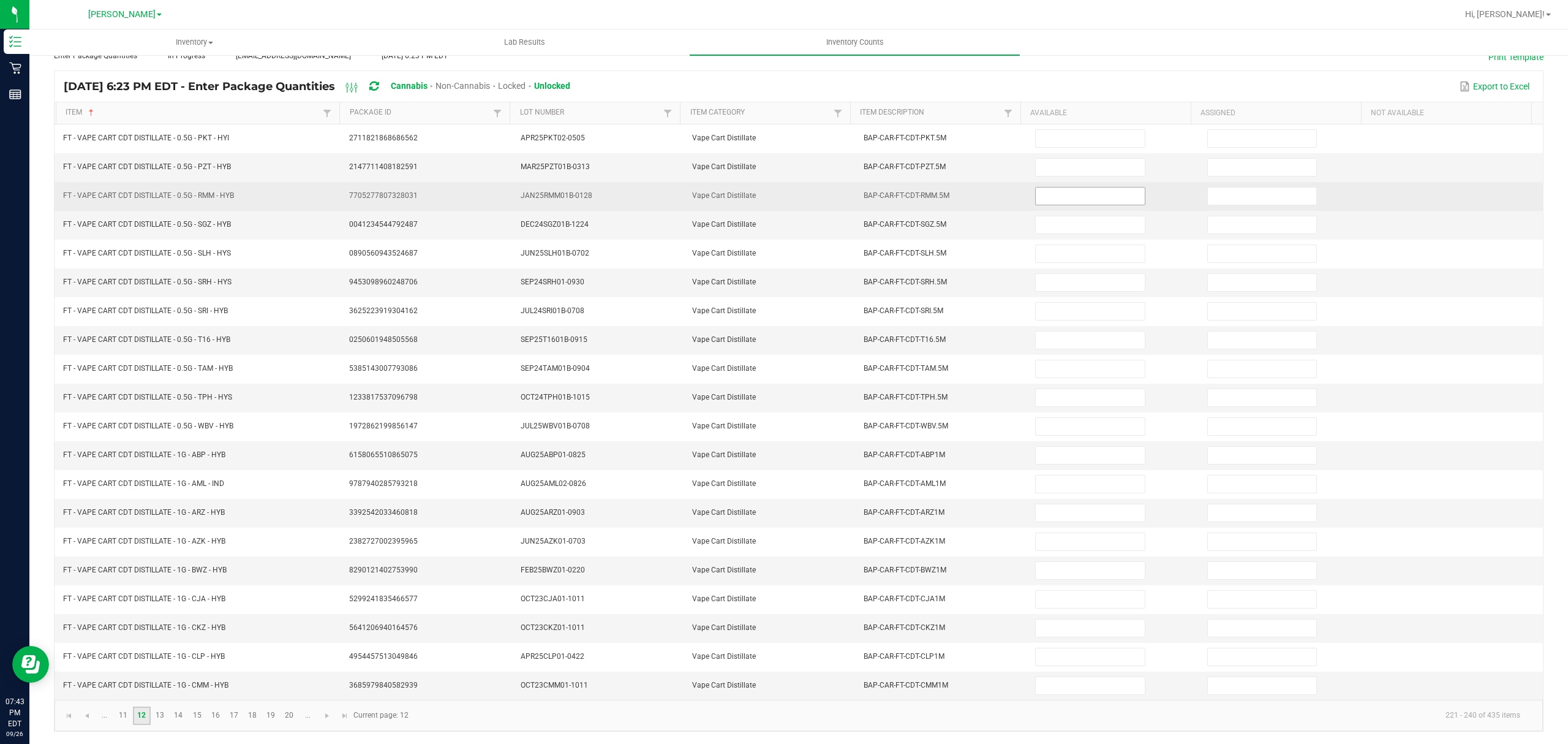
scroll to position [0, 0]
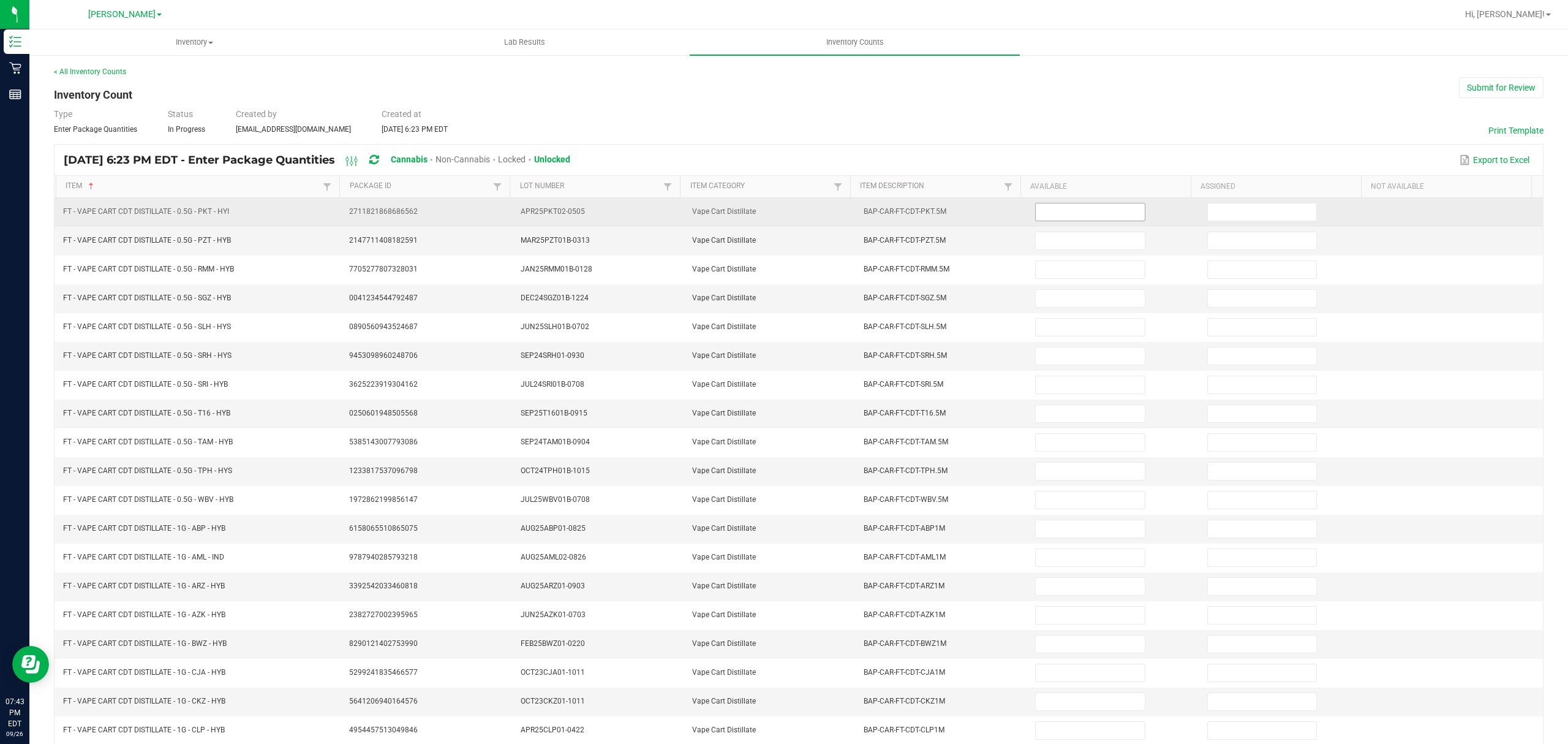
click at [1054, 216] on input at bounding box center [1089, 212] width 108 height 17
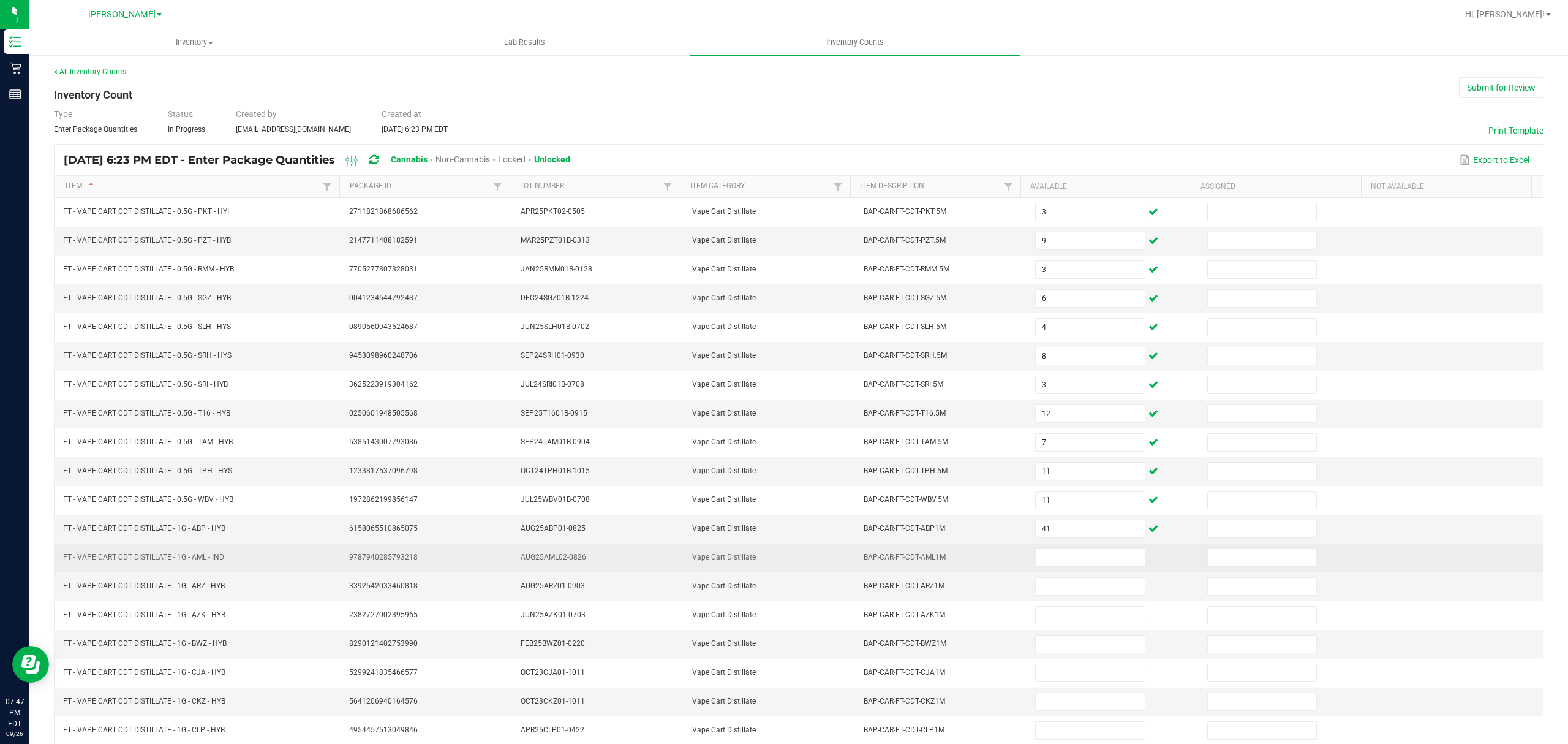
click at [1096, 552] on td at bounding box center [1113, 558] width 172 height 29
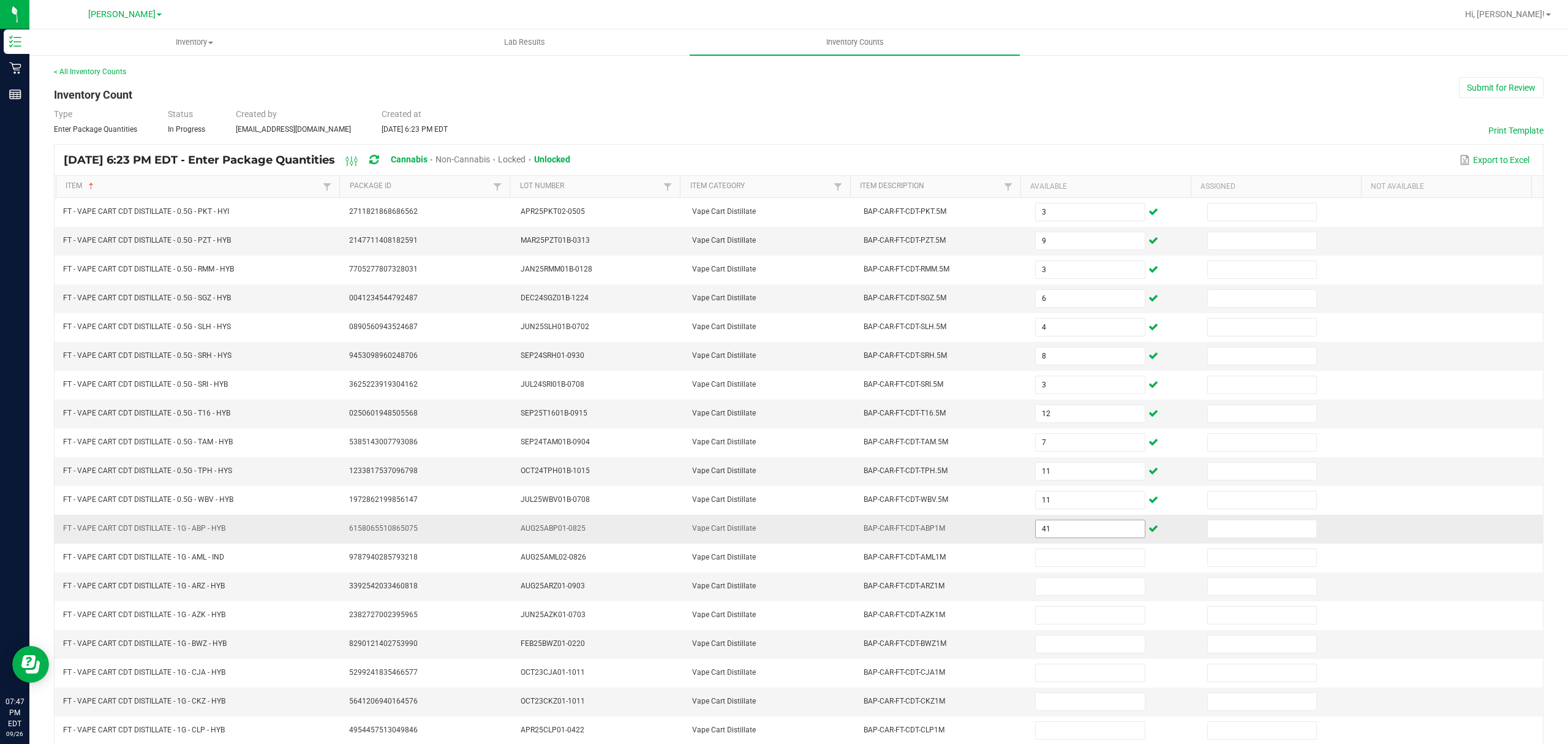
click at [1096, 537] on input "41" at bounding box center [1089, 529] width 108 height 17
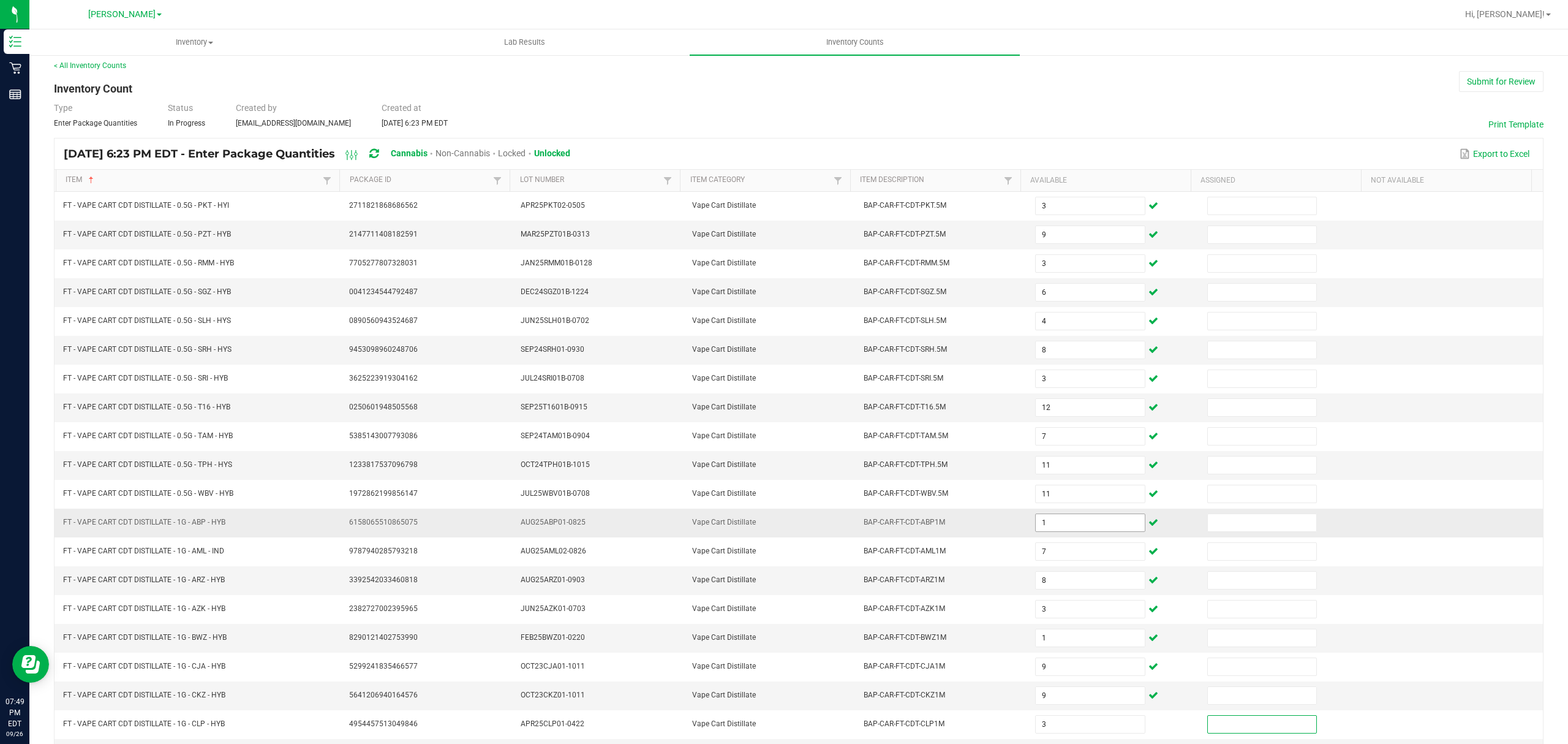
scroll to position [86, 0]
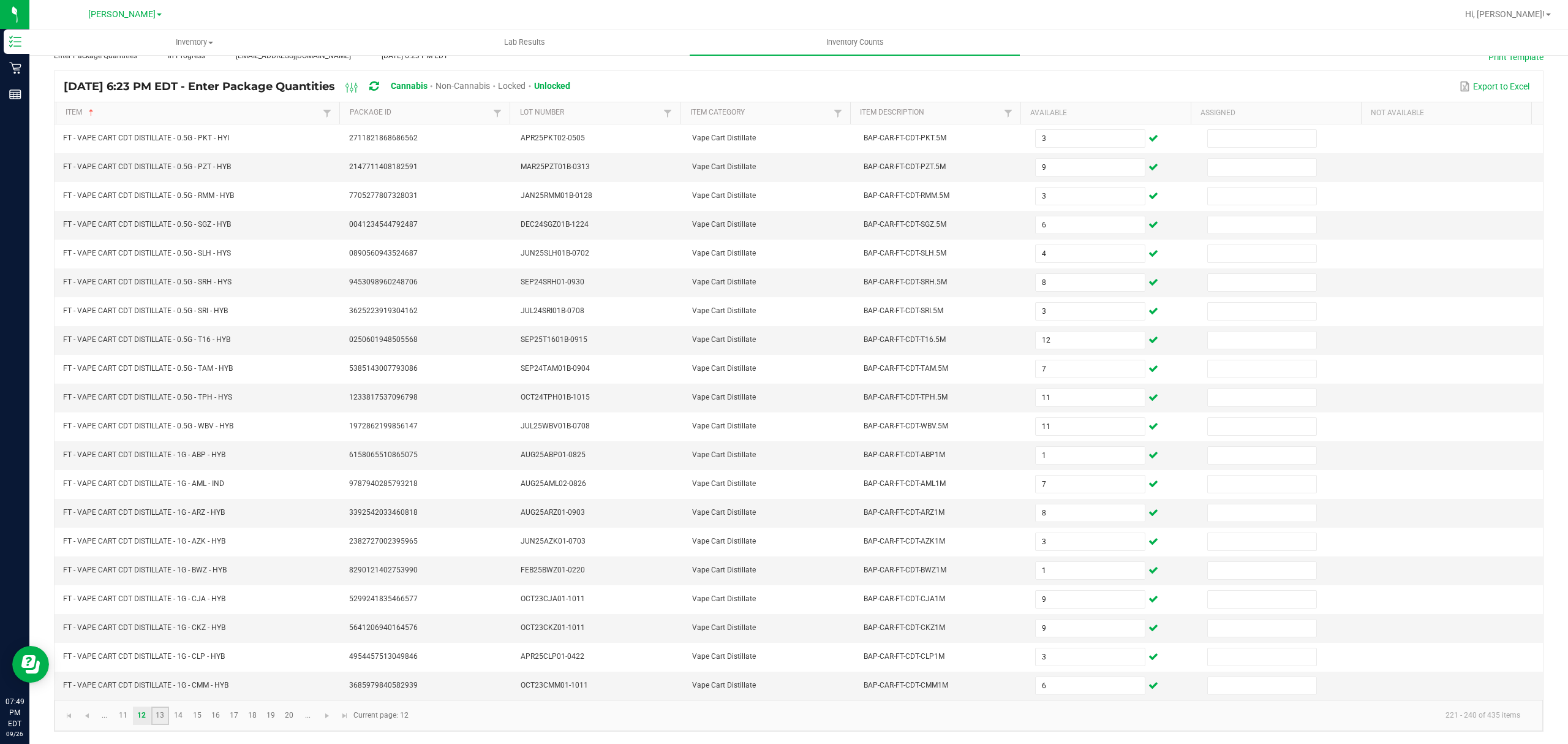
click at [163, 714] on link "13" at bounding box center [160, 716] width 18 height 18
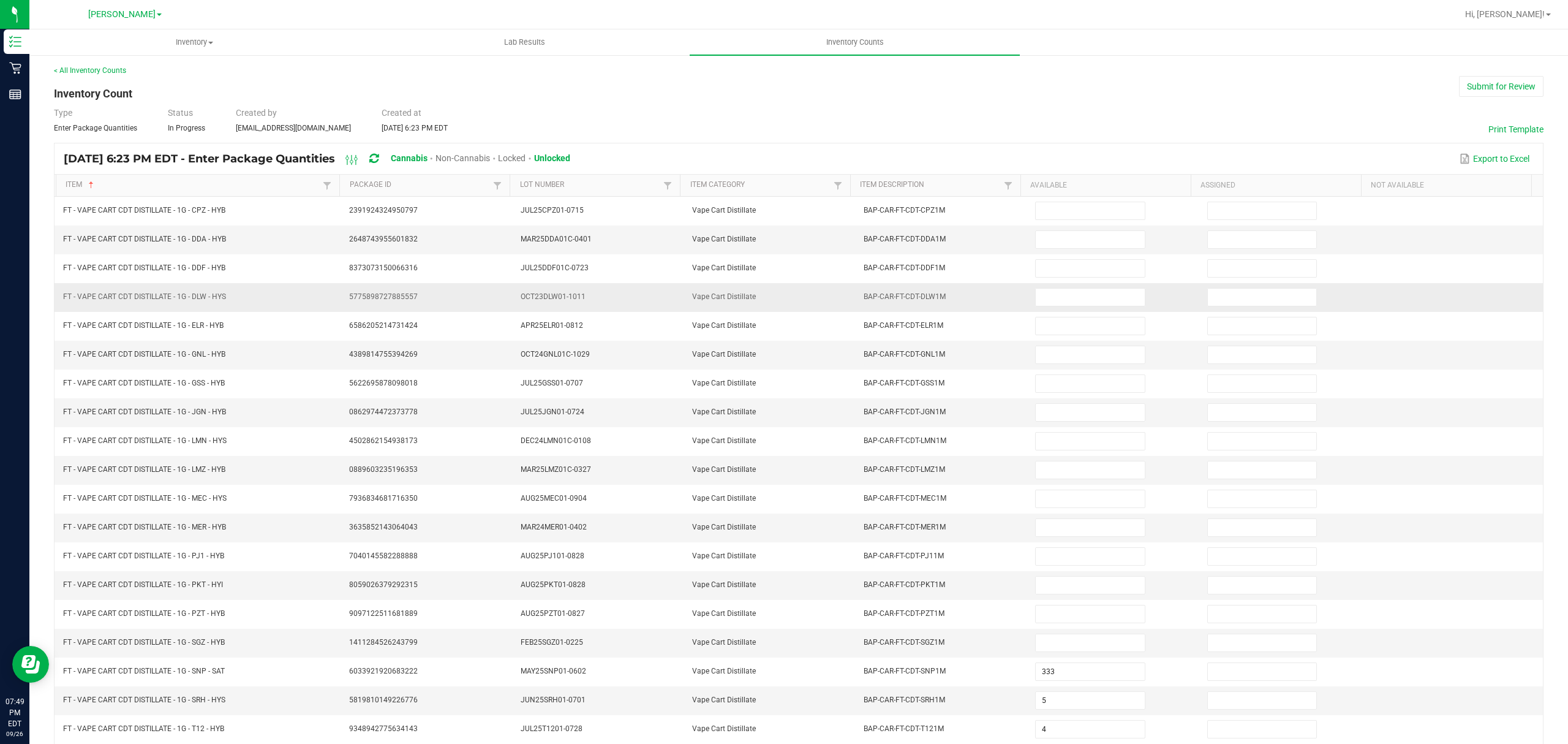
scroll to position [0, 0]
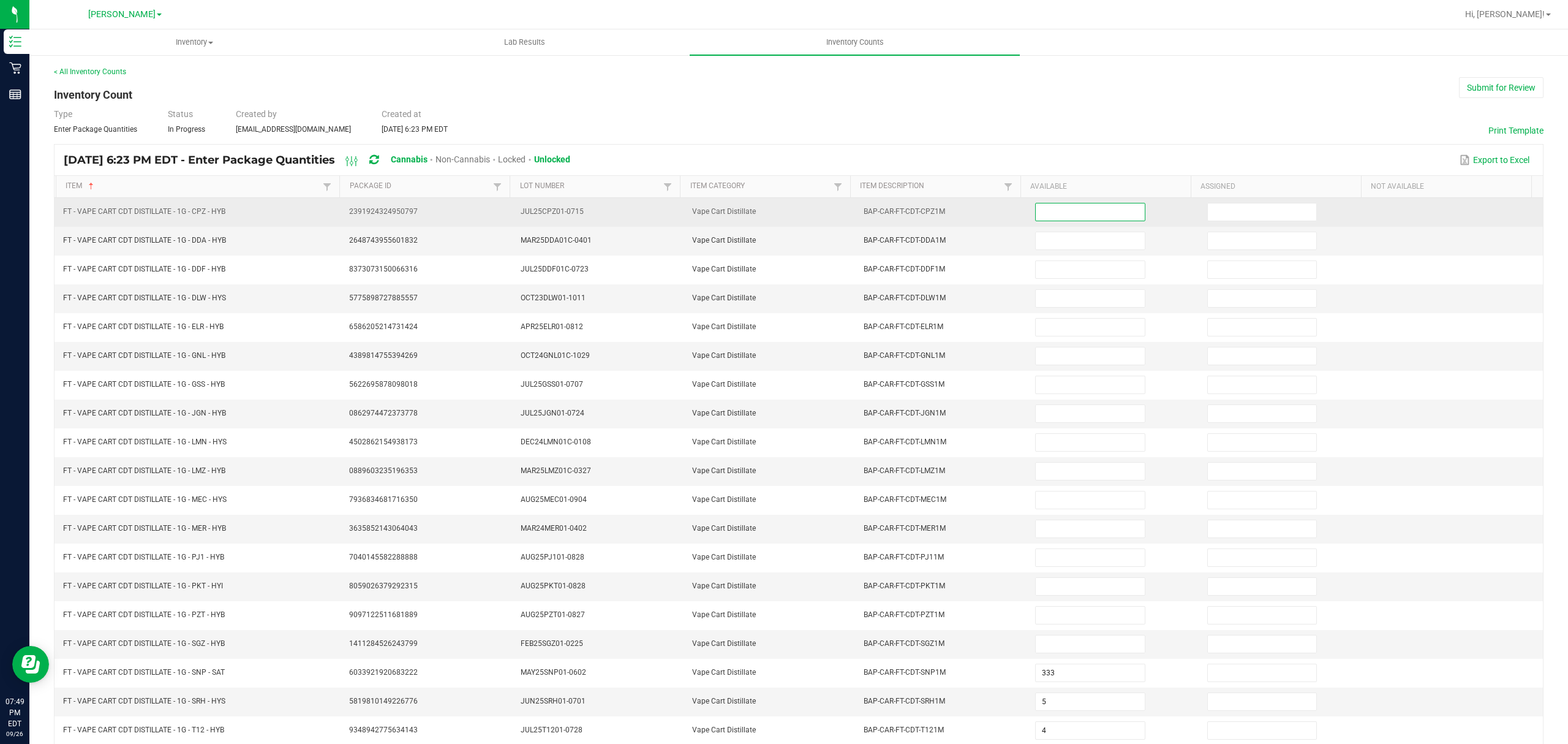
click at [1110, 214] on input at bounding box center [1089, 212] width 108 height 17
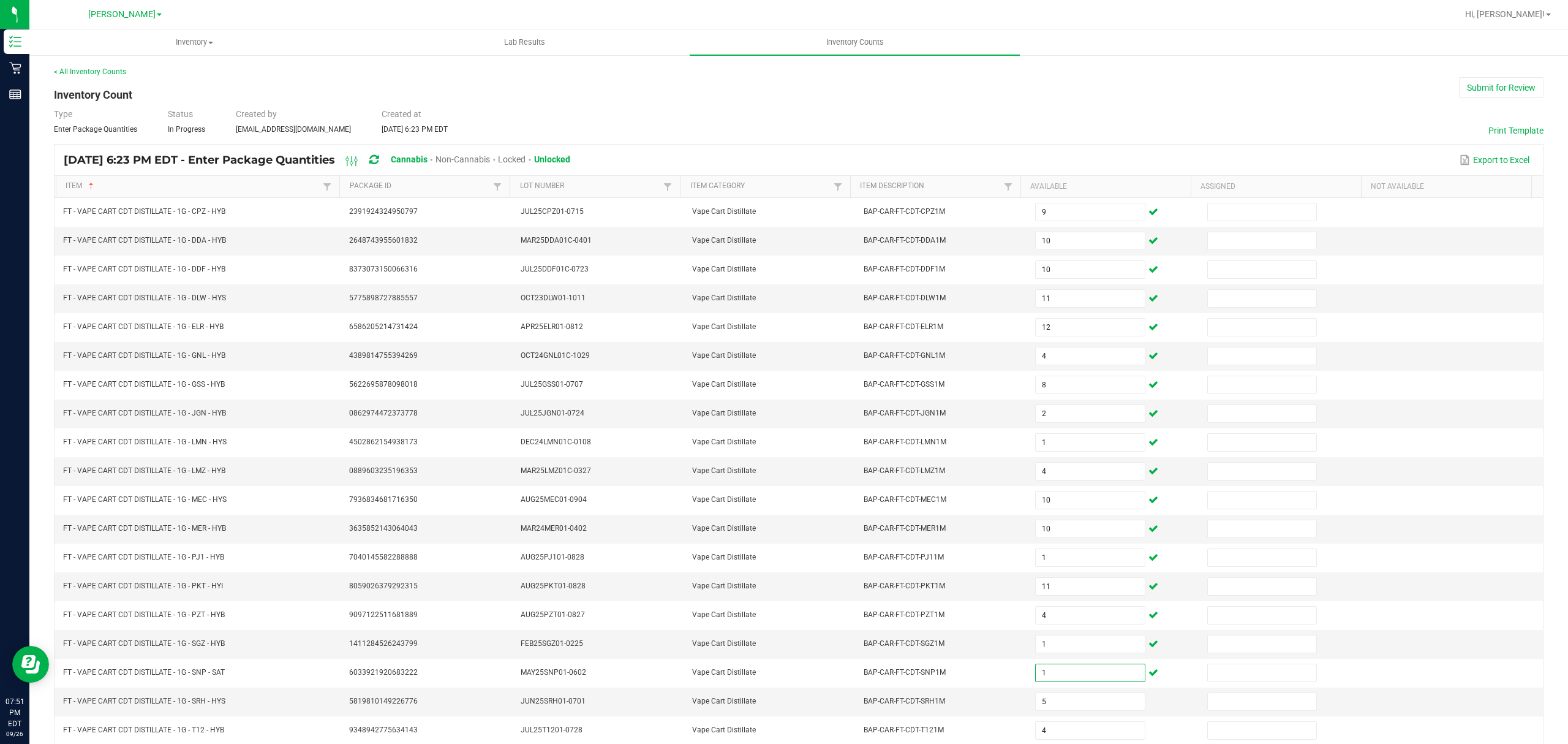
click at [1190, 131] on div "Type Enter Package Quantities Status In Progress Created by [EMAIL_ADDRESS][DOM…" at bounding box center [798, 121] width 1490 height 27
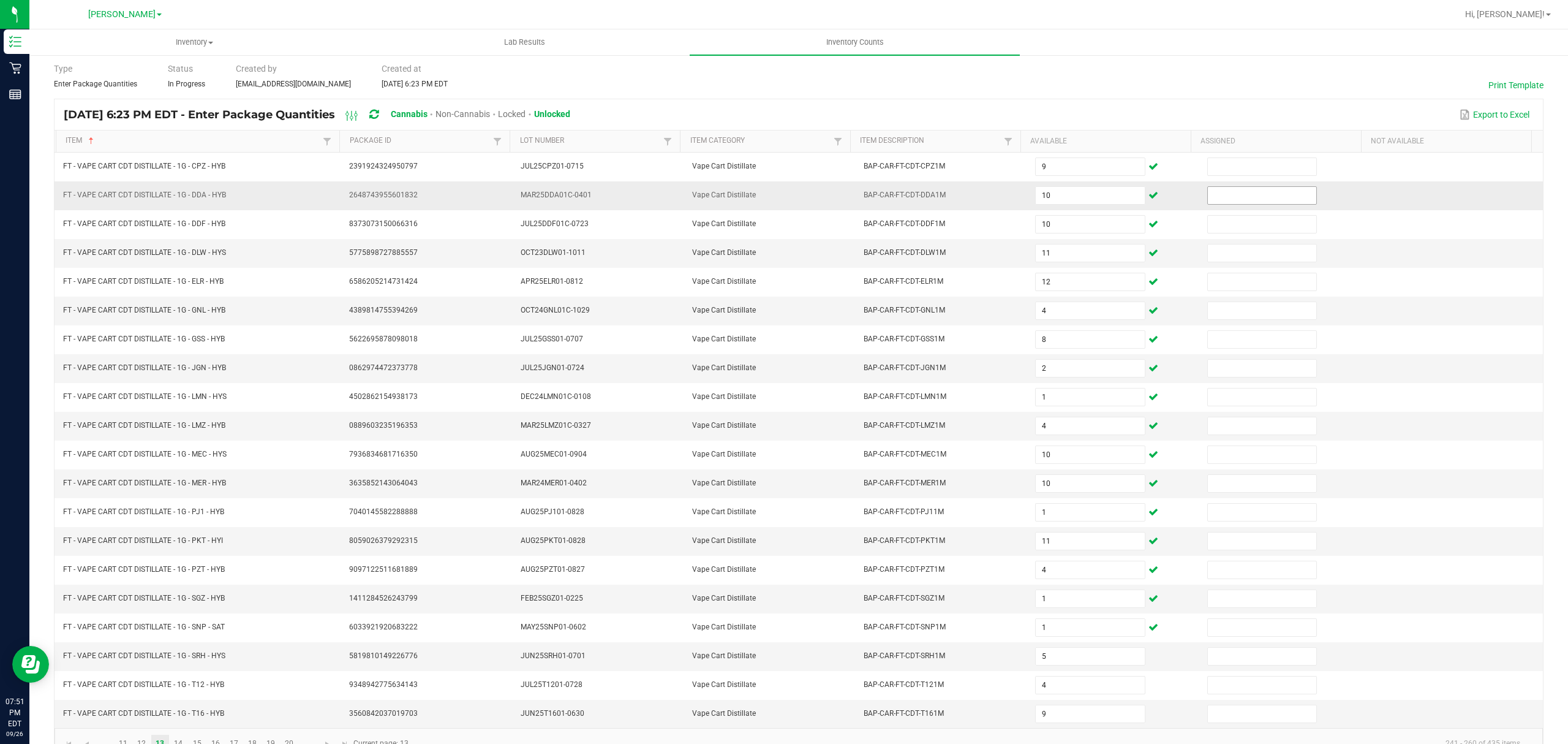
scroll to position [86, 0]
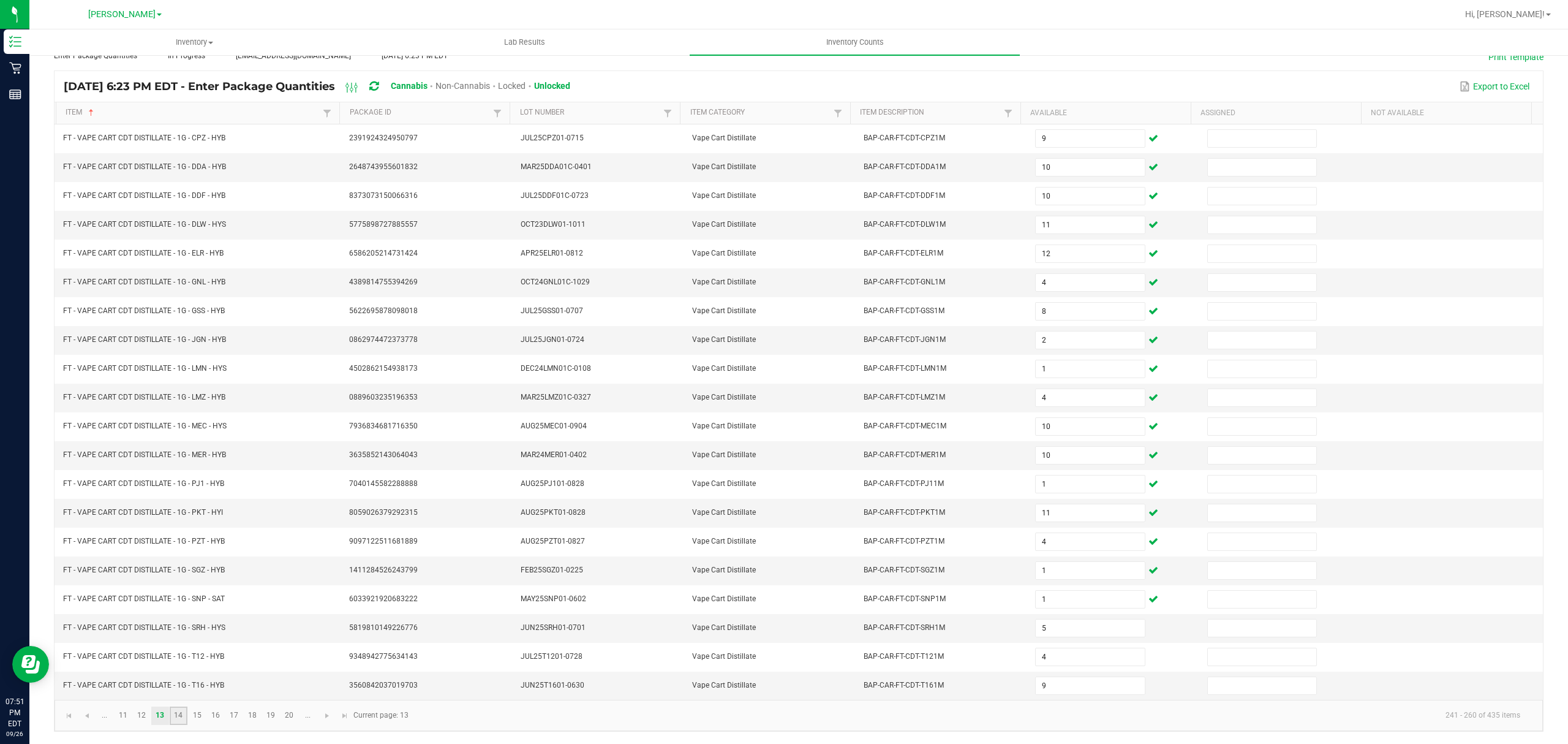
click at [177, 712] on link "14" at bounding box center [178, 716] width 18 height 18
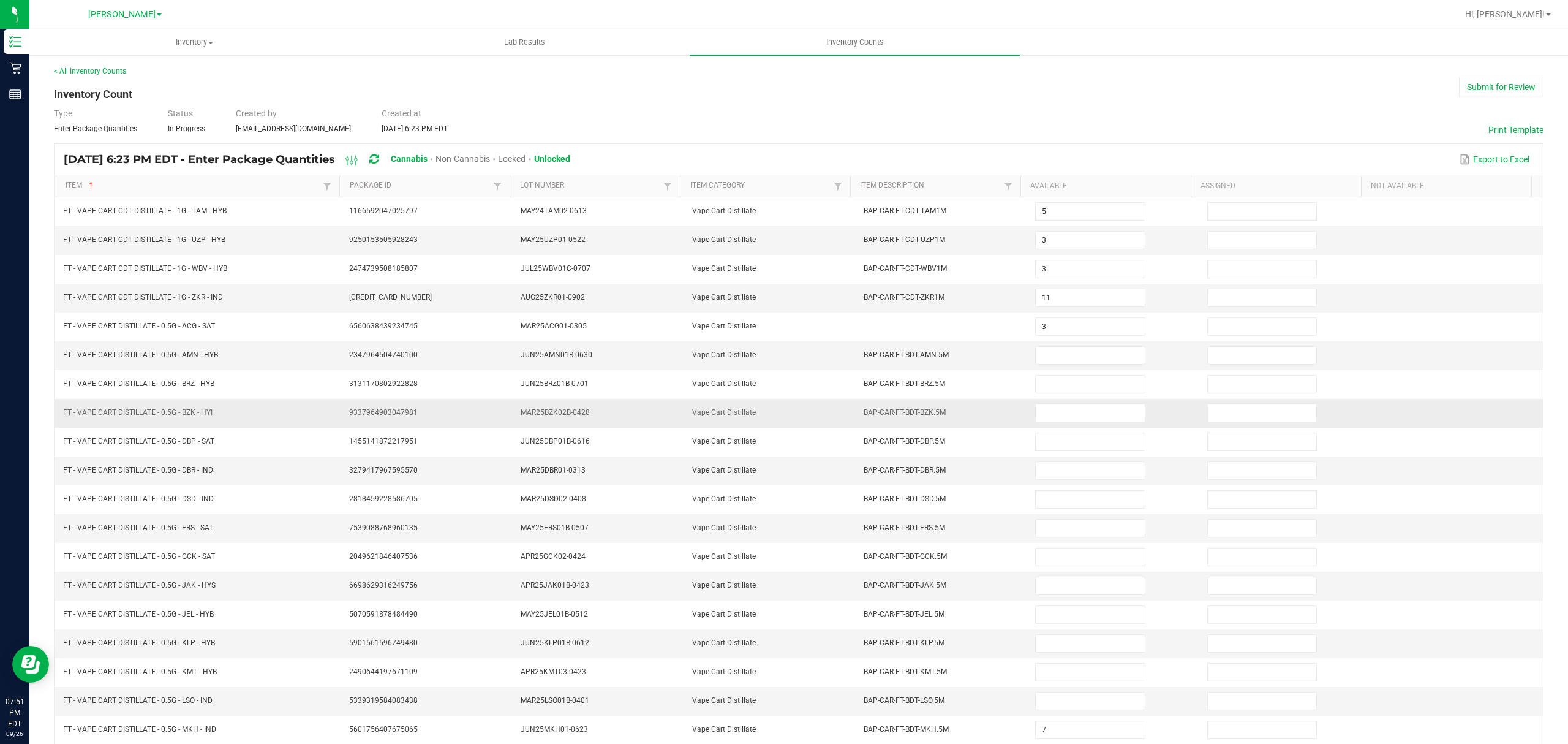
scroll to position [0, 0]
click at [1047, 354] on input at bounding box center [1089, 356] width 108 height 17
click at [1047, 354] on input "3" at bounding box center [1089, 356] width 108 height 17
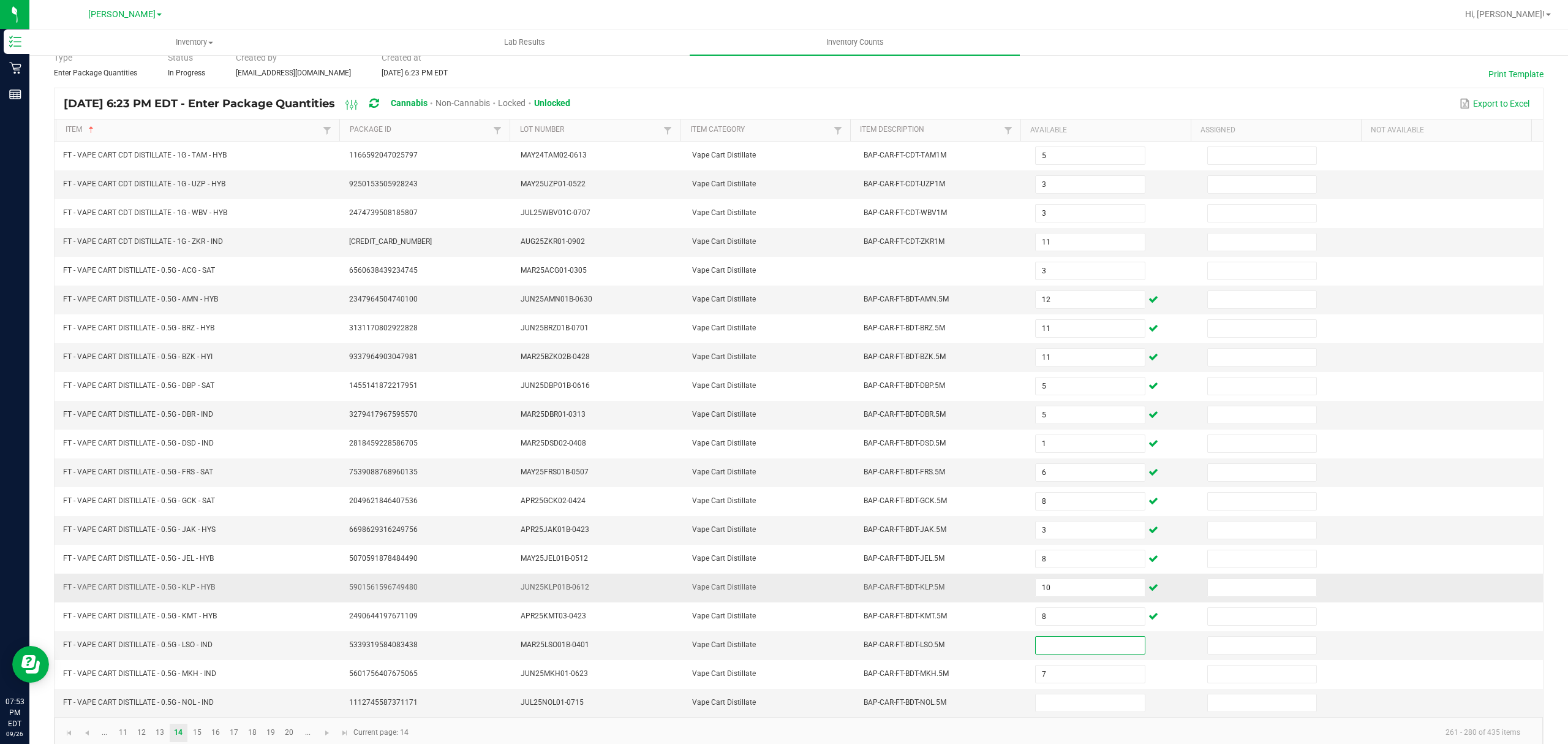
scroll to position [86, 0]
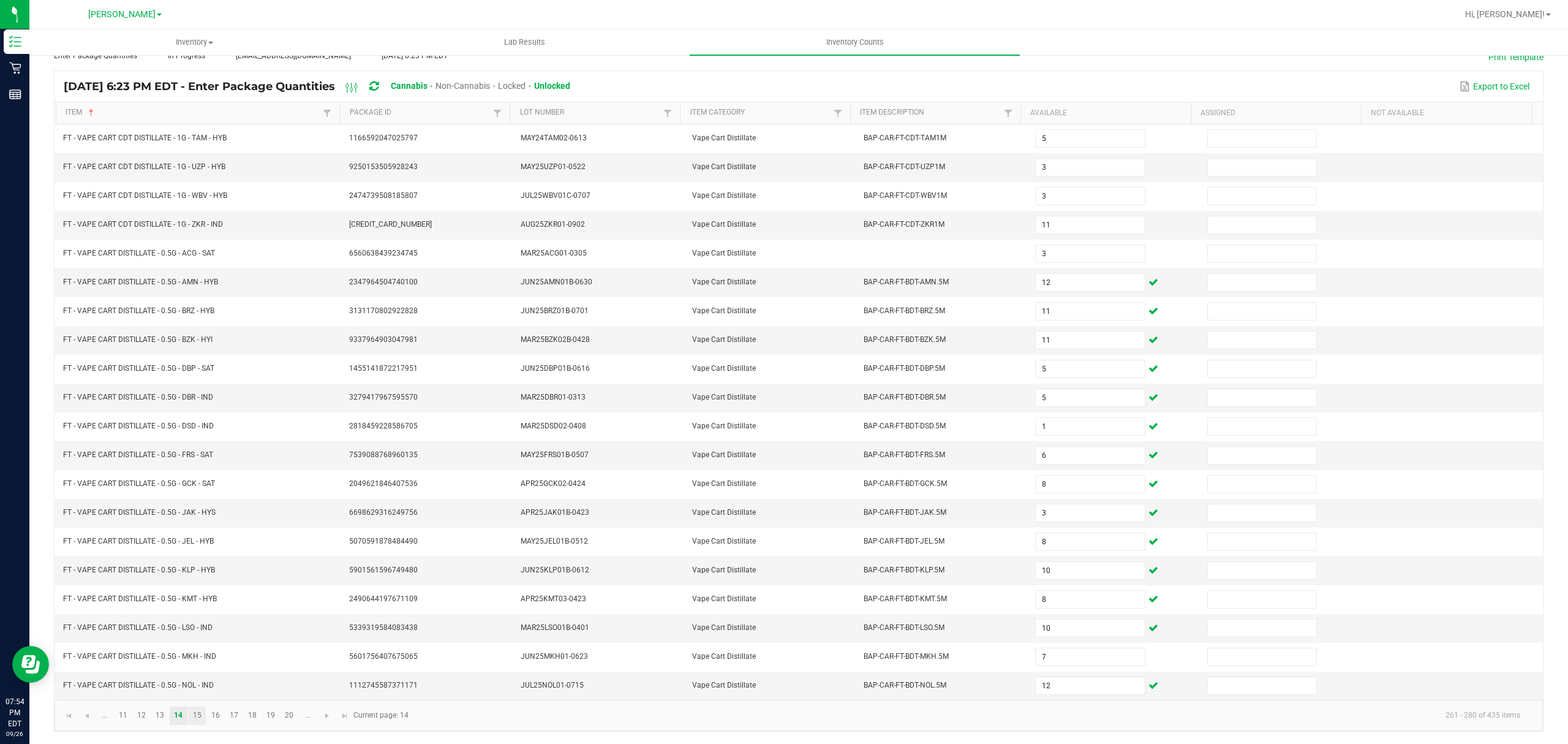
click at [206, 712] on link "15" at bounding box center [197, 716] width 18 height 18
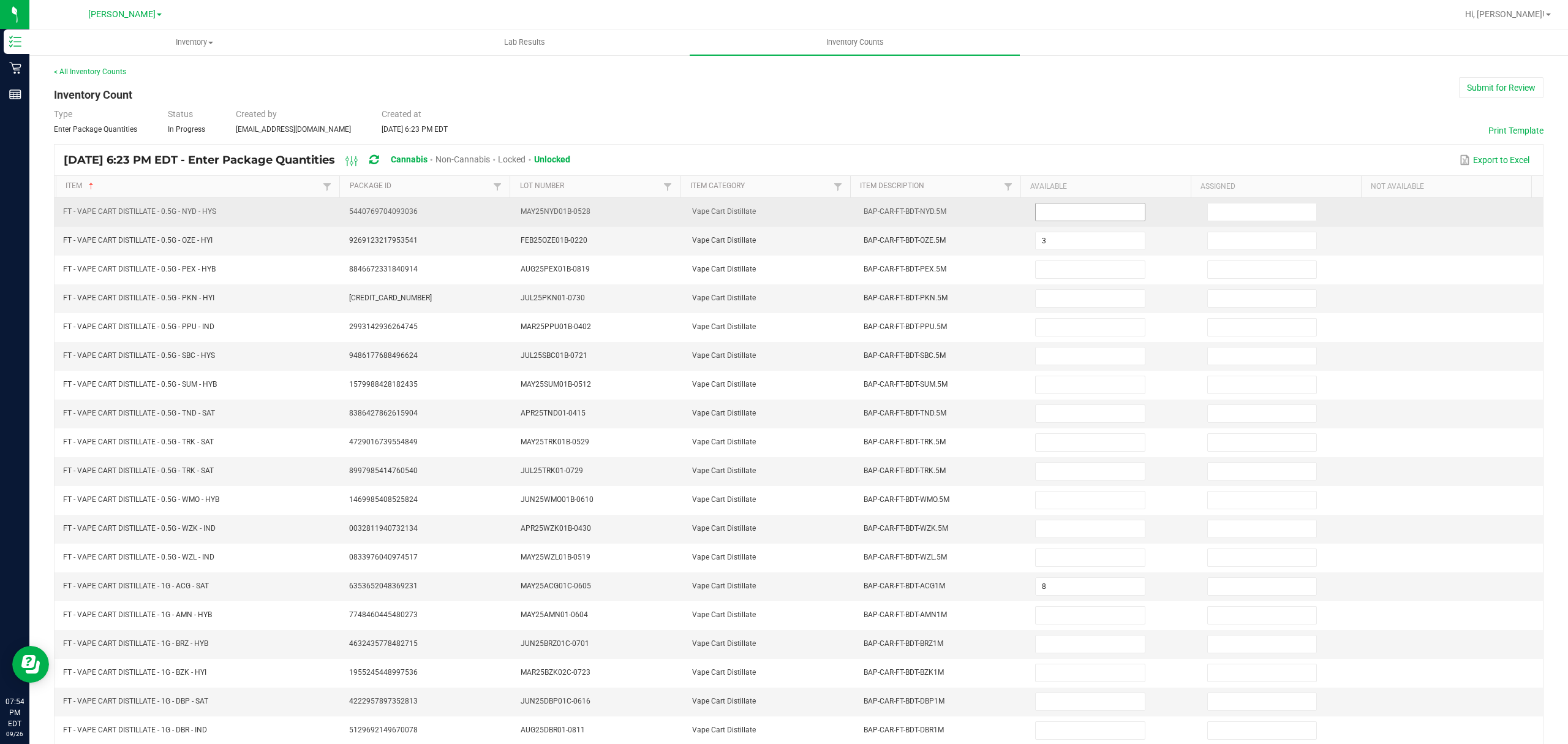
click at [1074, 211] on input at bounding box center [1089, 212] width 108 height 17
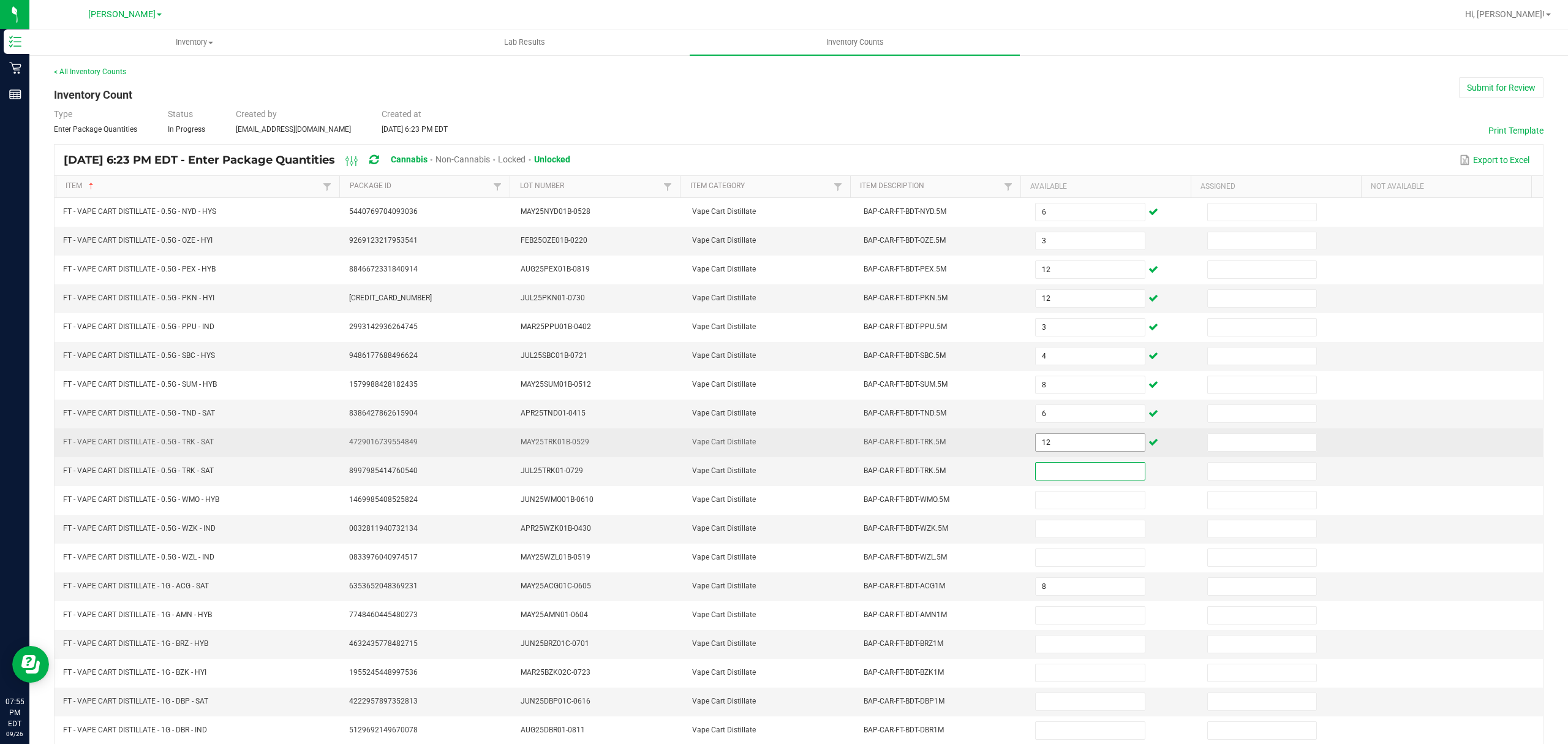
click at [1094, 451] on input "12" at bounding box center [1089, 442] width 108 height 17
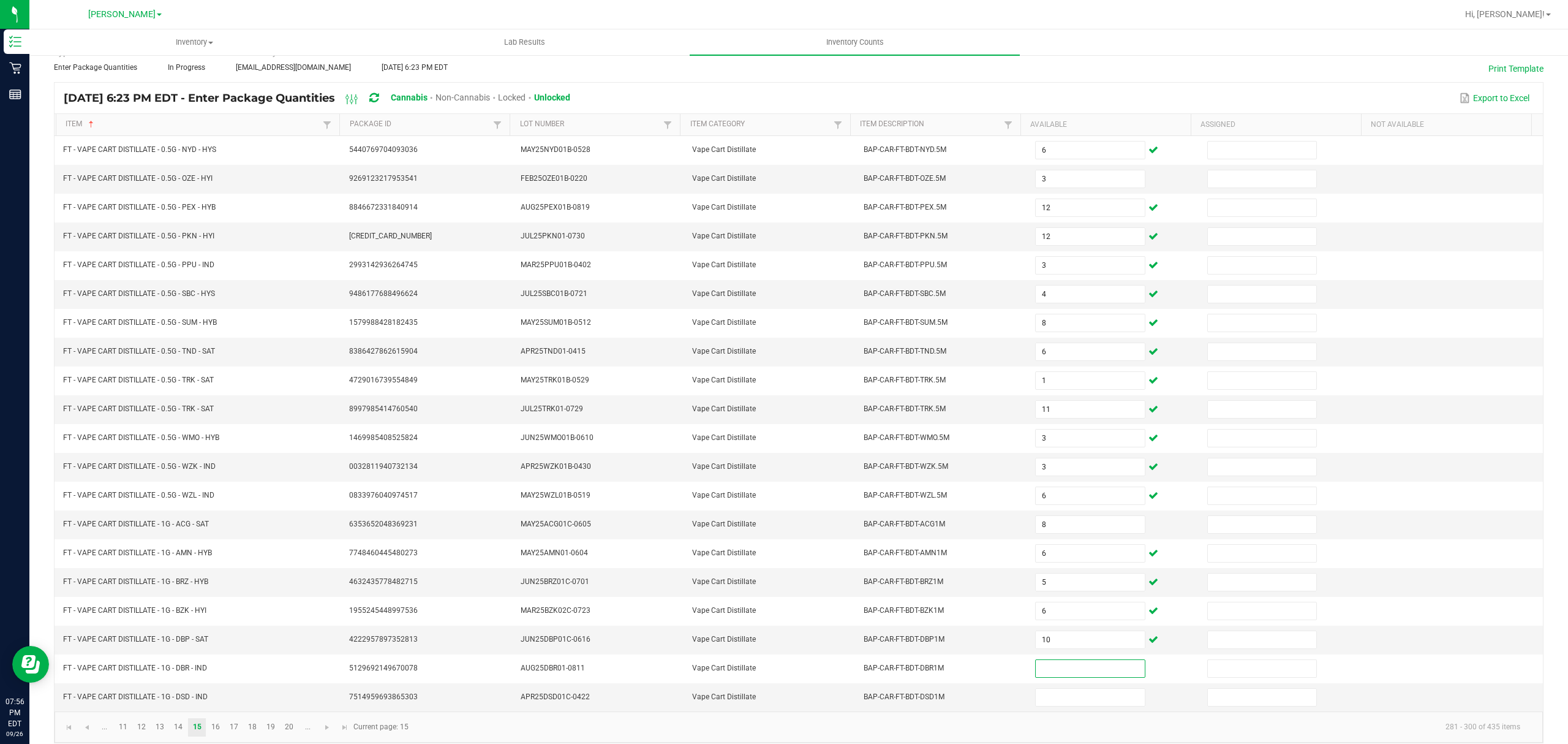
scroll to position [86, 0]
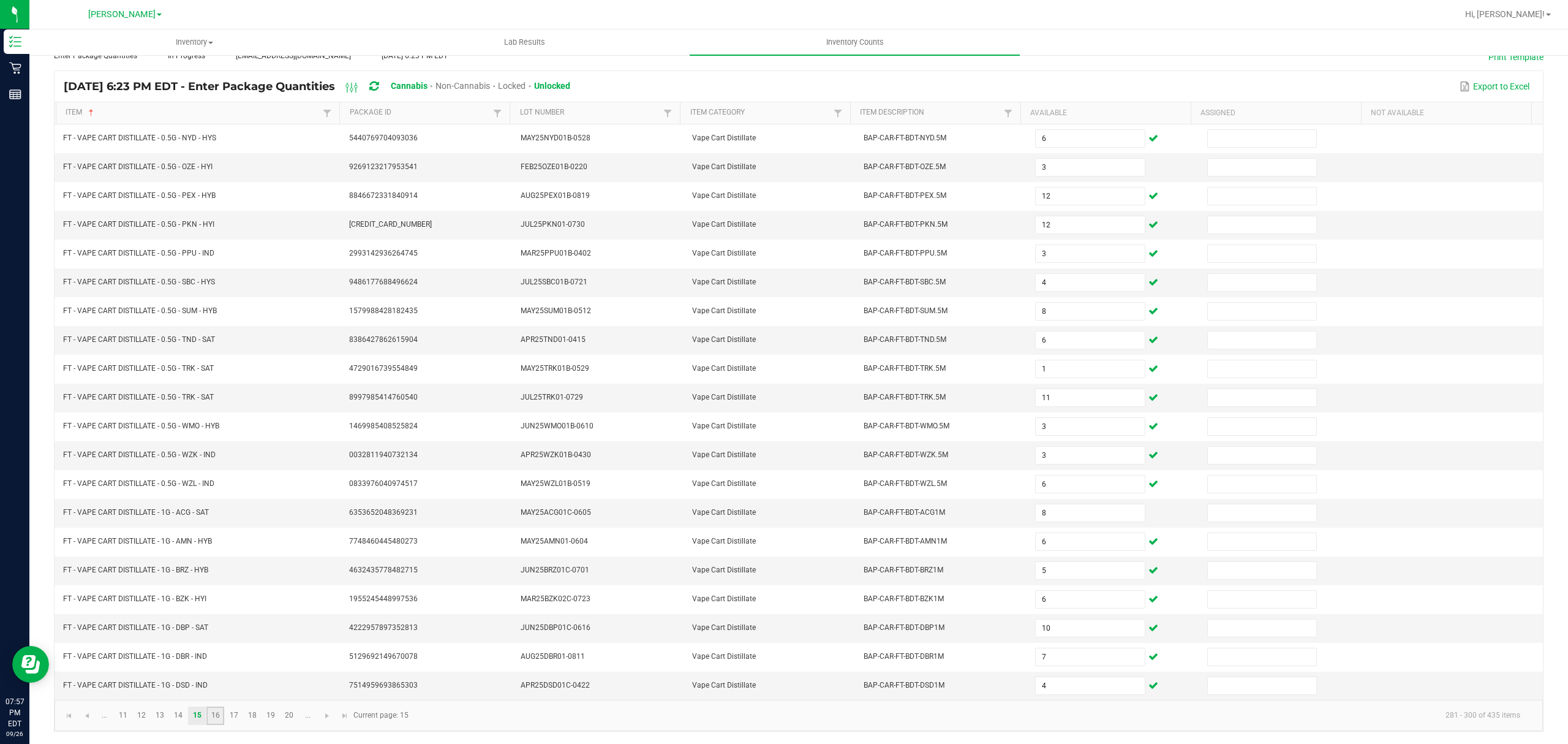
click at [214, 719] on link "16" at bounding box center [215, 716] width 18 height 18
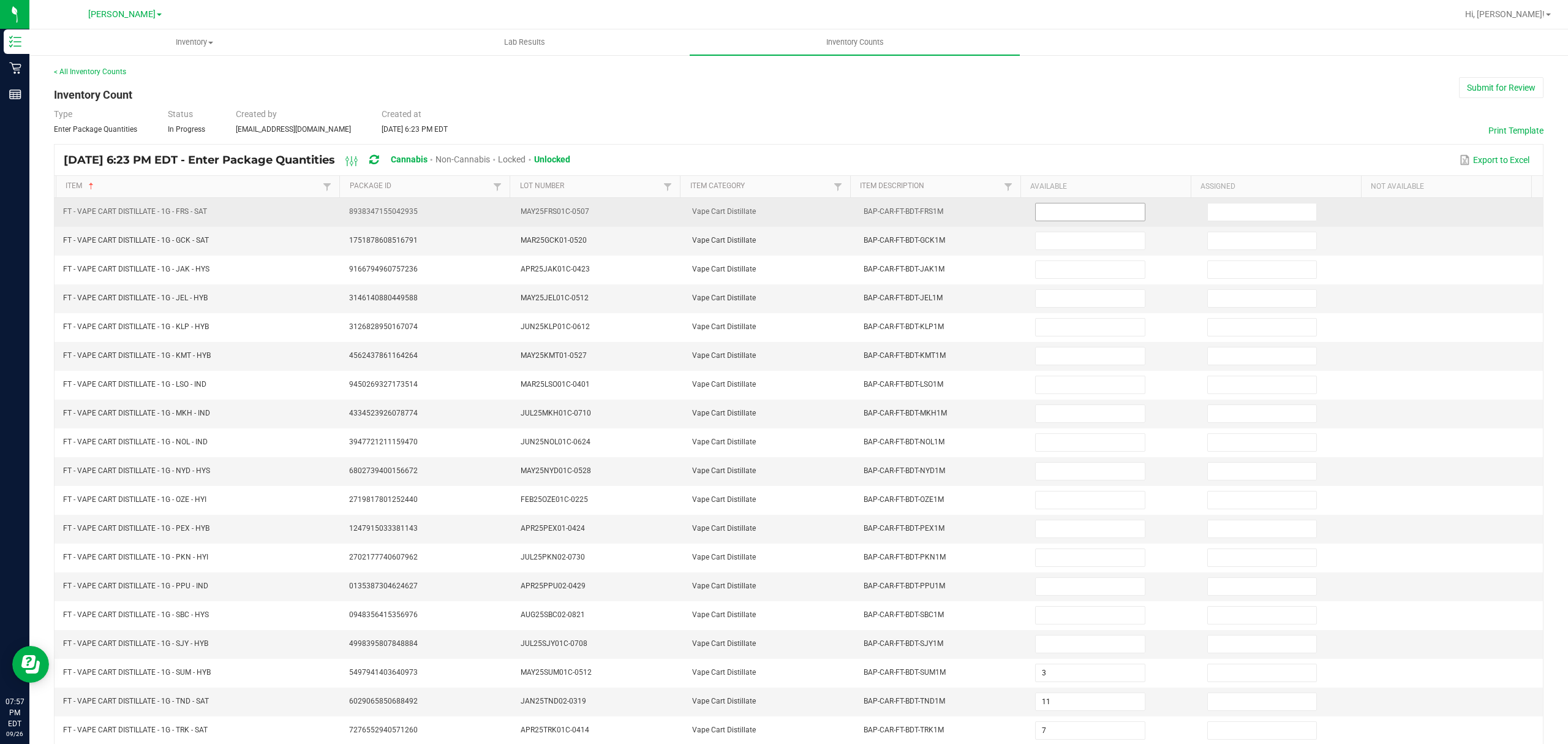
click at [1045, 212] on input at bounding box center [1089, 212] width 108 height 17
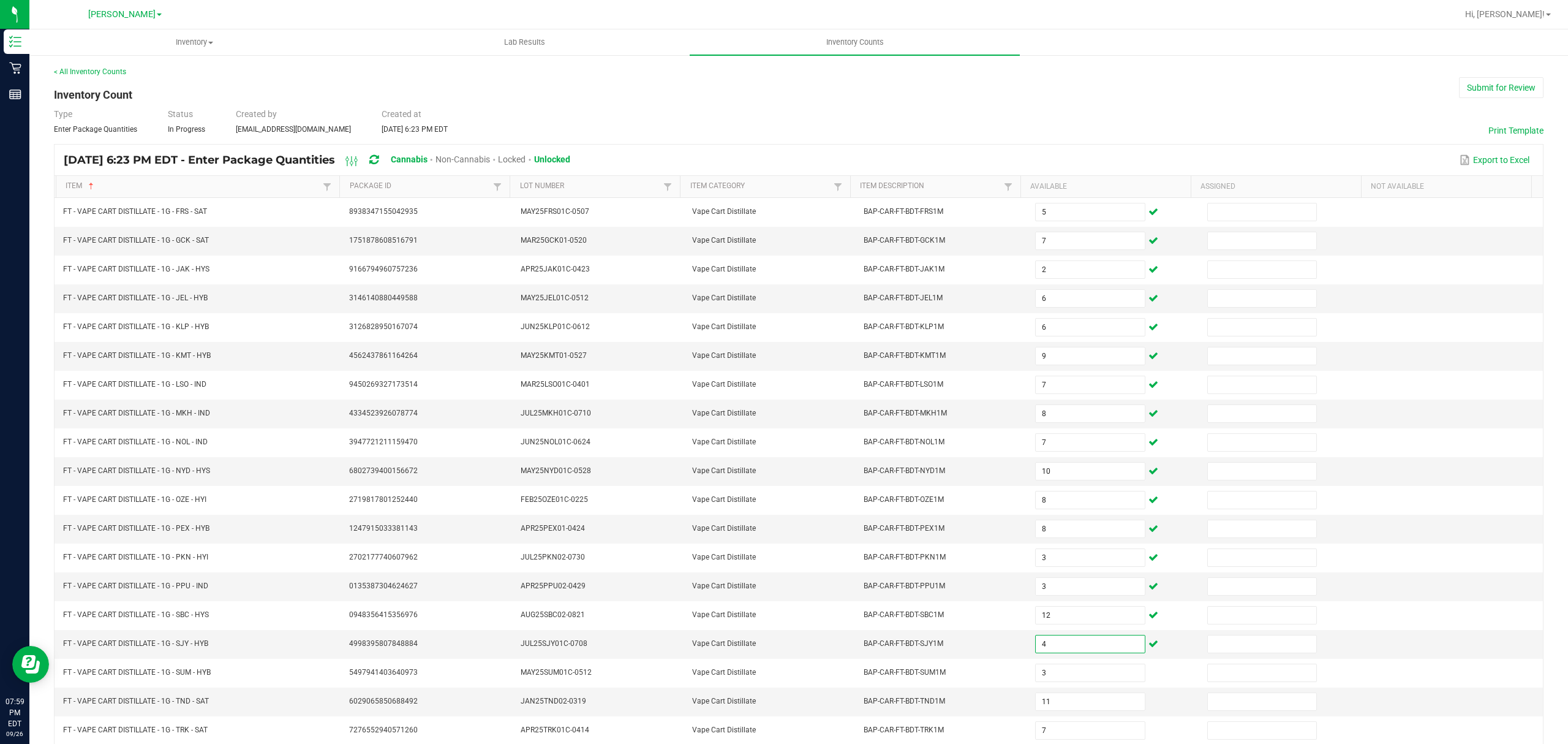
click at [1046, 112] on div "Type Enter Package Quantities Status In Progress Created by [EMAIL_ADDRESS][DOM…" at bounding box center [798, 121] width 1490 height 27
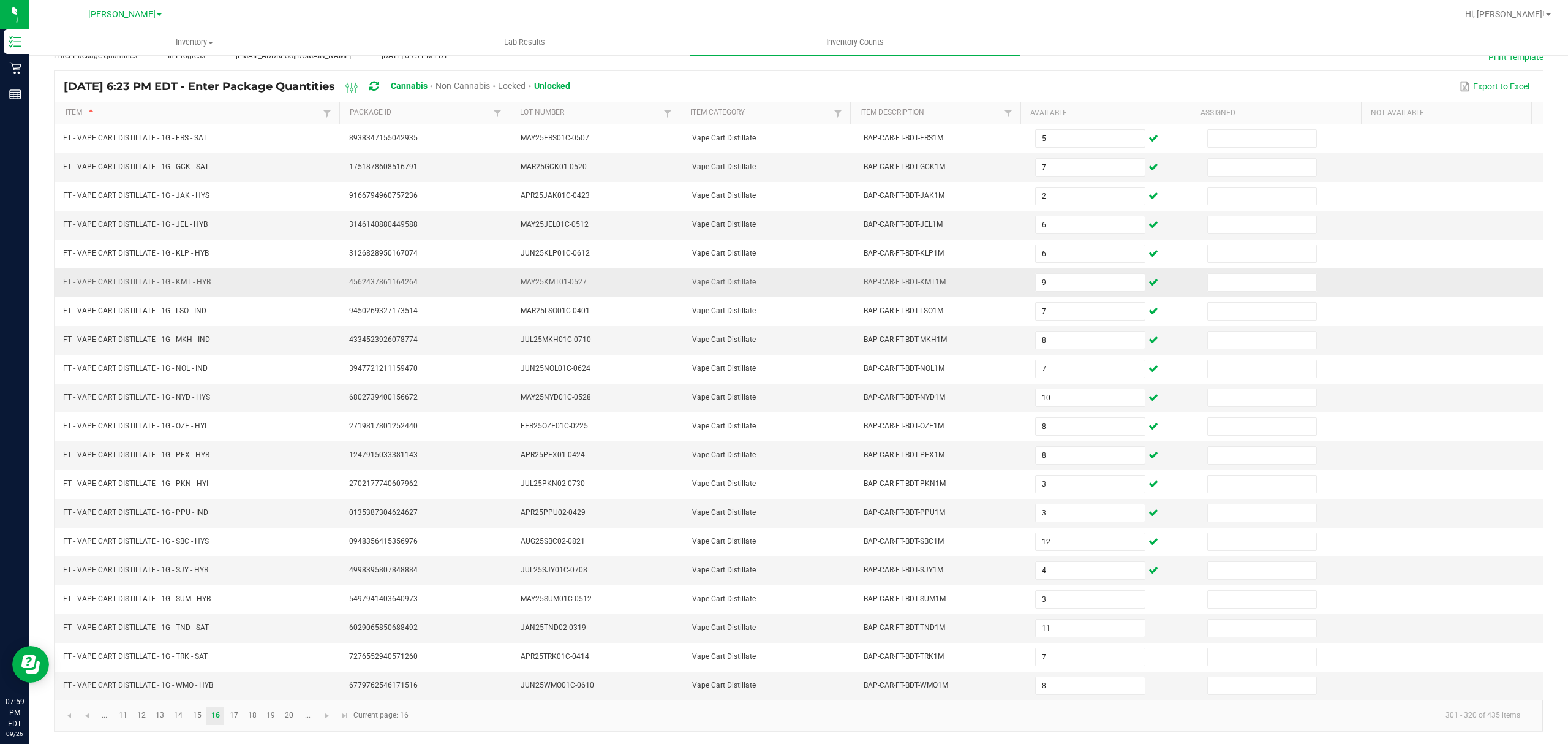
scroll to position [86, 0]
click at [229, 716] on link "17" at bounding box center [233, 716] width 18 height 18
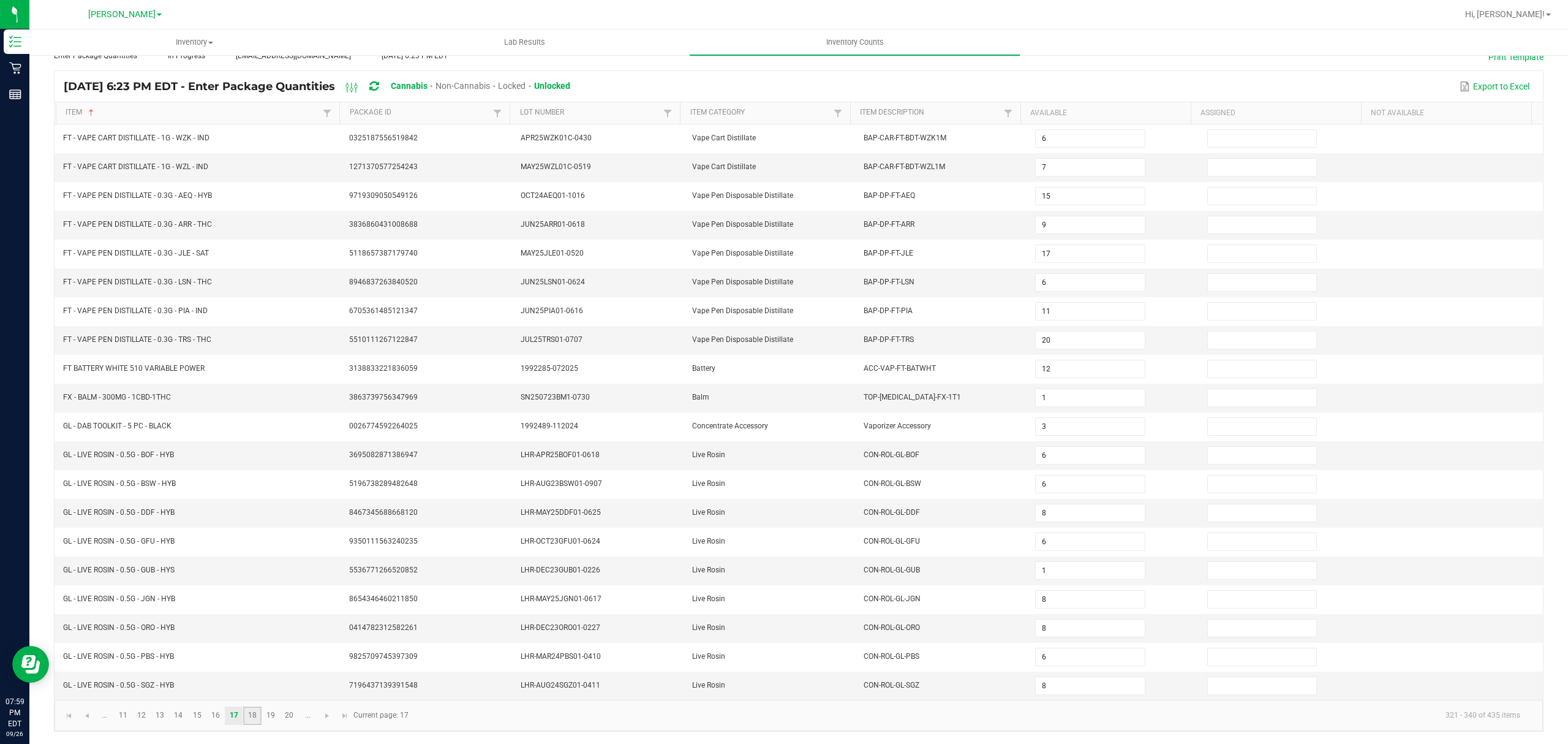
click at [254, 711] on link "18" at bounding box center [252, 716] width 18 height 18
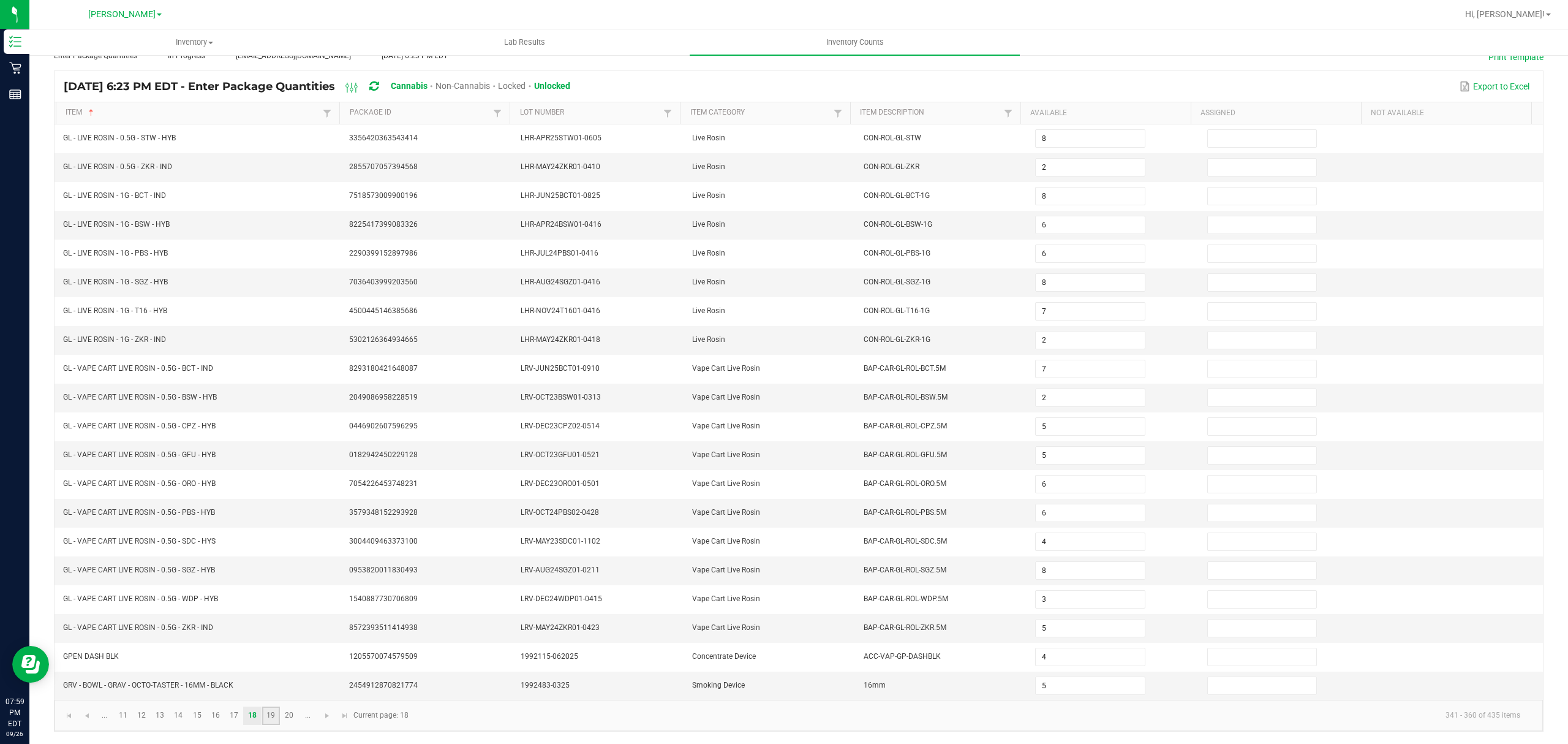
click at [273, 714] on link "19" at bounding box center [271, 716] width 18 height 18
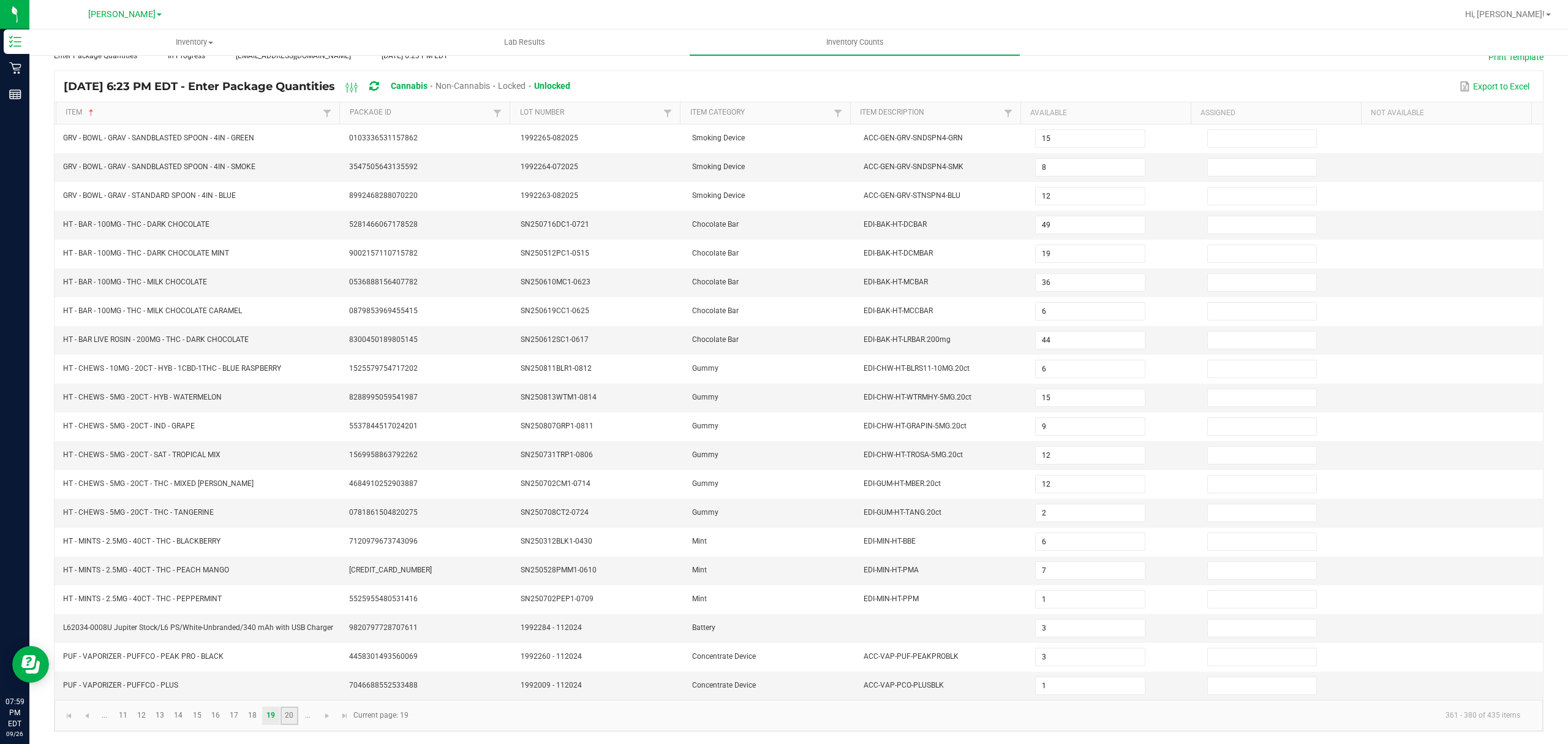
click at [294, 722] on link "20" at bounding box center [289, 716] width 18 height 18
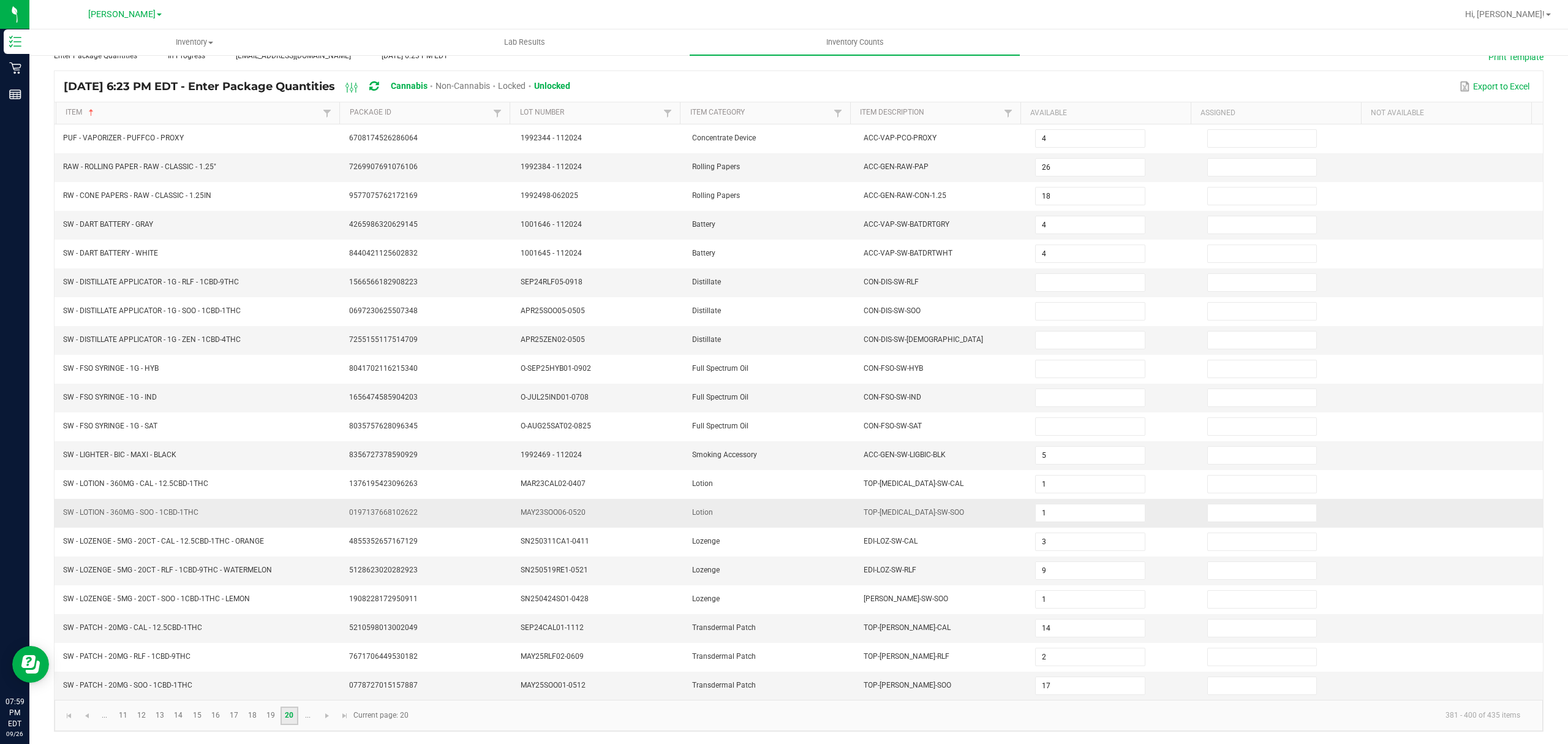
scroll to position [0, 0]
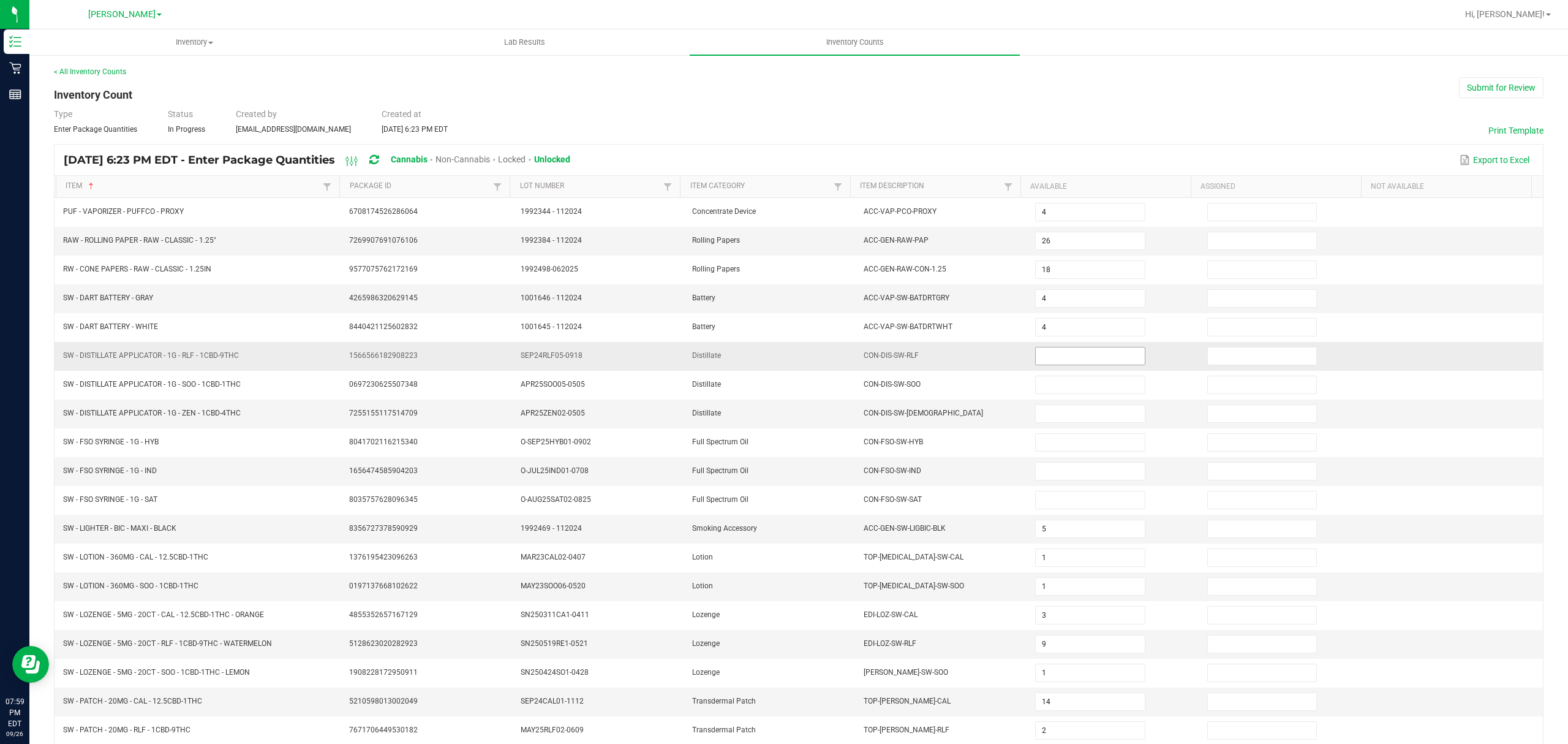
click at [1058, 351] on input at bounding box center [1089, 356] width 108 height 17
click at [1074, 129] on div "Type Enter Package Quantities Status In Progress Created by [EMAIL_ADDRESS][DOM…" at bounding box center [798, 121] width 1490 height 27
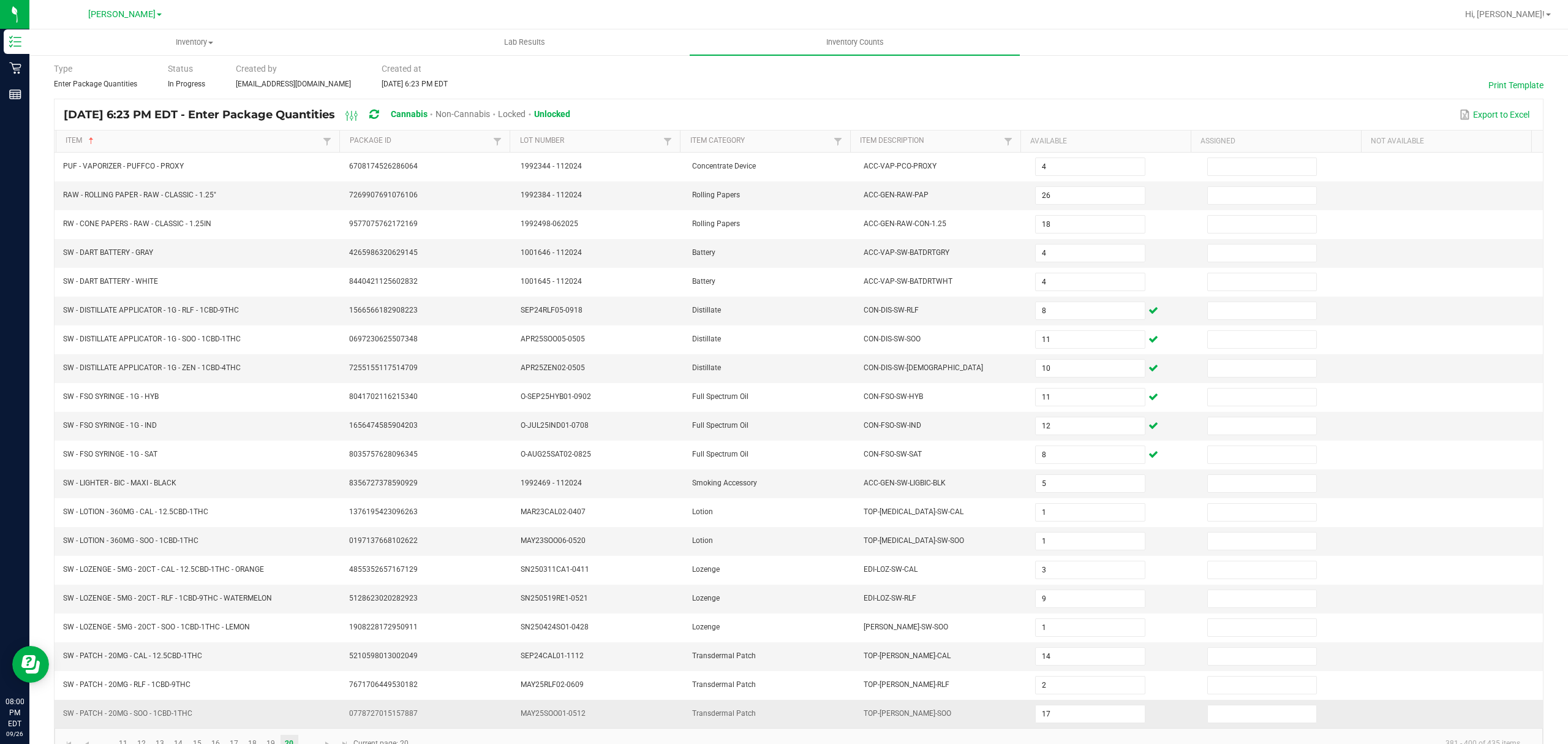
scroll to position [86, 0]
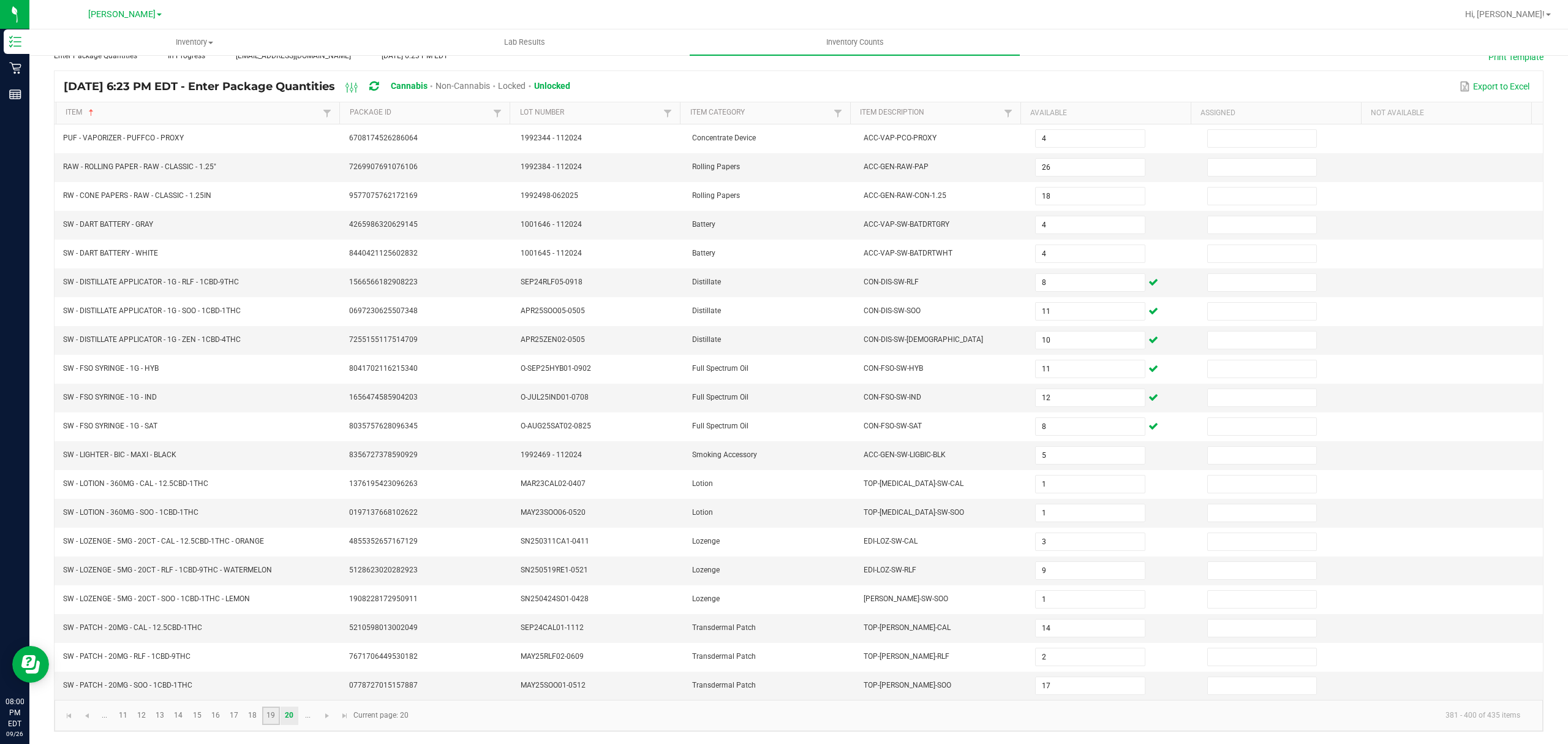
click at [269, 721] on link "19" at bounding box center [271, 716] width 18 height 18
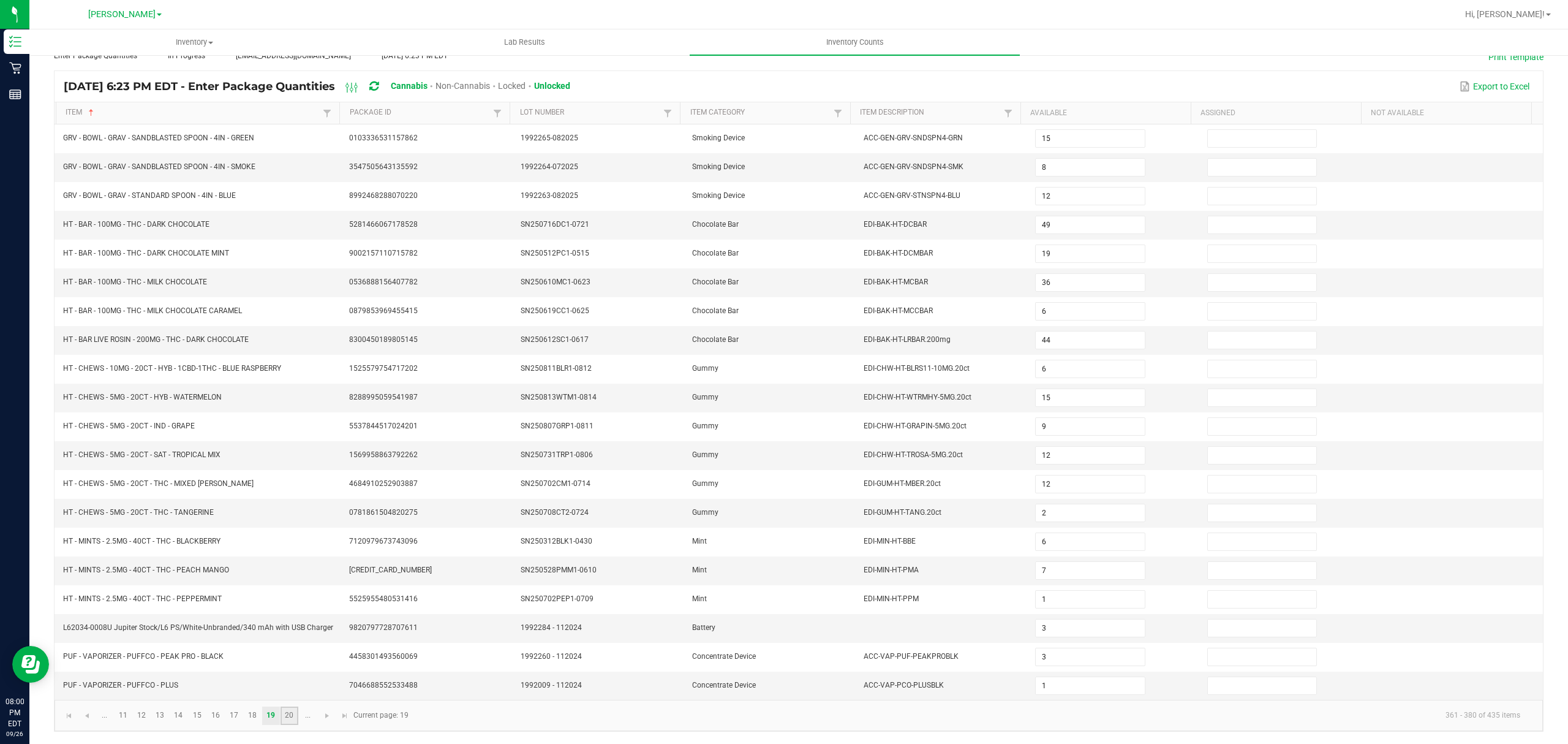
click at [284, 714] on link "20" at bounding box center [289, 716] width 18 height 18
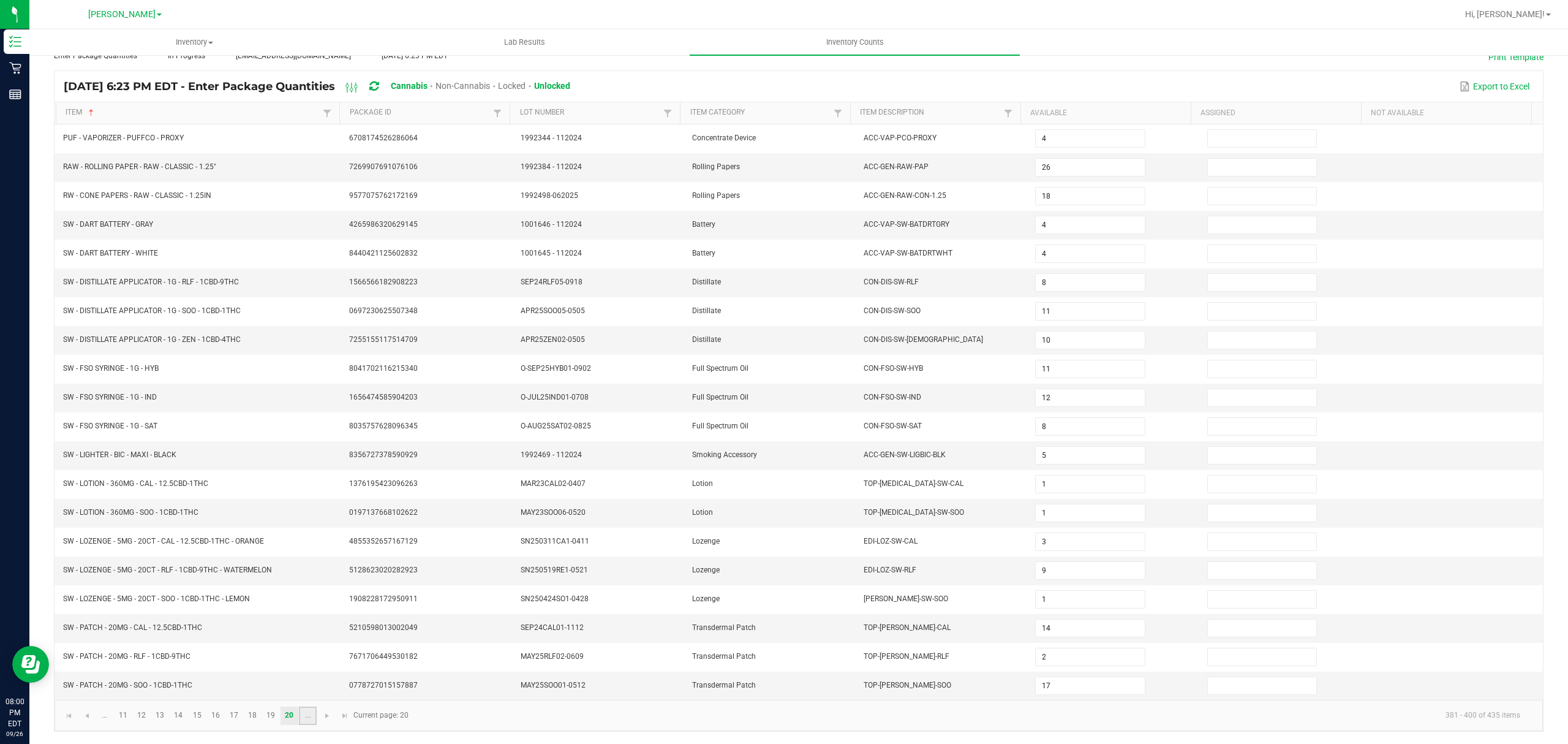
click at [311, 709] on link "..." at bounding box center [308, 716] width 18 height 18
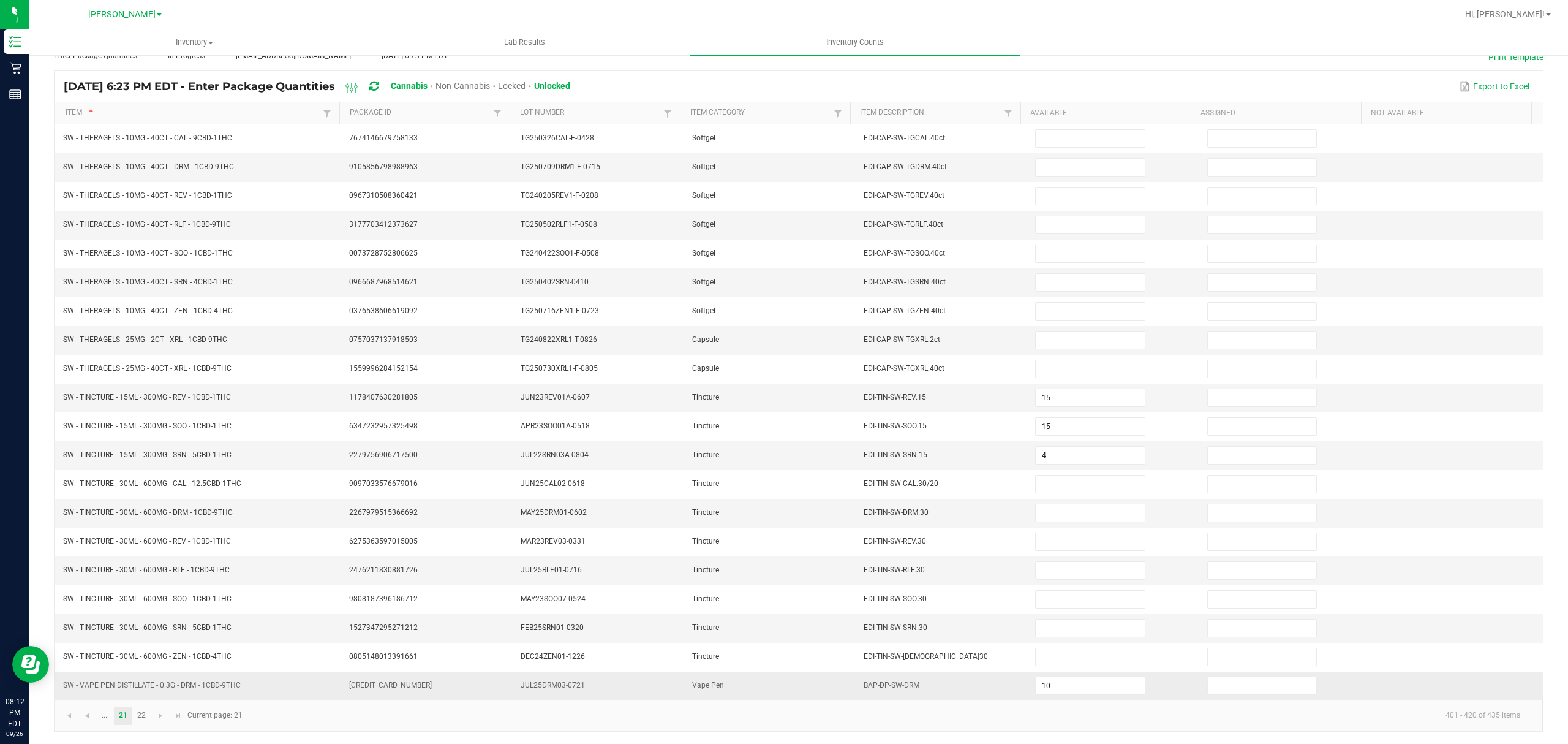
scroll to position [0, 0]
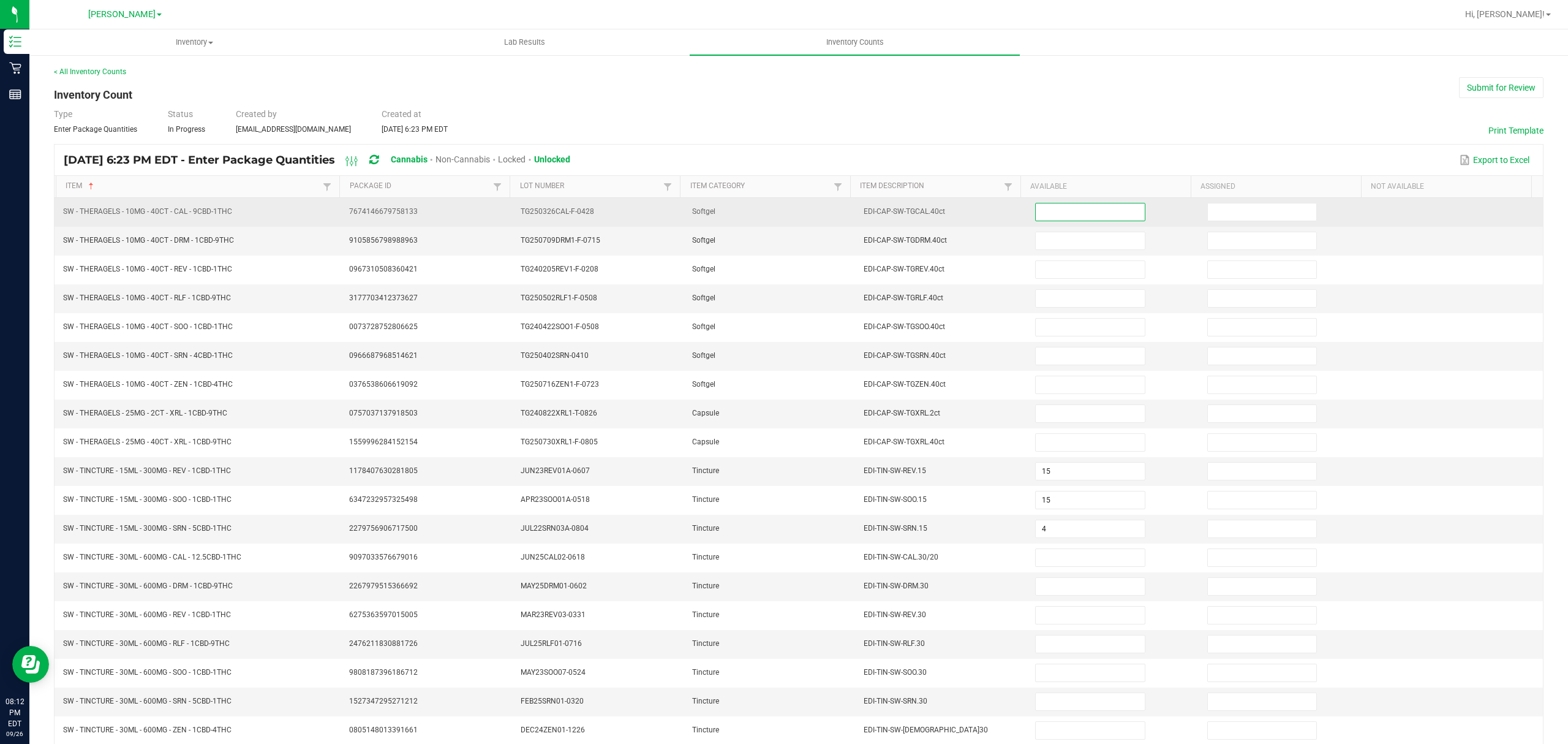
click at [1106, 207] on input at bounding box center [1089, 212] width 108 height 17
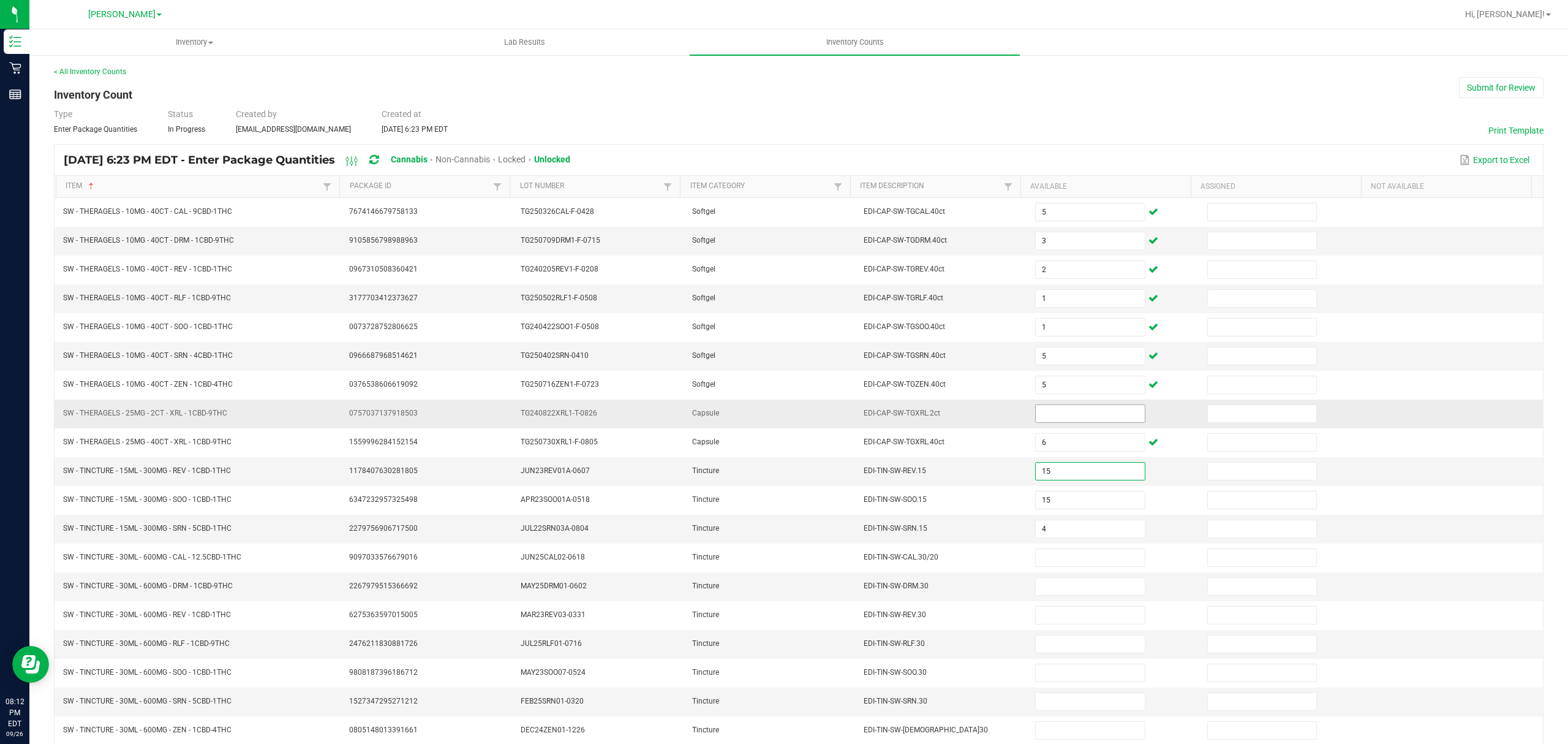
click at [1103, 415] on input at bounding box center [1089, 414] width 108 height 17
click at [828, 597] on td "Tincture" at bounding box center [771, 586] width 172 height 29
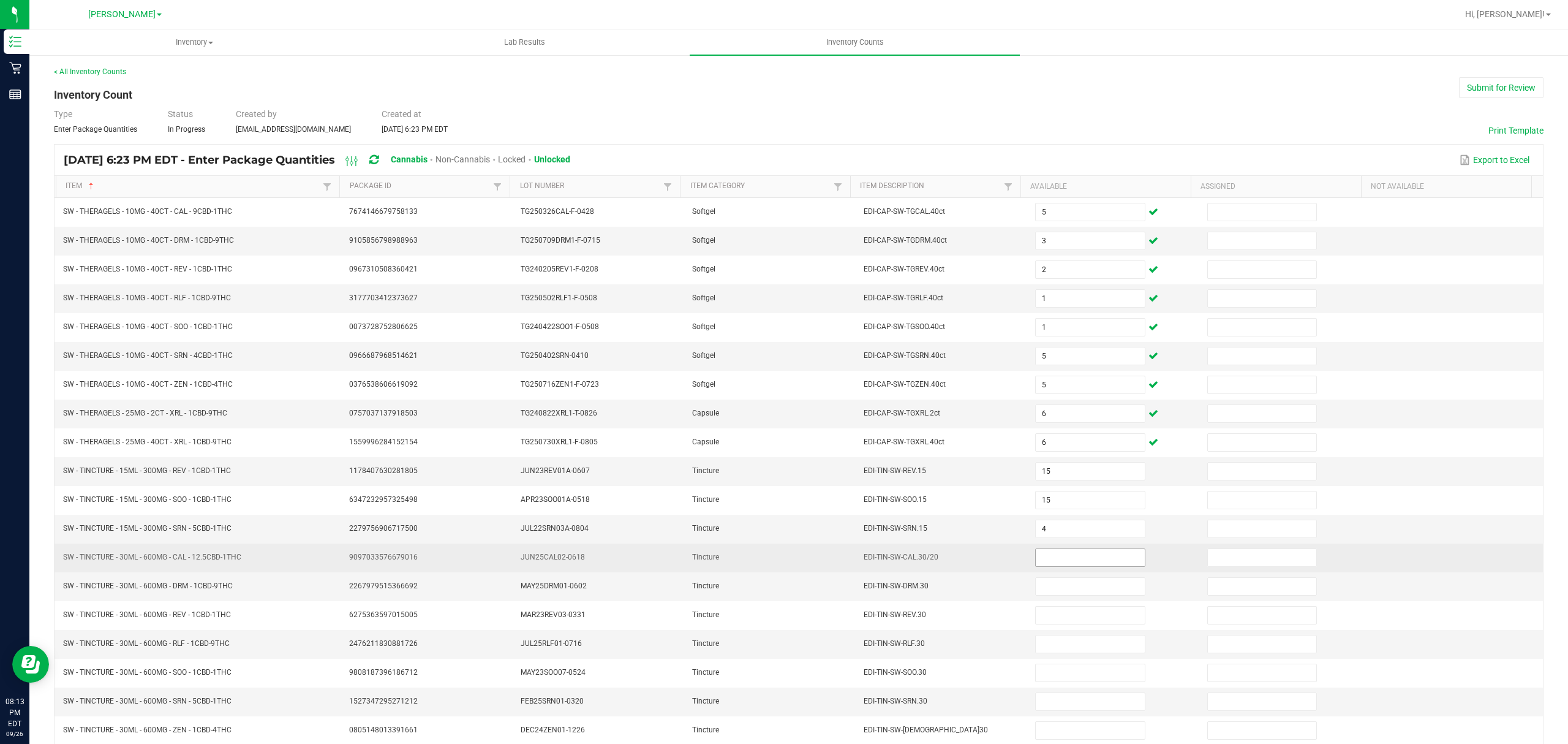
click at [1088, 562] on input at bounding box center [1089, 557] width 108 height 17
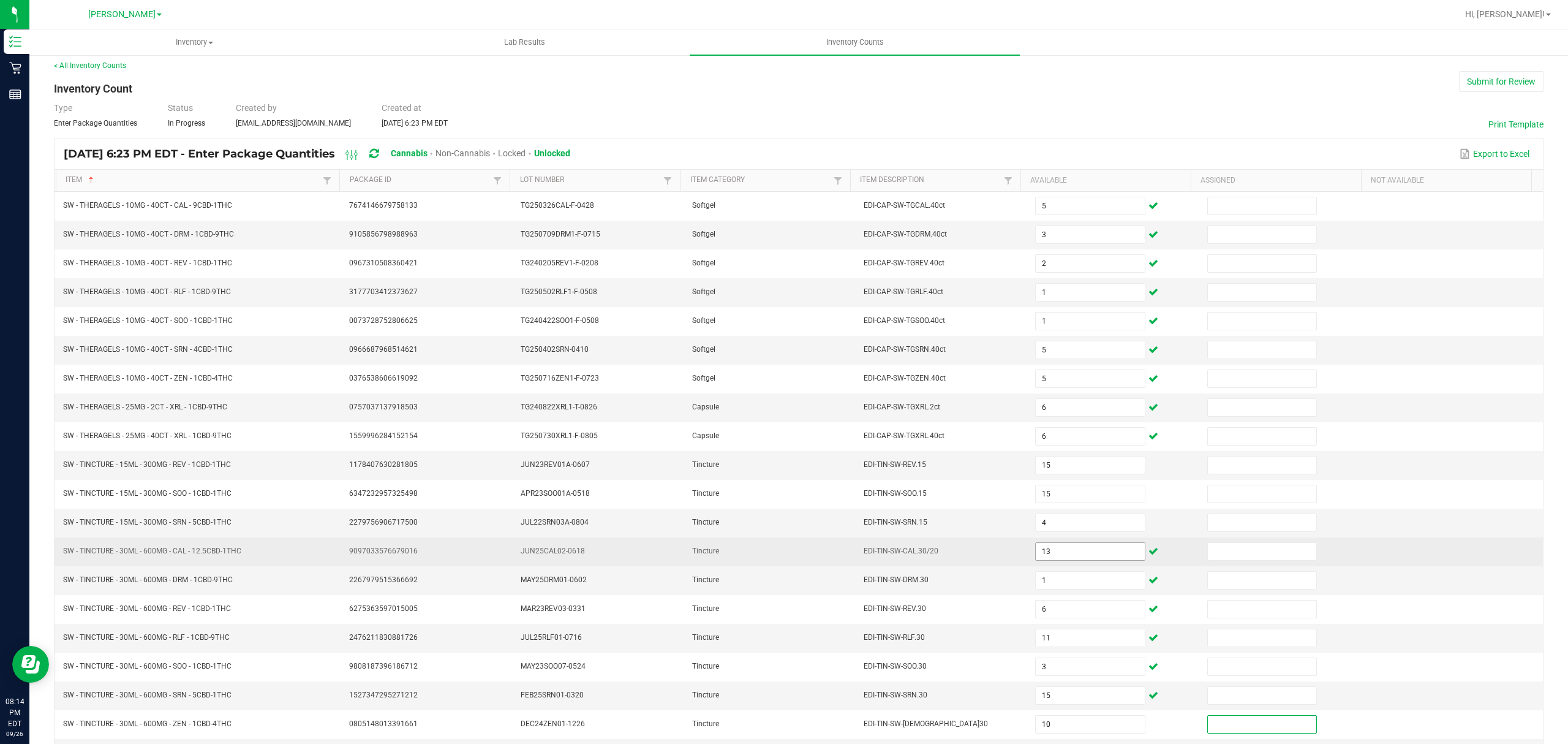
scroll to position [86, 0]
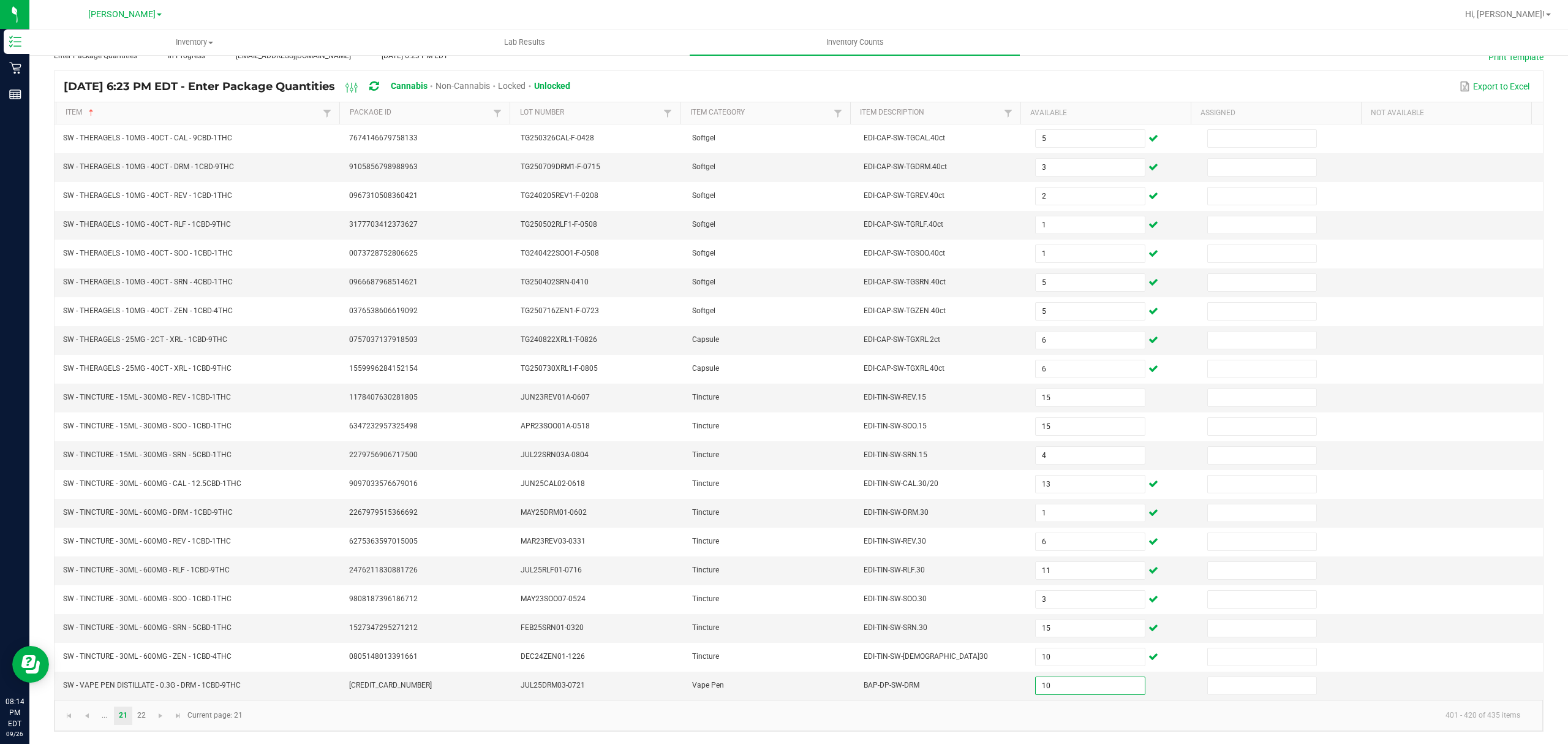
click at [850, 726] on kendo-pager-info "401 - 420 of 435 items" at bounding box center [890, 715] width 1280 height 21
click at [131, 721] on link "21" at bounding box center [122, 716] width 18 height 18
click at [148, 714] on link "22" at bounding box center [141, 716] width 18 height 18
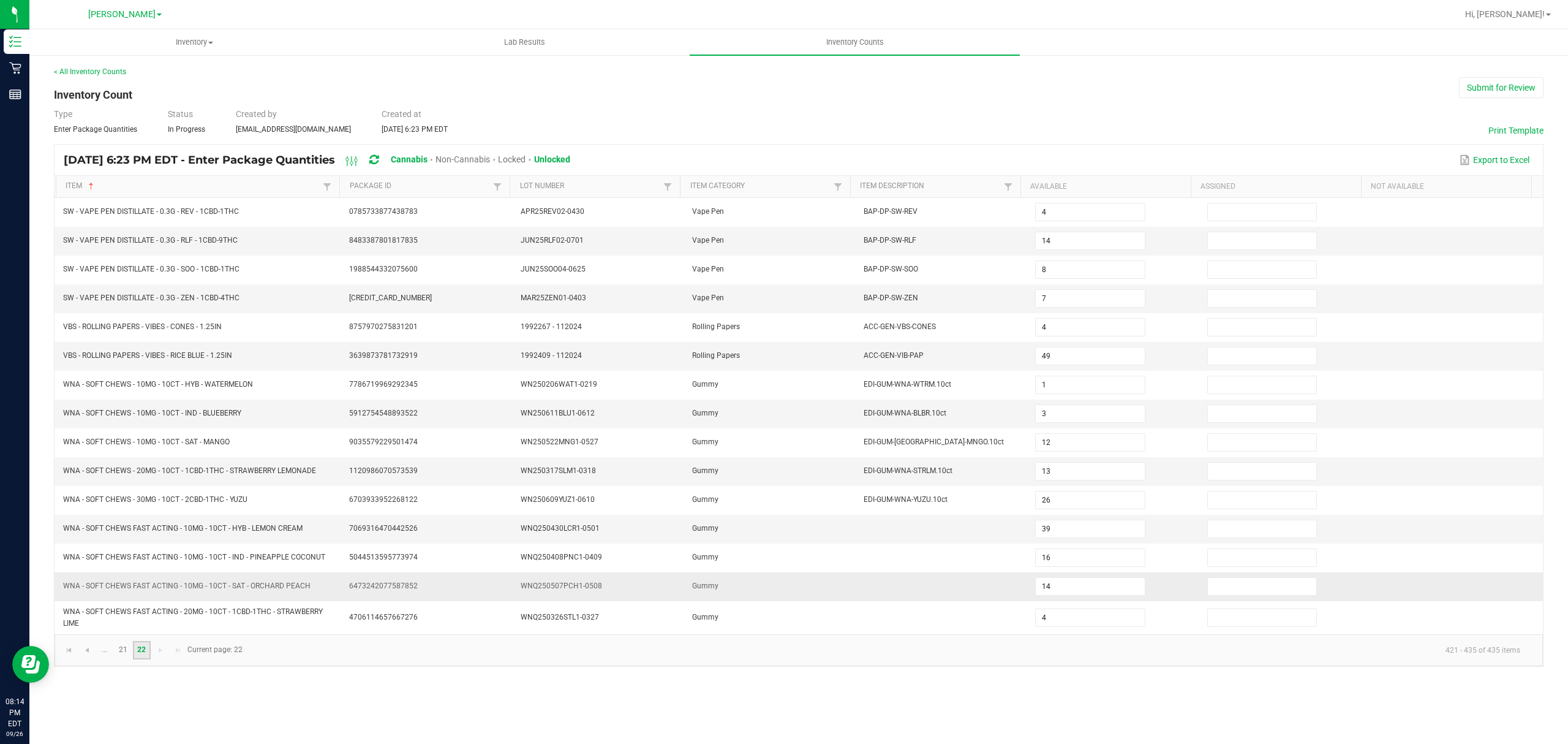
scroll to position [0, 0]
click at [1058, 109] on div "Type Enter Package Quantities Status In Progress Created by [EMAIL_ADDRESS][DOM…" at bounding box center [798, 121] width 1490 height 27
click at [1469, 93] on button "Submit for Review" at bounding box center [1502, 87] width 85 height 21
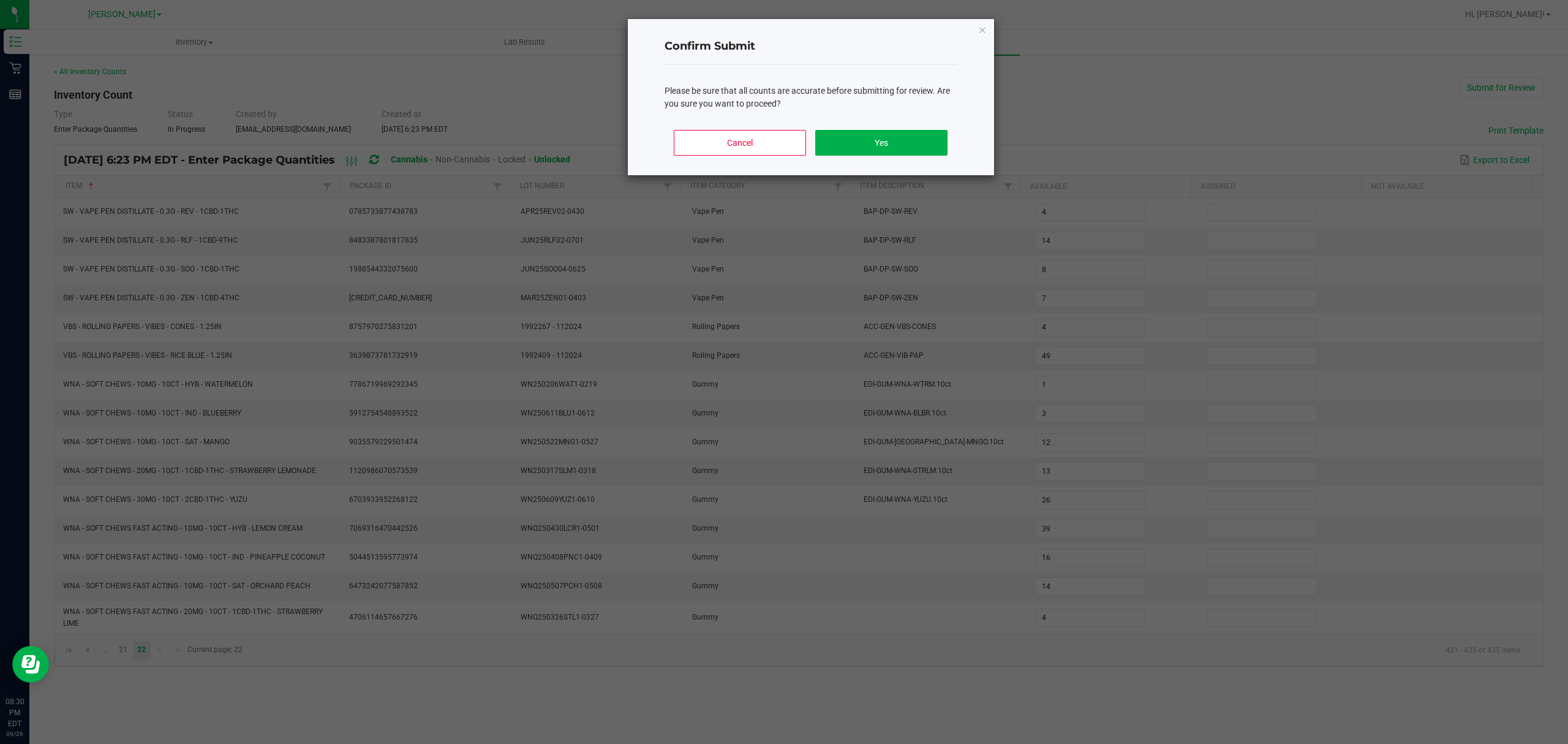
click at [883, 165] on div "Cancel Yes" at bounding box center [811, 148] width 293 height 55
click at [886, 149] on button "Yes" at bounding box center [881, 143] width 131 height 25
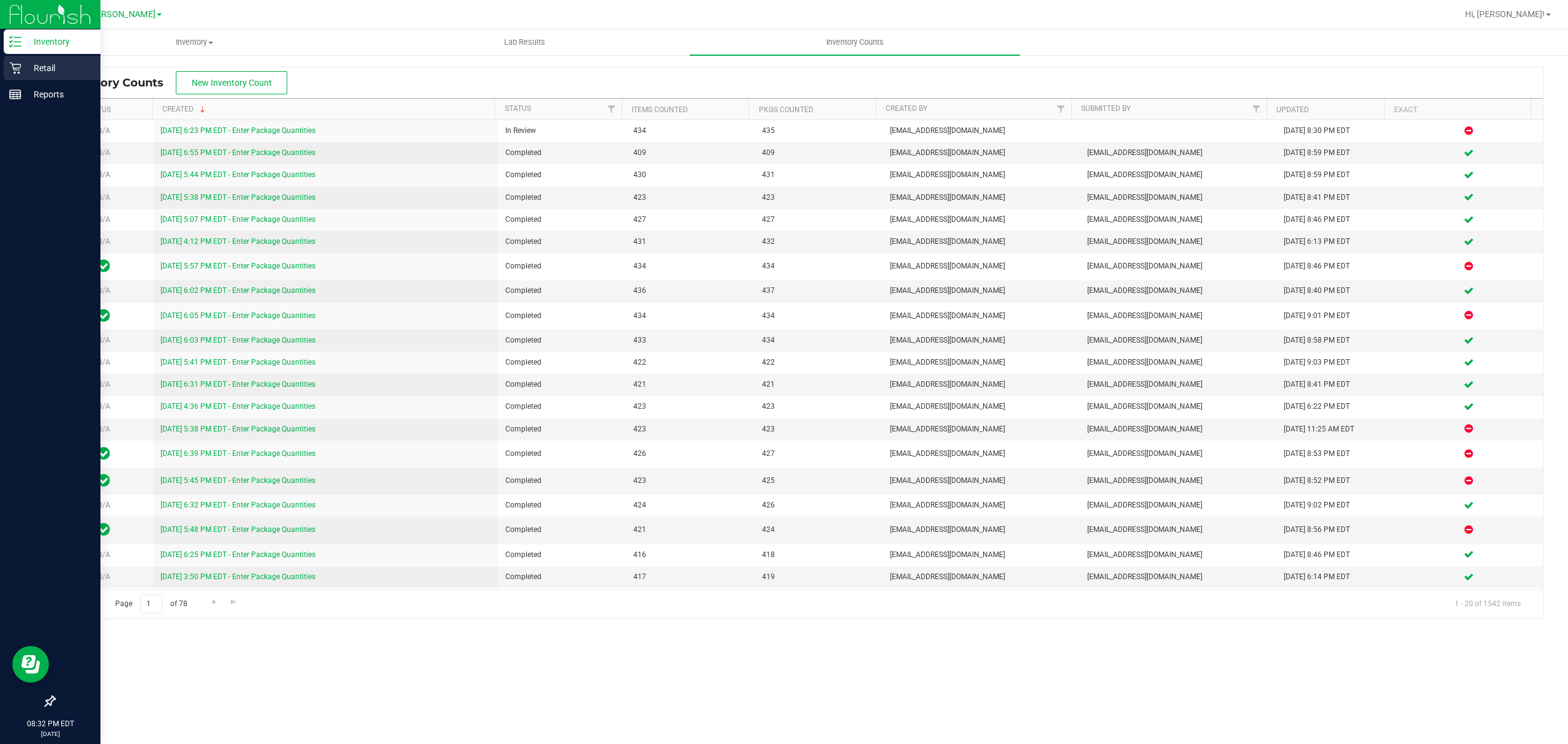
click at [13, 69] on icon at bounding box center [15, 68] width 11 height 11
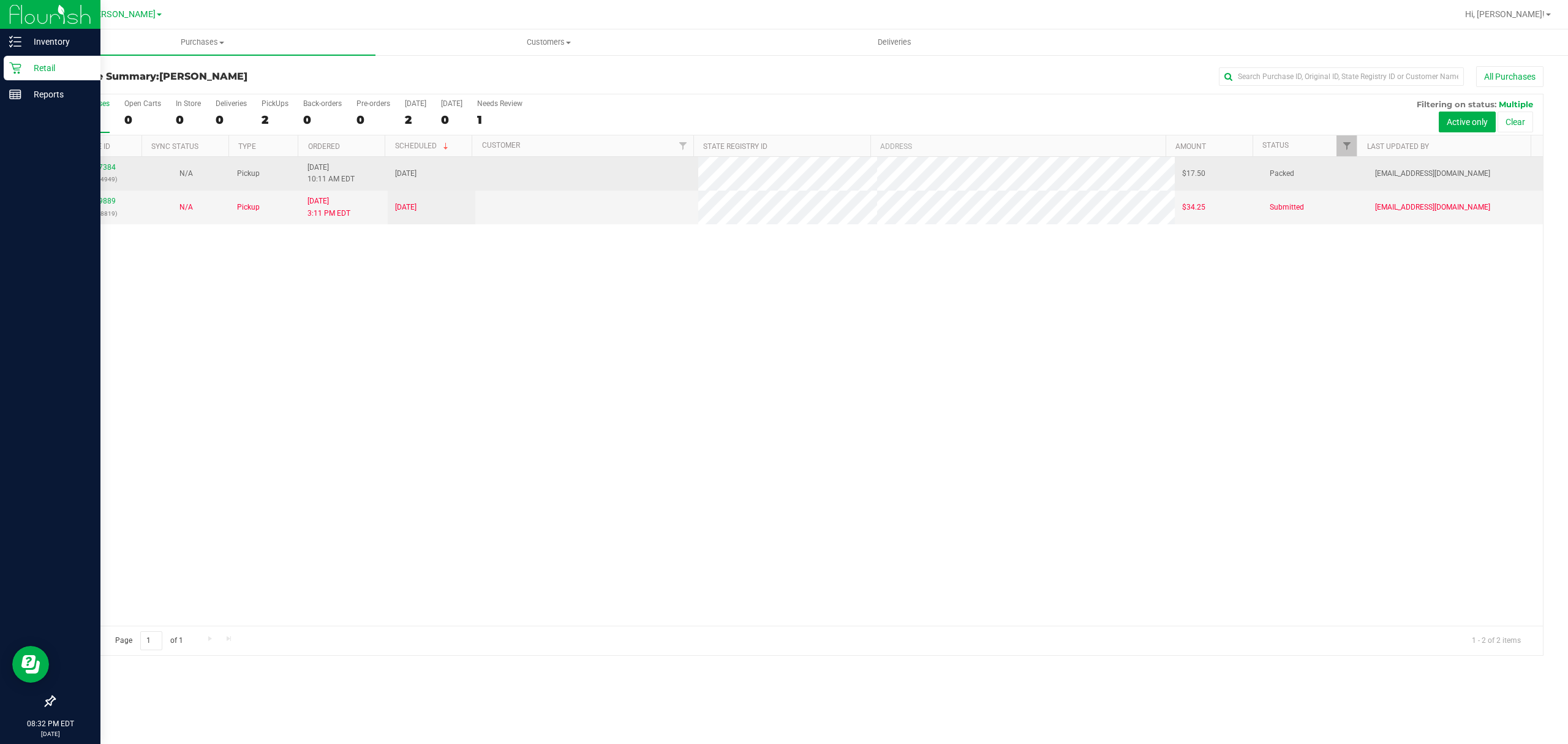
click at [88, 180] on p "(327974949)" at bounding box center [98, 179] width 73 height 11
click at [97, 170] on link "12007384" at bounding box center [98, 167] width 35 height 8
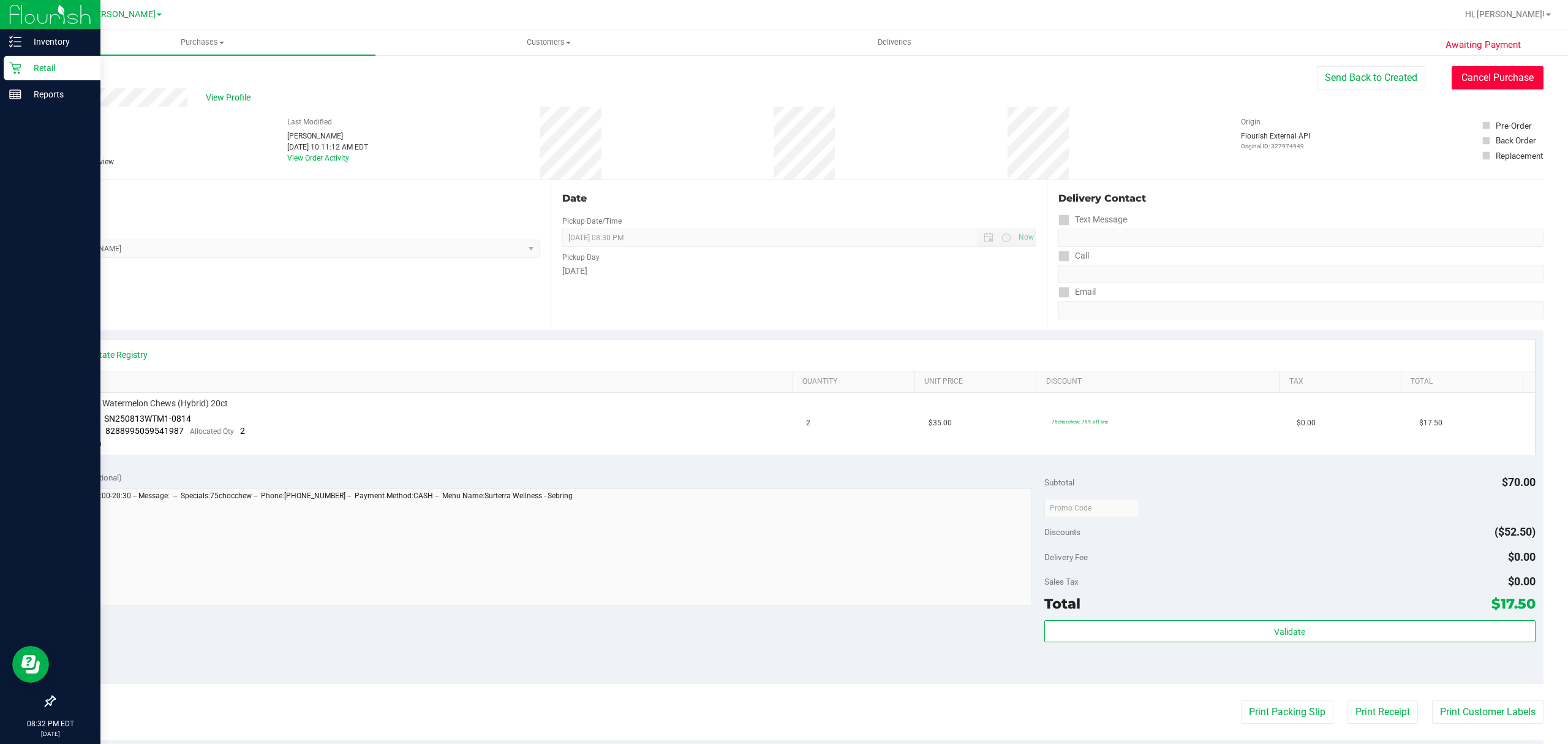
click at [1497, 83] on button "Cancel Purchase" at bounding box center [1498, 78] width 92 height 23
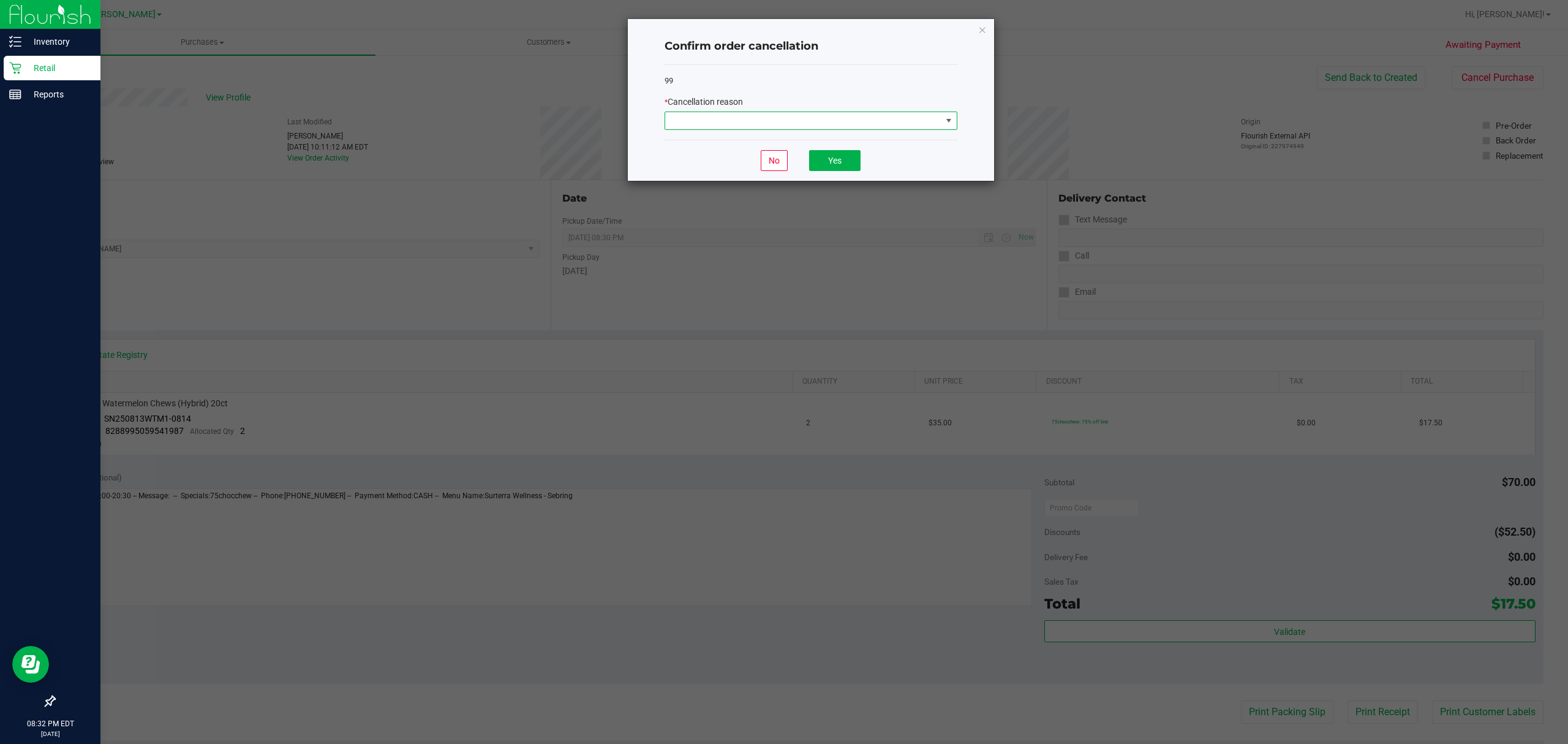
click at [858, 117] on span at bounding box center [803, 121] width 276 height 17
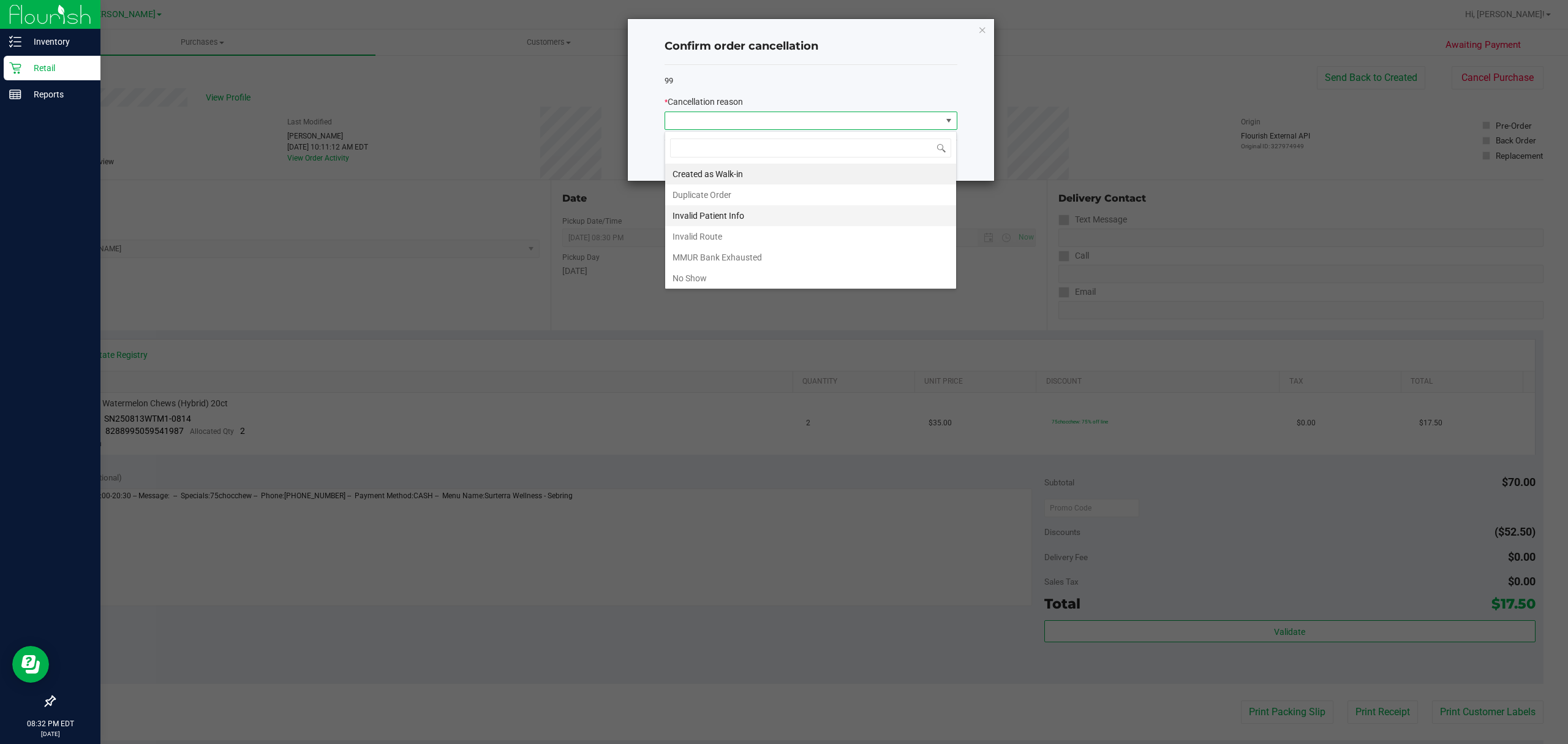
scroll to position [18, 292]
click at [715, 275] on li "No Show" at bounding box center [811, 278] width 291 height 21
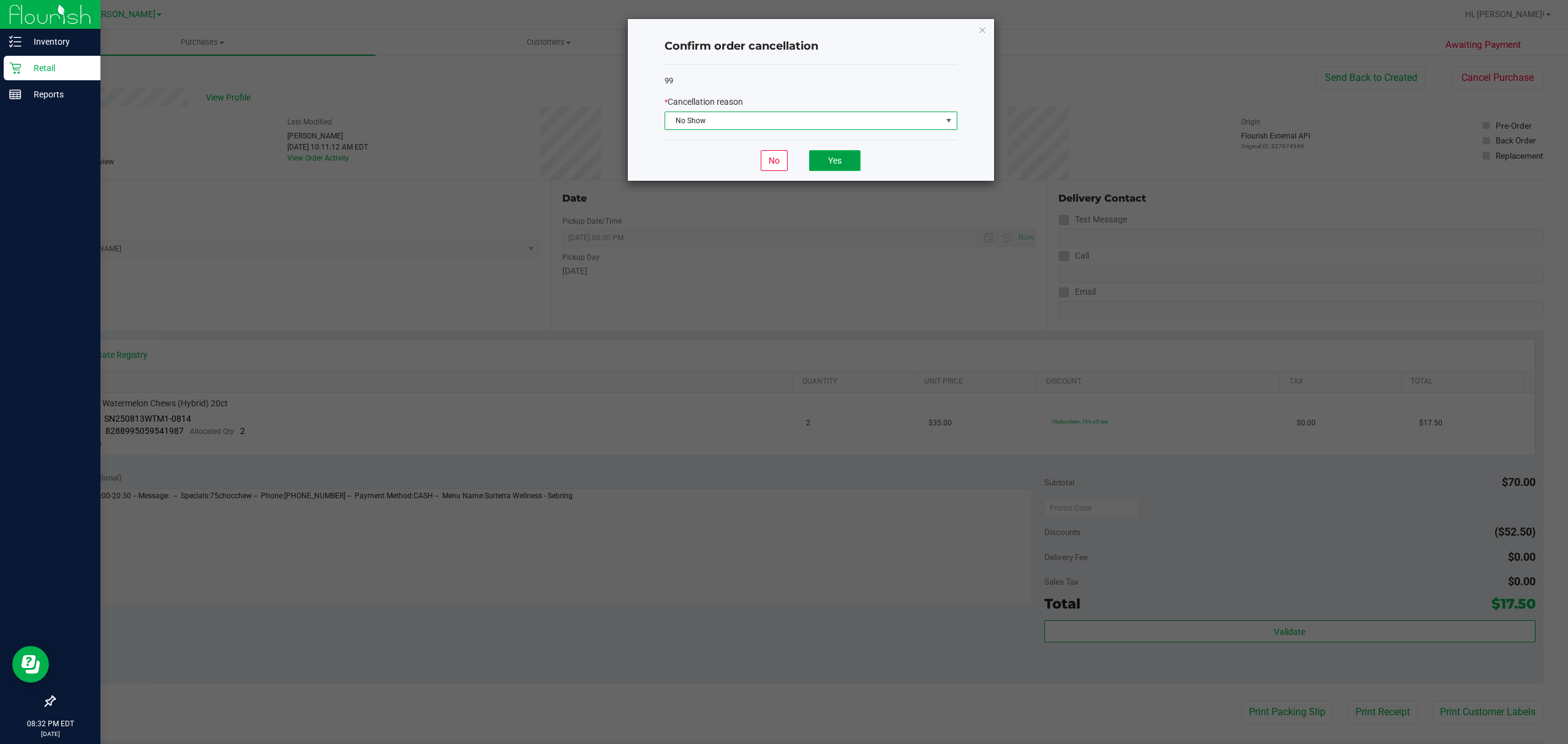
click at [829, 165] on button "Yes" at bounding box center [835, 160] width 52 height 21
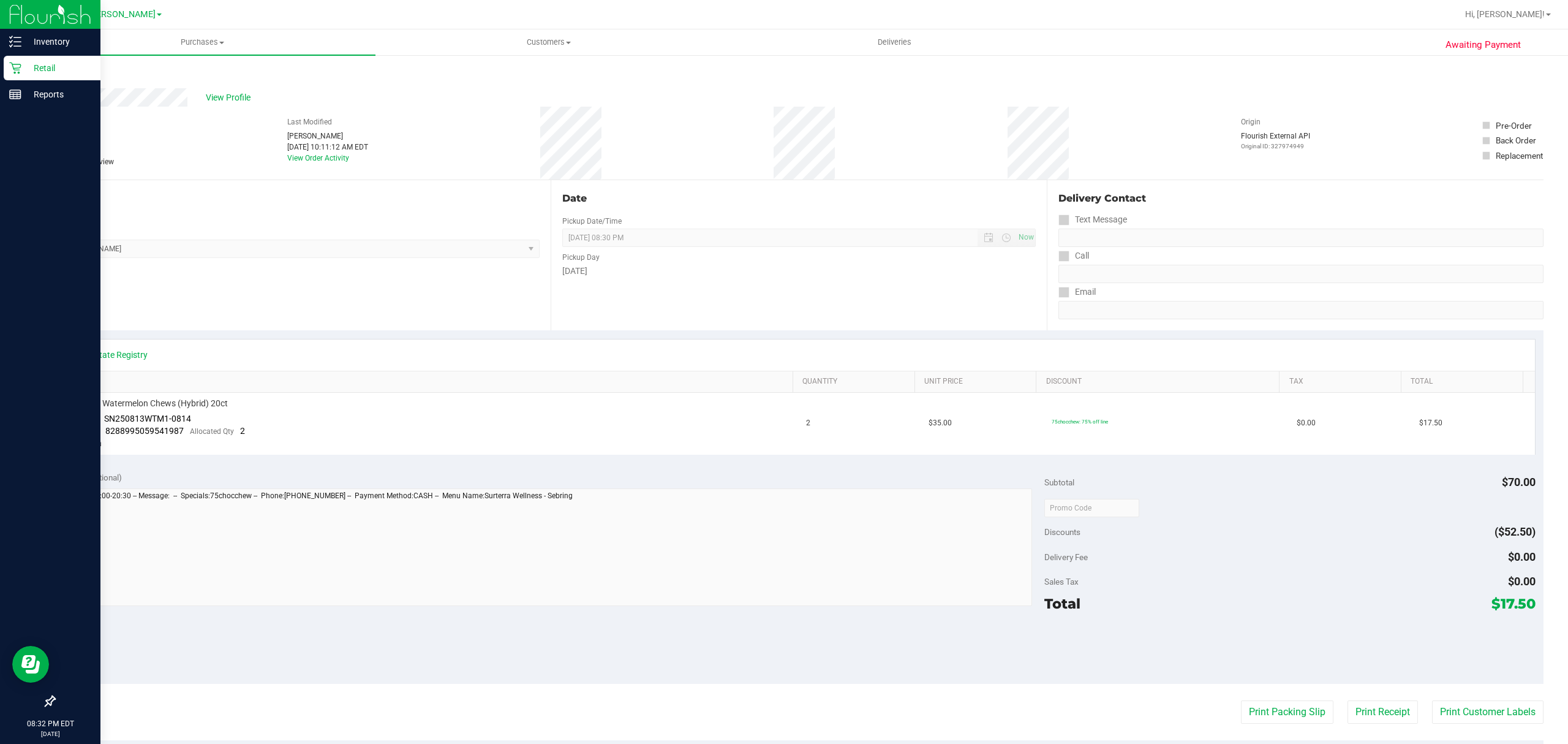
click at [2, 75] on link "Retail" at bounding box center [50, 69] width 100 height 26
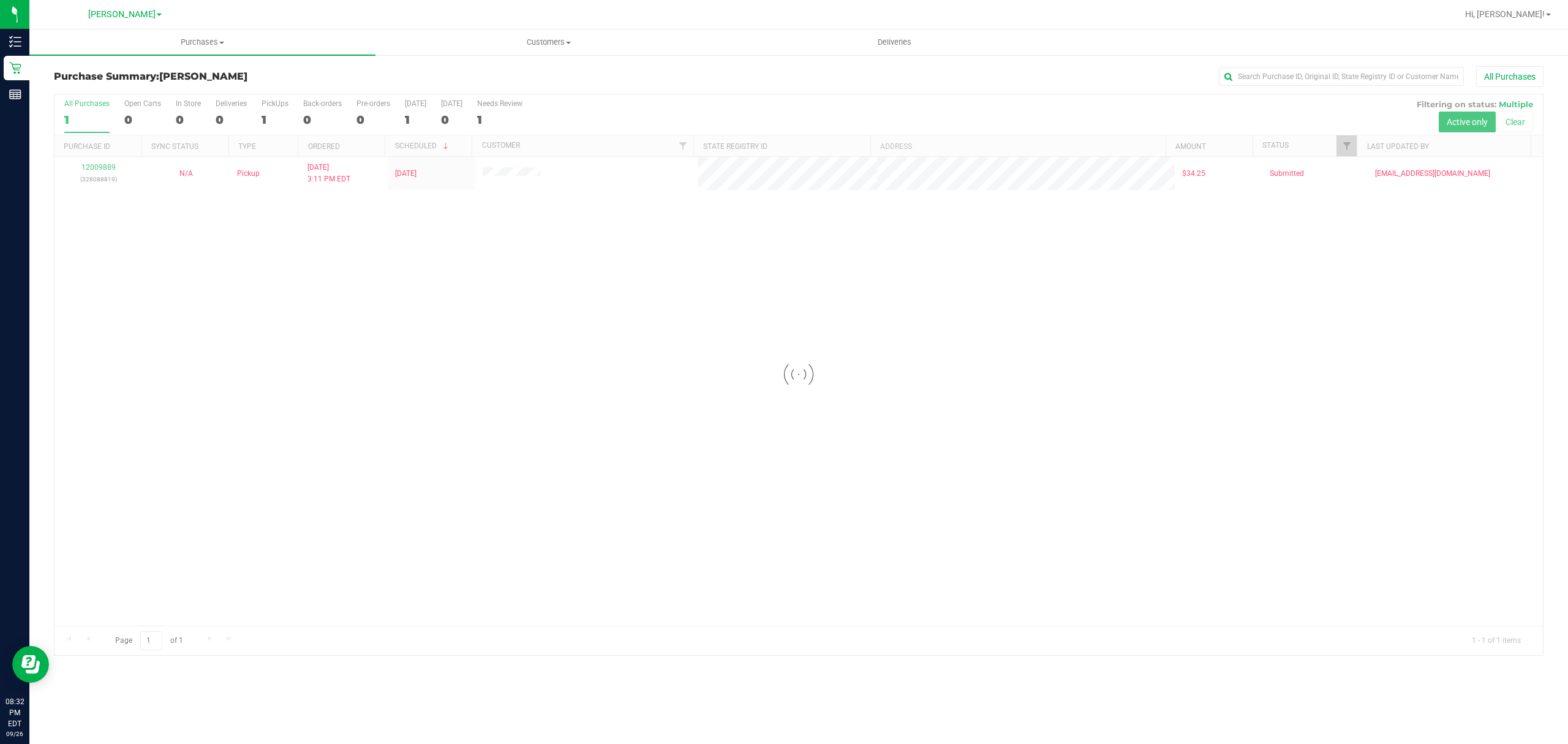
click at [94, 174] on div at bounding box center [798, 374] width 1488 height 561
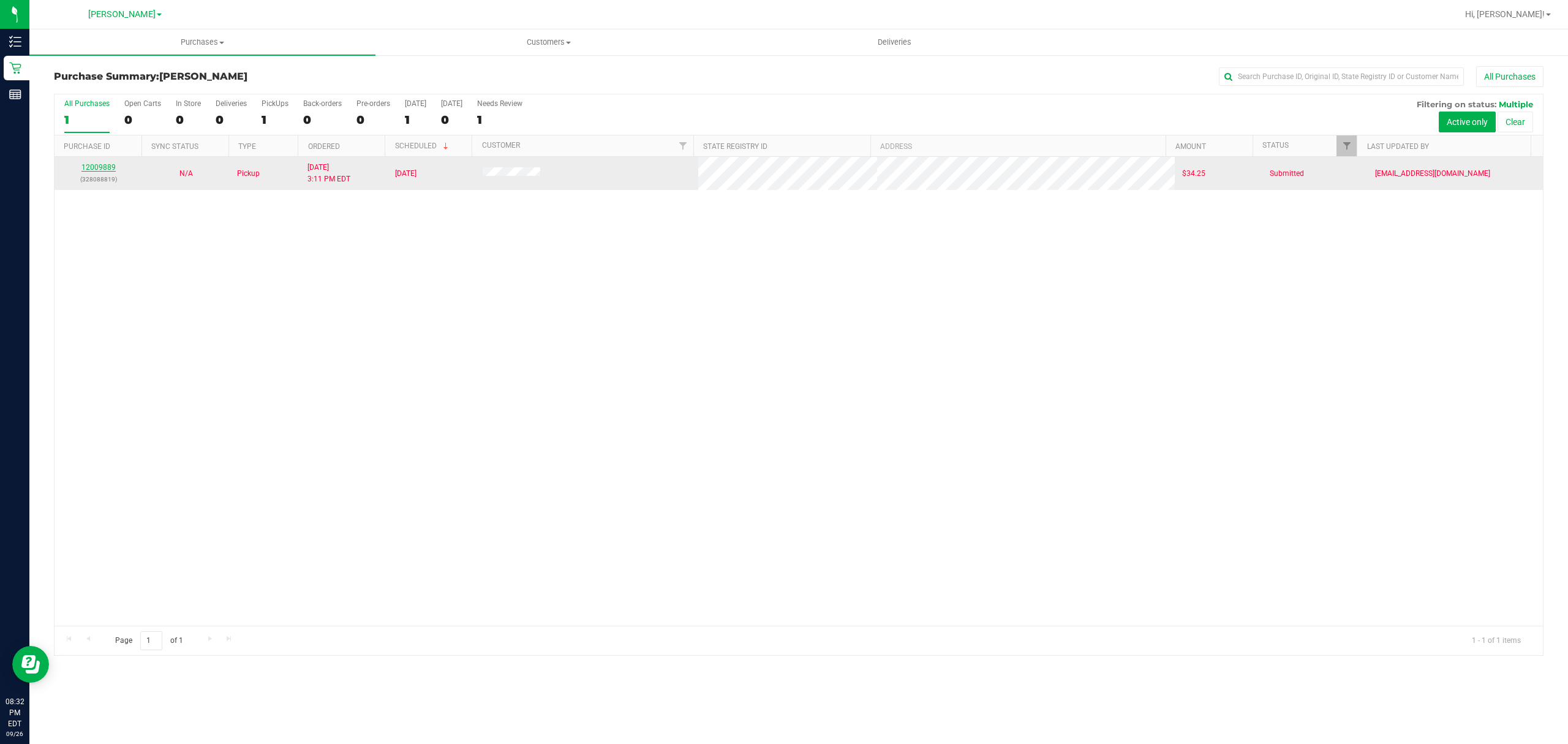
click at [102, 164] on link "12009889" at bounding box center [98, 167] width 35 height 8
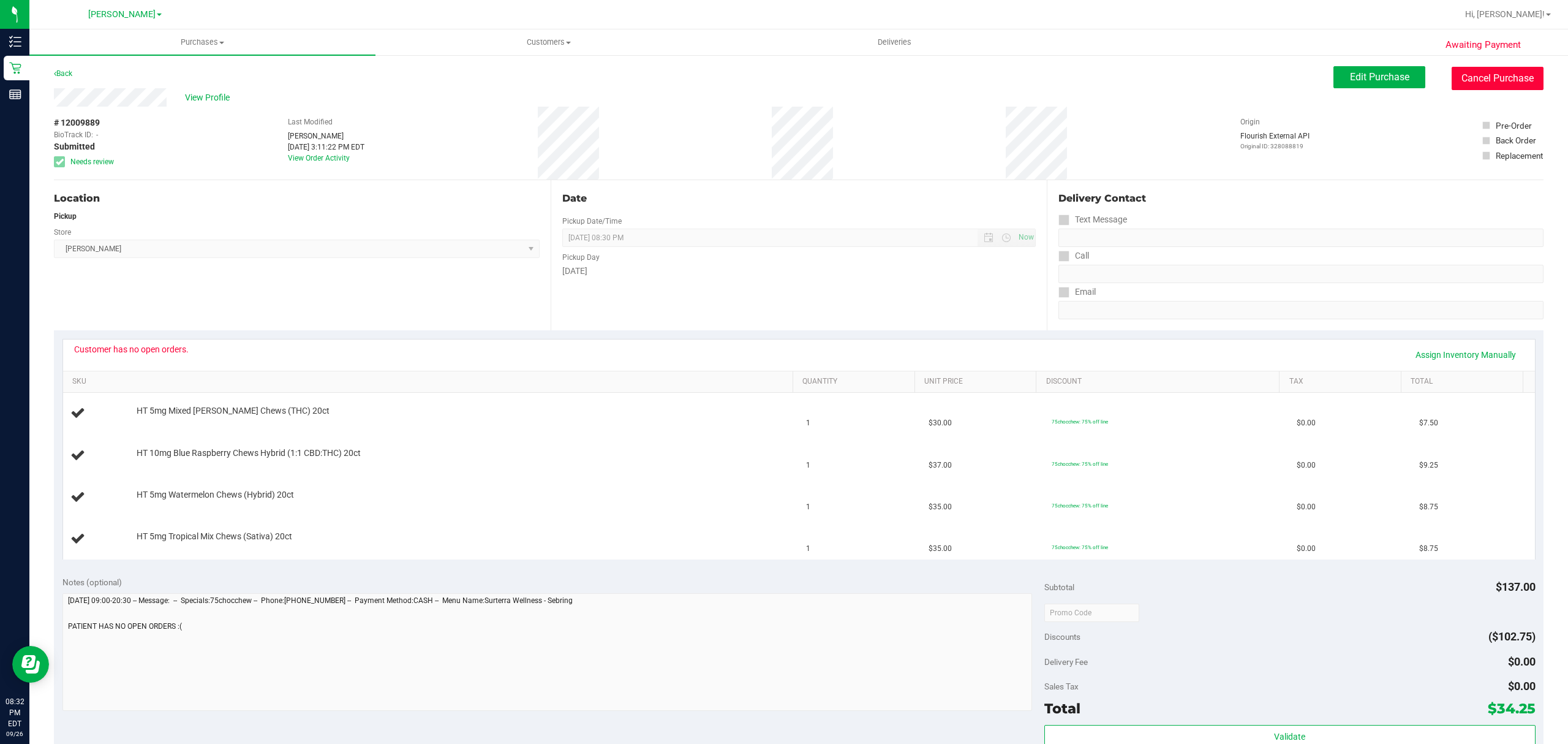
click at [1494, 76] on button "Cancel Purchase" at bounding box center [1498, 78] width 92 height 23
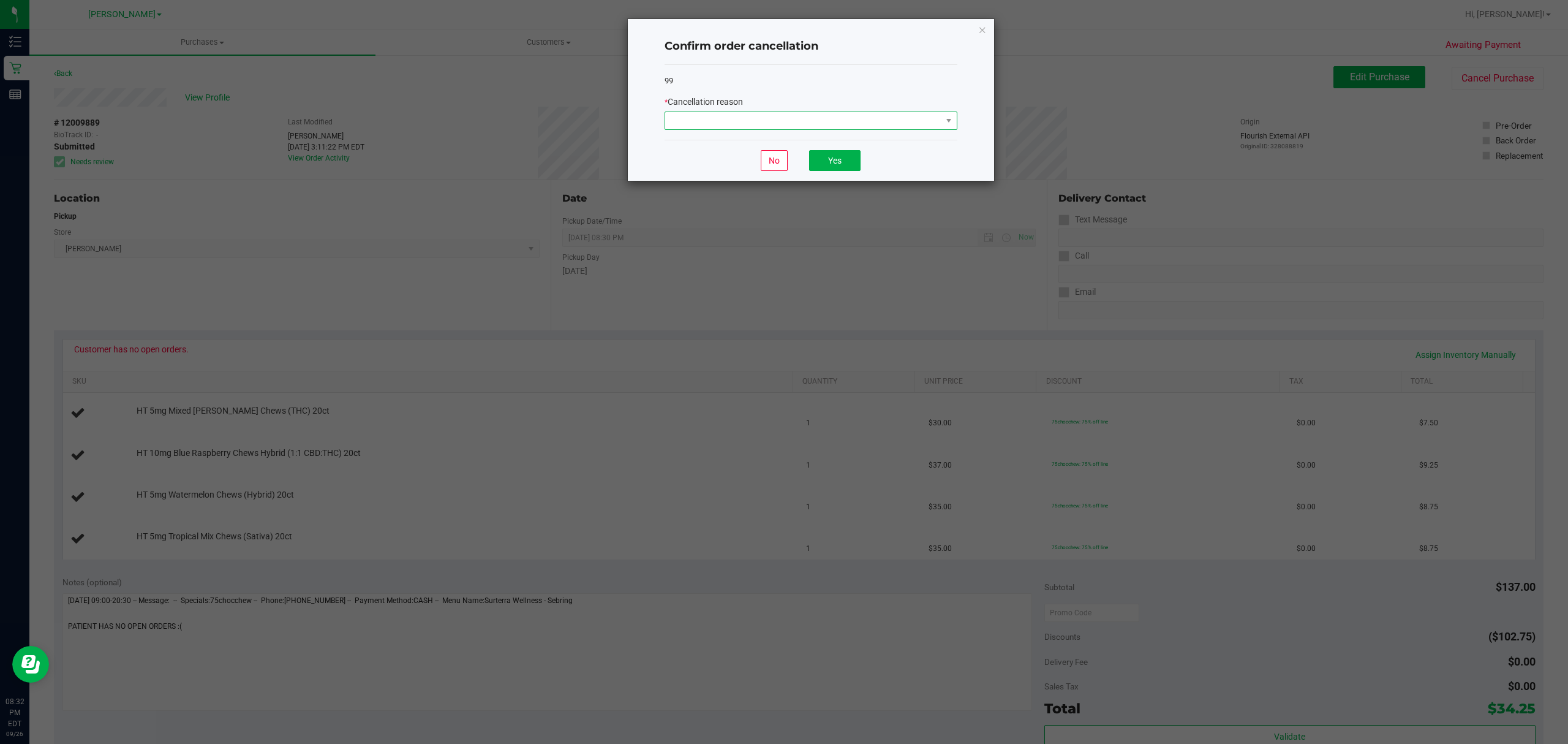
click at [721, 119] on span at bounding box center [803, 121] width 276 height 17
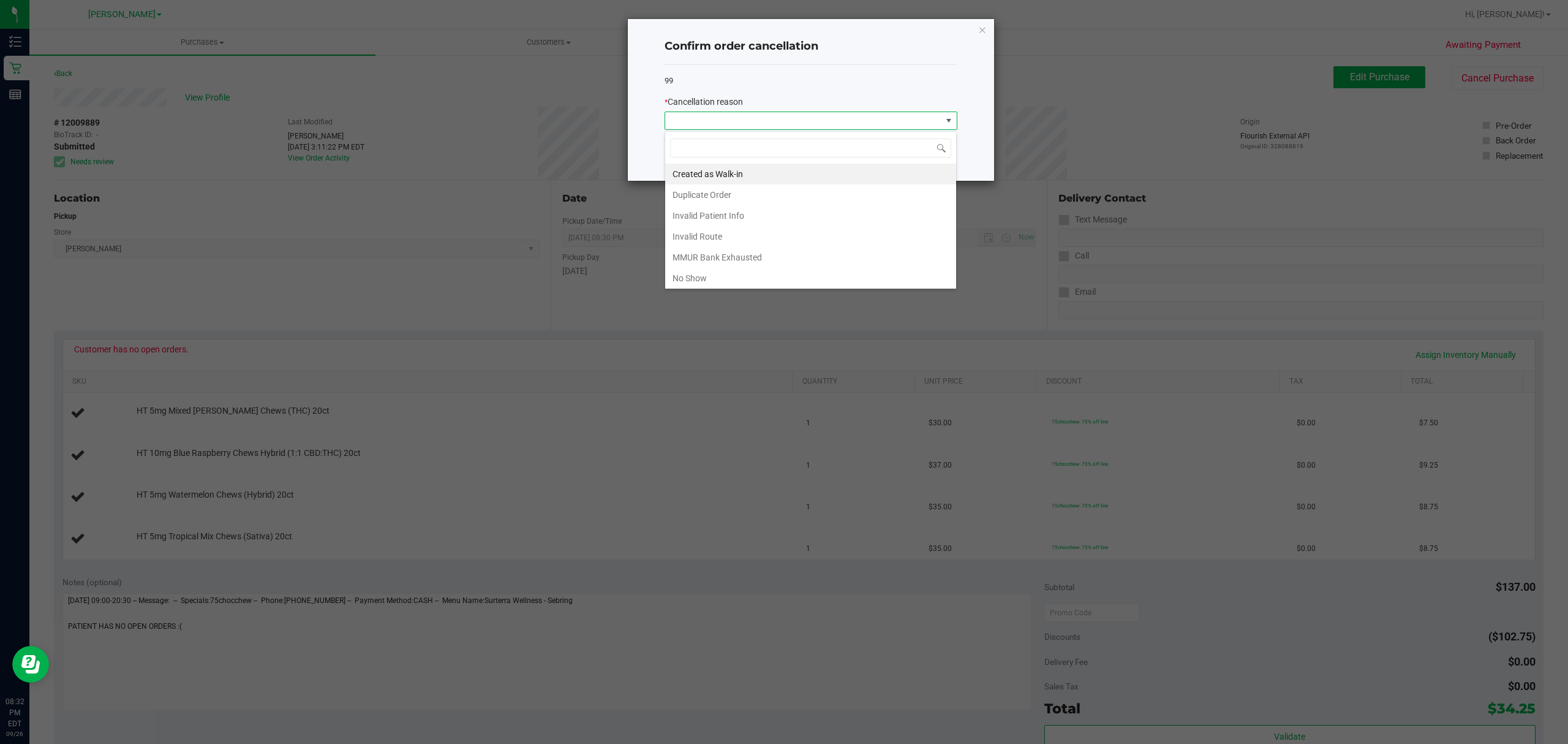
scroll to position [18, 292]
click at [667, 280] on li "No Show" at bounding box center [811, 278] width 291 height 21
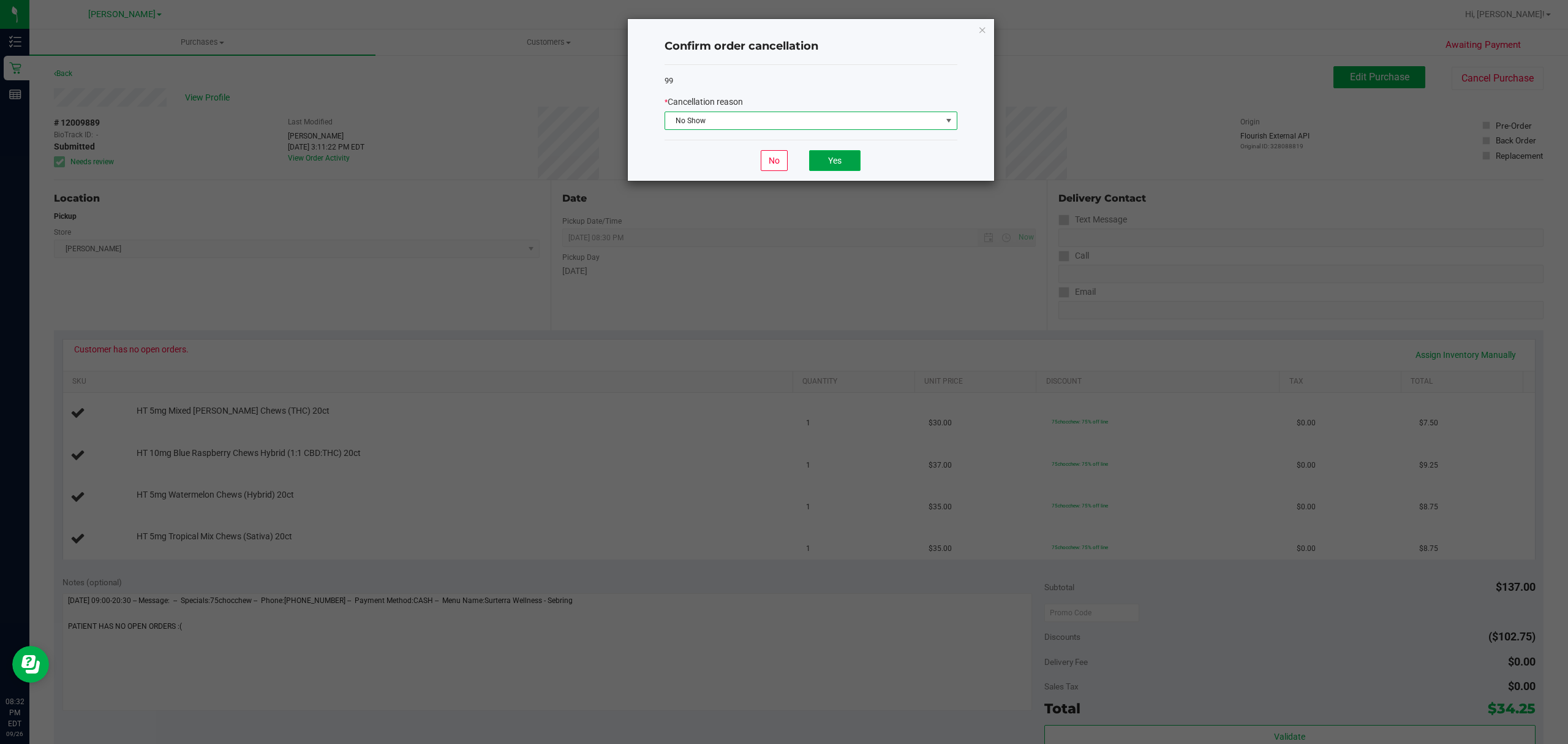
click at [821, 158] on button "Yes" at bounding box center [835, 160] width 52 height 21
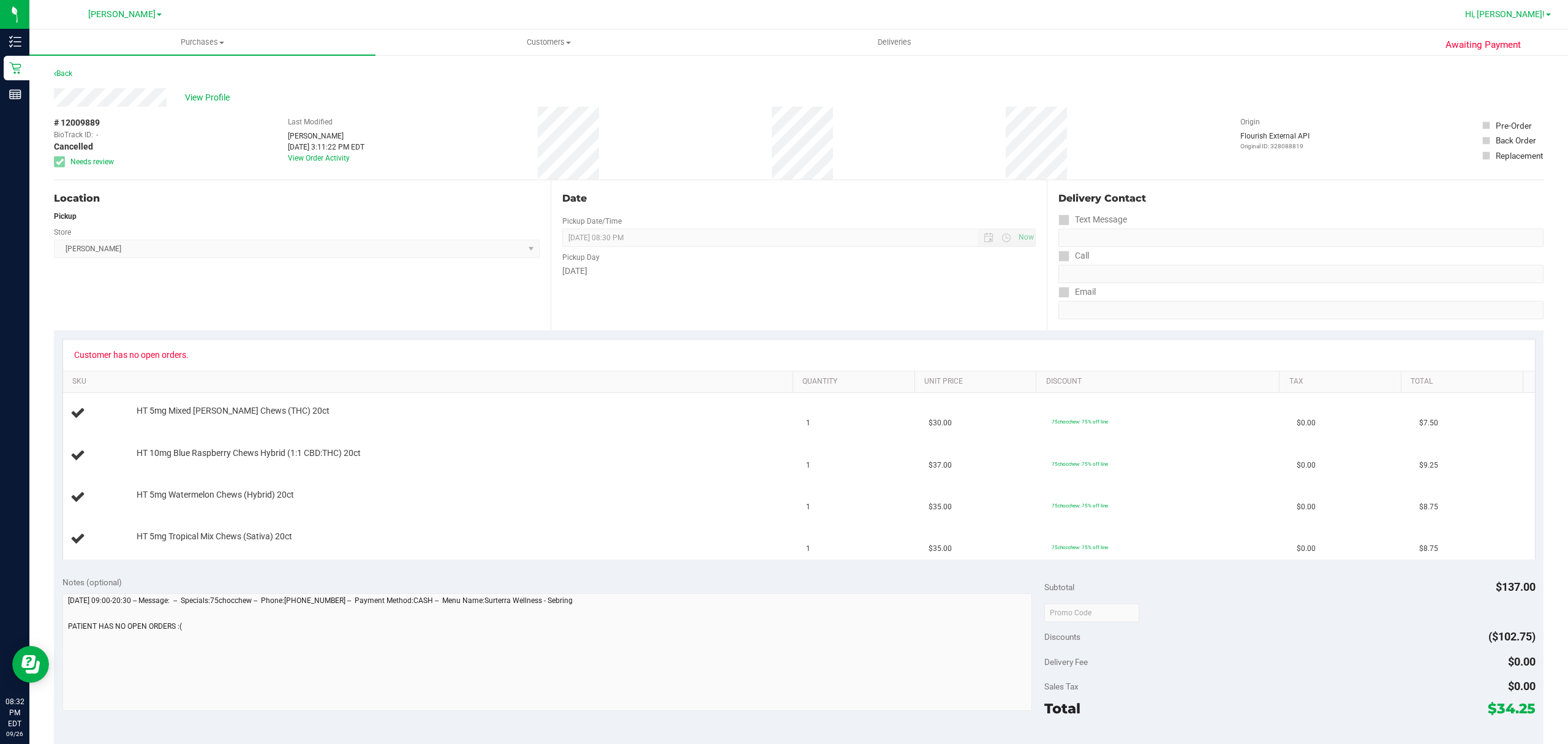
click at [1526, 11] on span "Hi, [PERSON_NAME]!" at bounding box center [1505, 14] width 80 height 10
click at [1541, 108] on li "Sign Out" at bounding box center [1513, 108] width 92 height 22
